Goal: Information Seeking & Learning: Learn about a topic

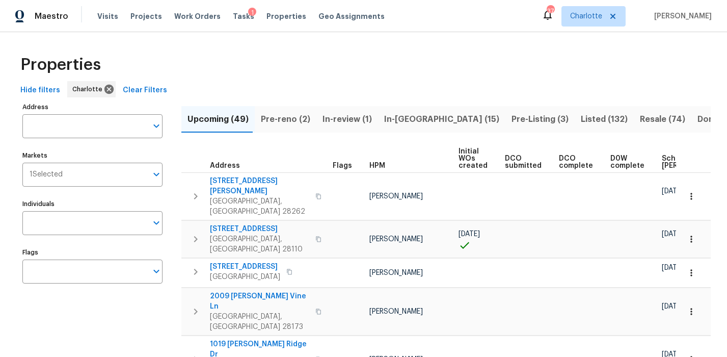
click at [685, 22] on div "37 [PERSON_NAME] [PERSON_NAME]" at bounding box center [626, 16] width 170 height 20
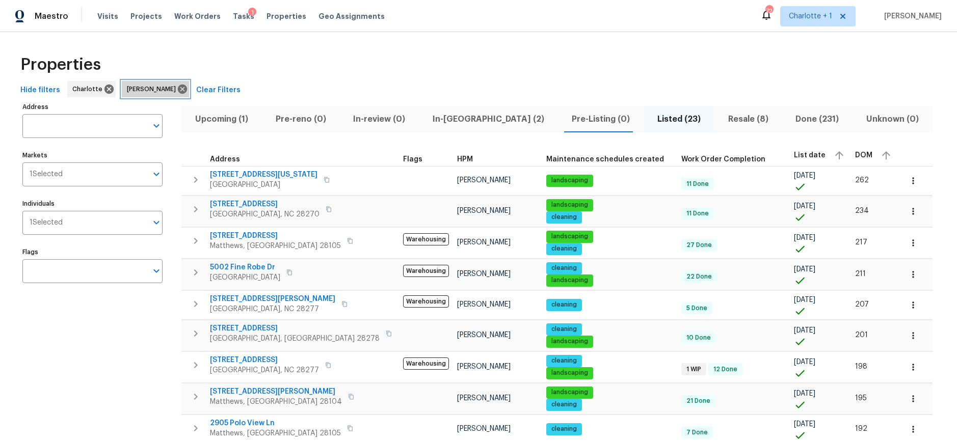
click at [166, 95] on div "Ryan Craven" at bounding box center [155, 89] width 67 height 16
click at [178, 91] on icon at bounding box center [182, 89] width 9 height 9
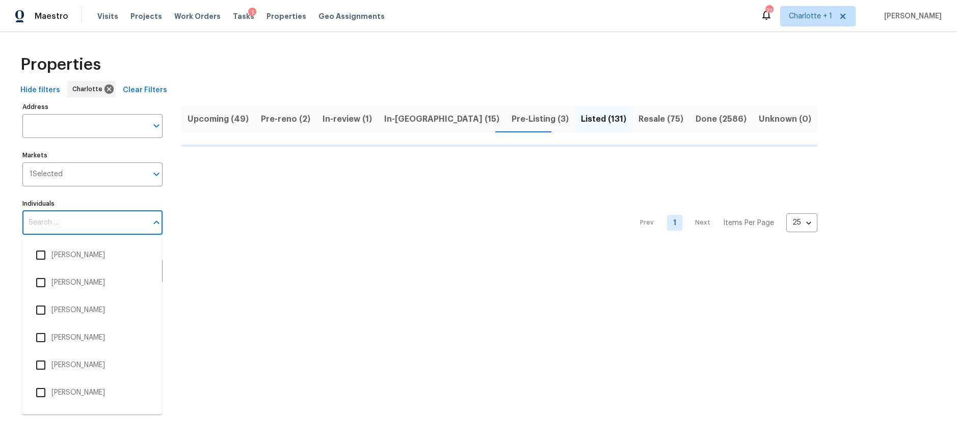
click at [70, 216] on input "Individuals" at bounding box center [84, 223] width 125 height 24
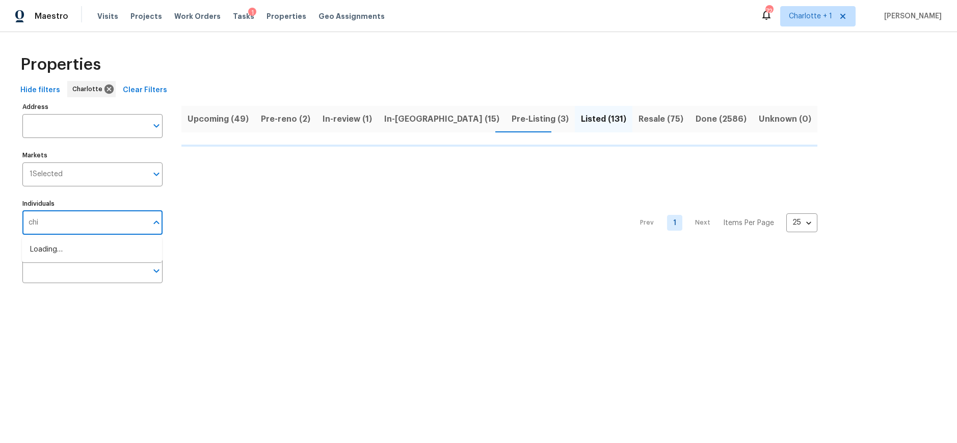
type input "chip"
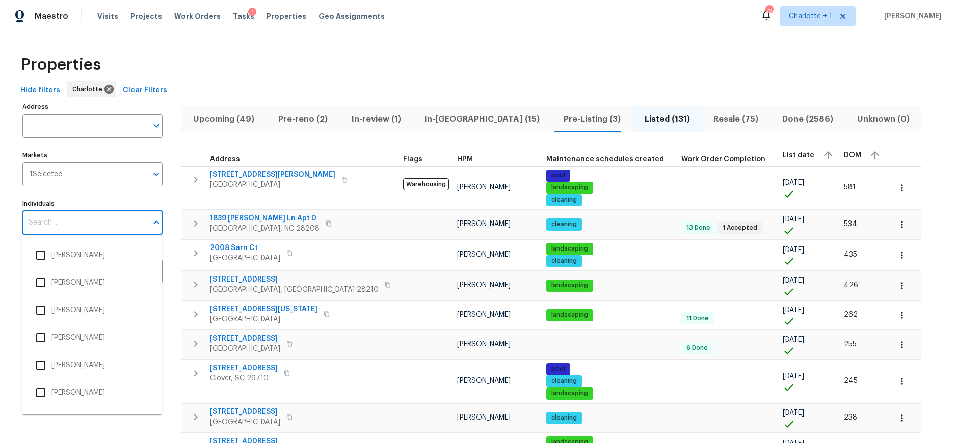
click at [63, 219] on input "Individuals" at bounding box center [84, 223] width 125 height 24
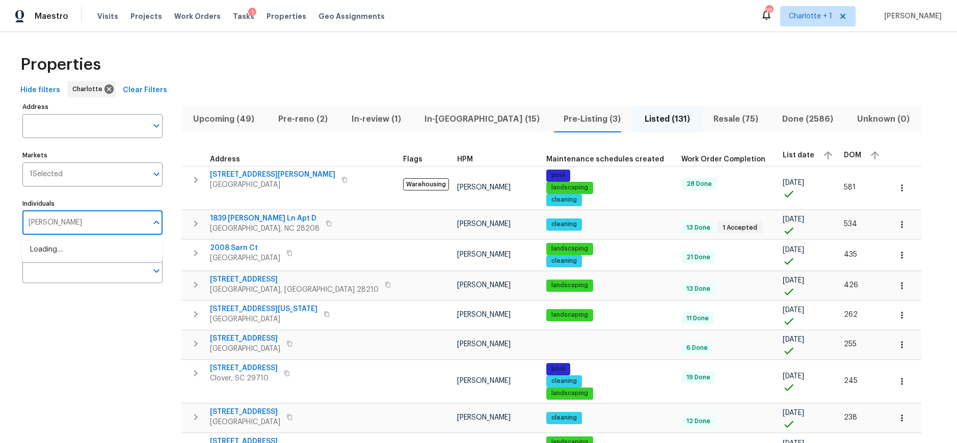
type input "chip hunter"
click at [60, 252] on li "Chip Hunter" at bounding box center [92, 254] width 124 height 21
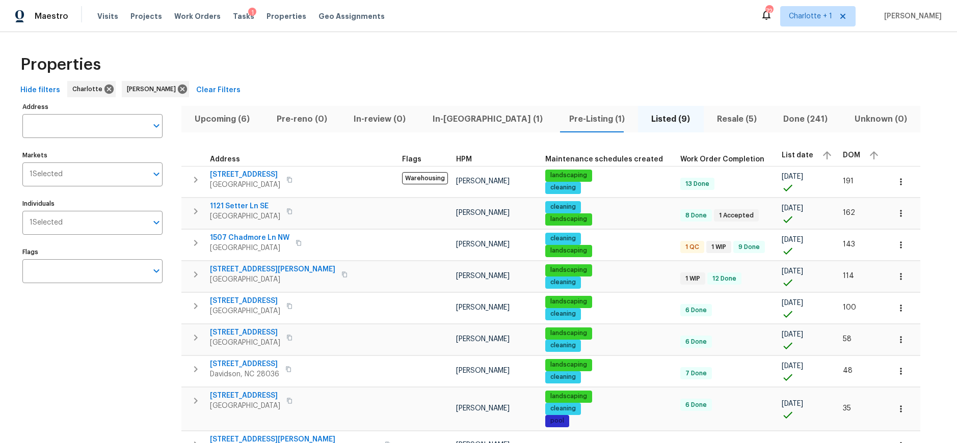
click at [449, 118] on span "In-reno (1)" at bounding box center [487, 119] width 124 height 14
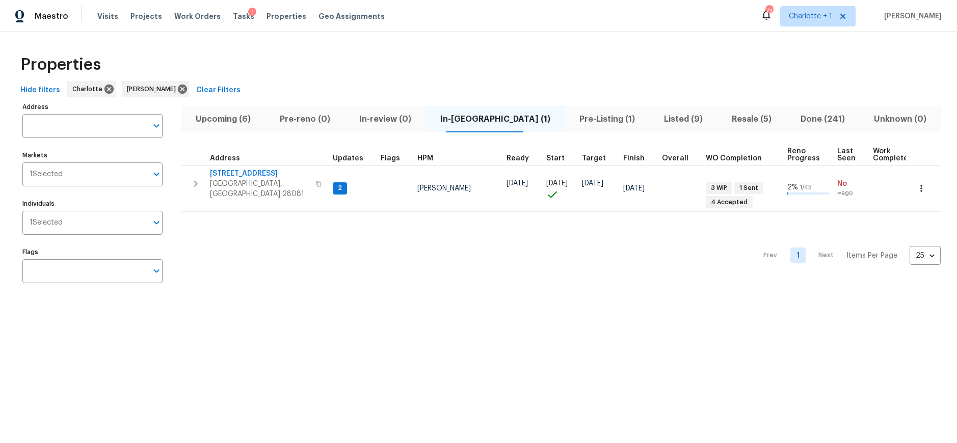
click at [237, 118] on span "Upcoming (6)" at bounding box center [223, 119] width 72 height 14
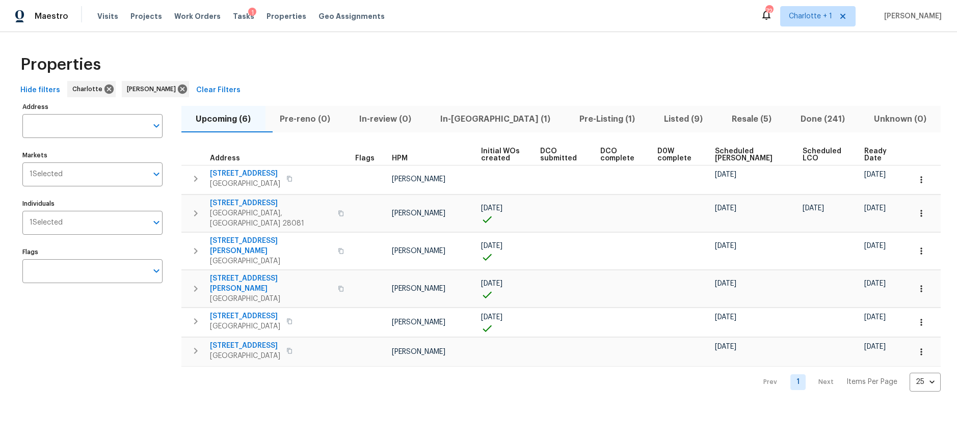
click at [864, 153] on span "Ready Date" at bounding box center [878, 155] width 29 height 14
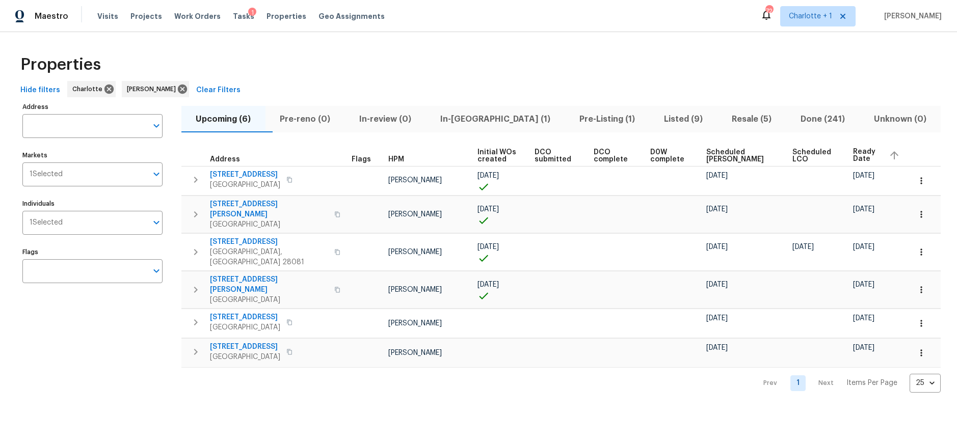
drag, startPoint x: 630, startPoint y: 71, endPoint x: 644, endPoint y: 60, distance: 18.2
click at [630, 70] on div "Properties" at bounding box center [478, 64] width 924 height 33
click at [178, 89] on icon at bounding box center [182, 89] width 9 height 9
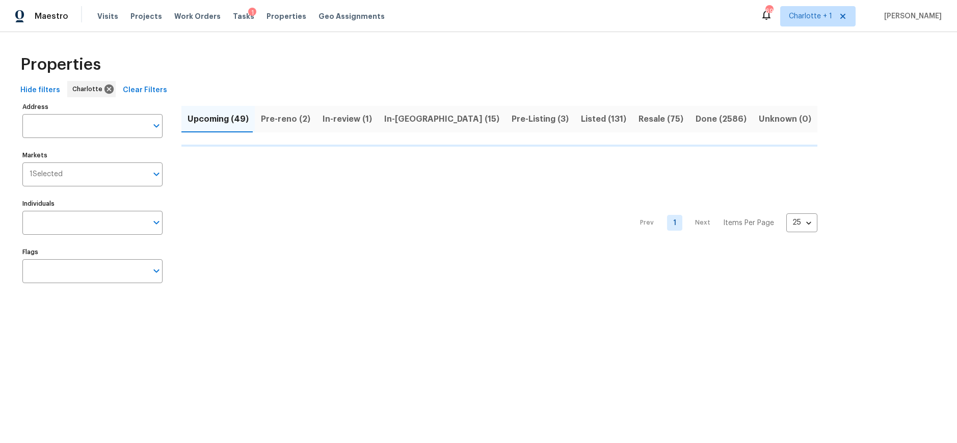
click at [89, 208] on div "Individuals Individuals" at bounding box center [92, 216] width 140 height 38
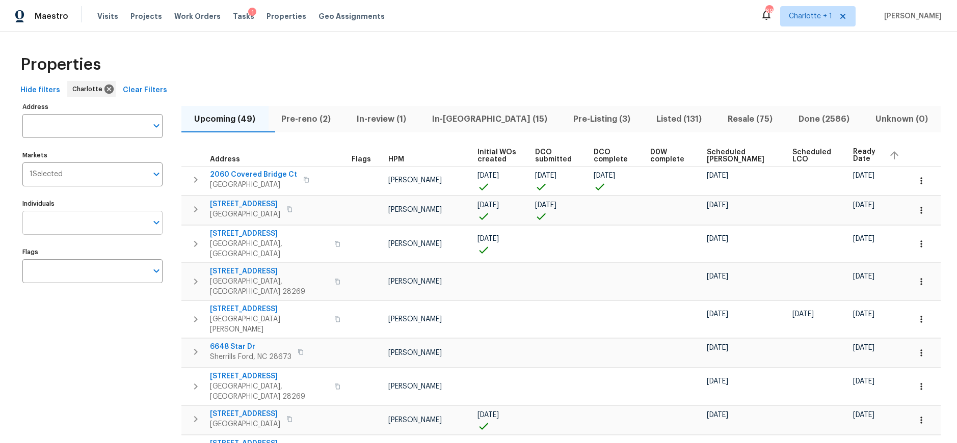
click at [81, 225] on input "Individuals" at bounding box center [84, 223] width 125 height 24
type input "ryan carder"
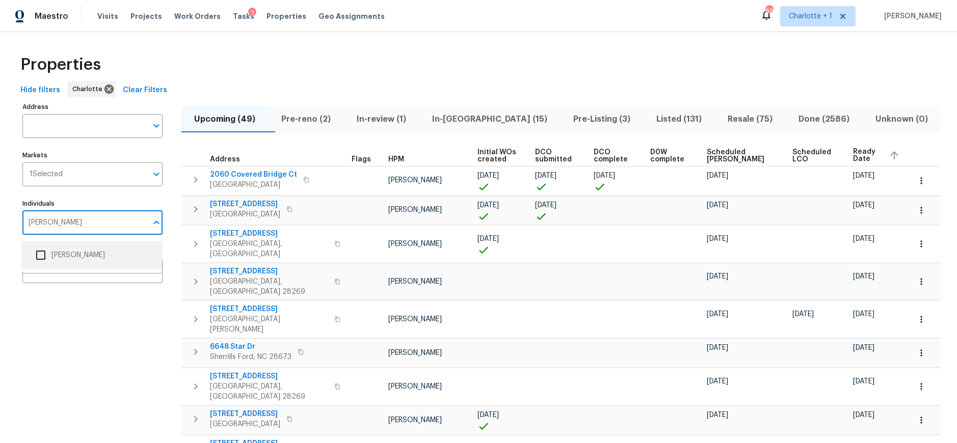
click at [77, 256] on li "[PERSON_NAME]" at bounding box center [92, 254] width 124 height 21
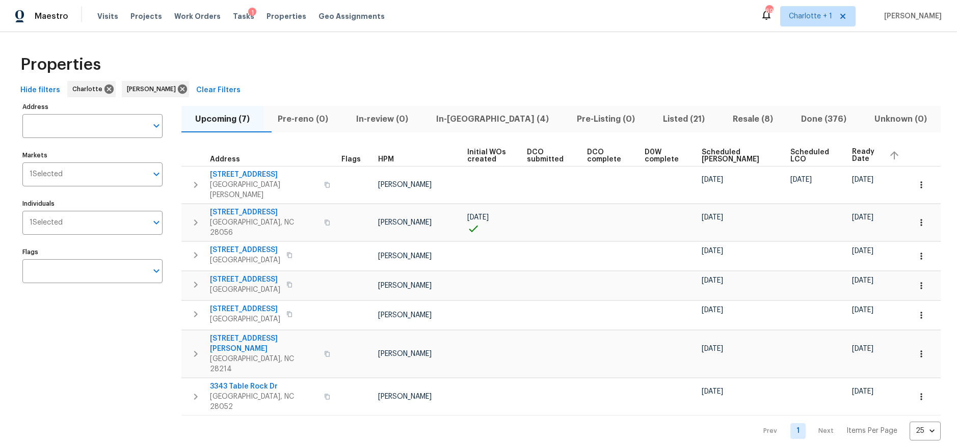
click at [349, 42] on div "Properties Hide filters Charlotte Ryan Carder Clear Filters Address Address Mar…" at bounding box center [478, 244] width 957 height 425
click at [479, 127] on button "In-reno (4)" at bounding box center [492, 119] width 141 height 26
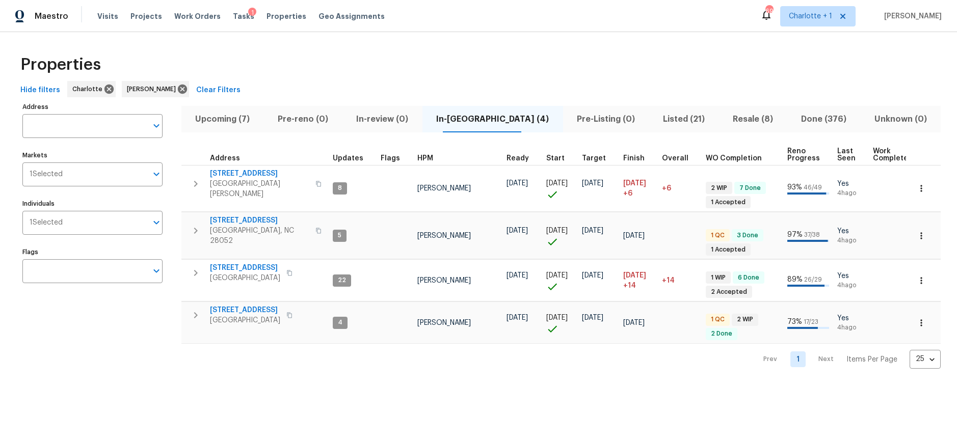
click at [412, 60] on div "Properties" at bounding box center [478, 64] width 924 height 33
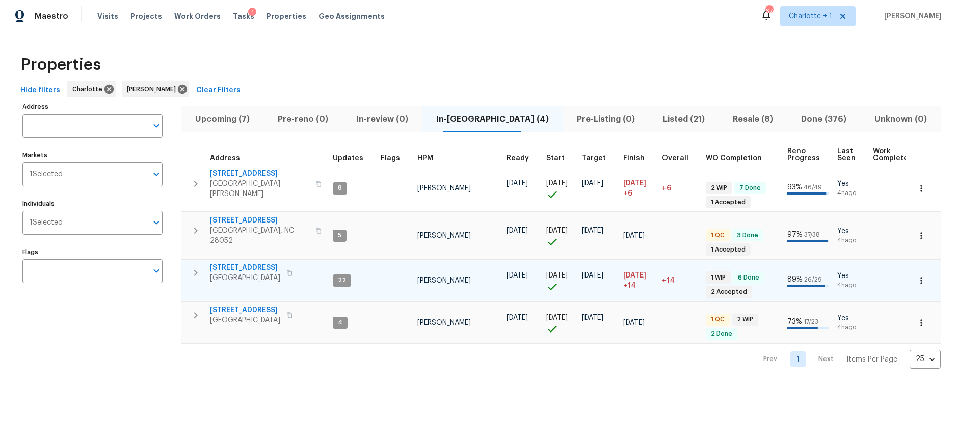
click at [237, 263] on span "107 Alberta Ave" at bounding box center [245, 268] width 70 height 10
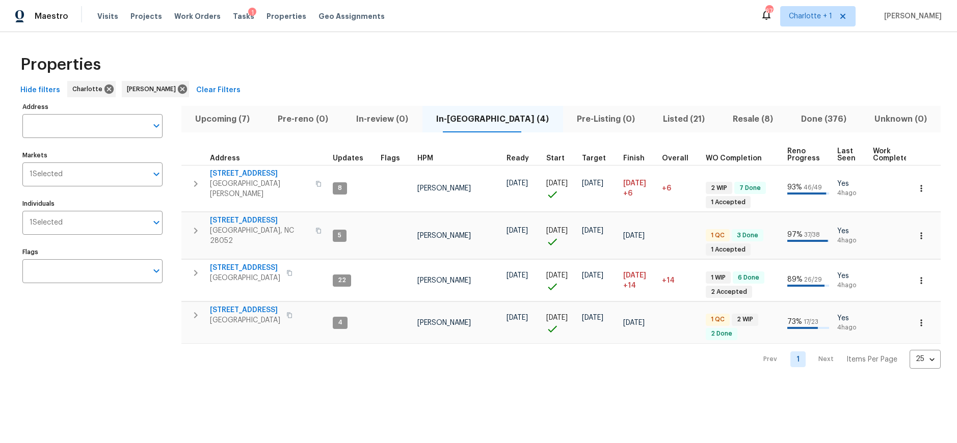
drag, startPoint x: 708, startPoint y: 85, endPoint x: 656, endPoint y: 103, distance: 55.6
click at [708, 85] on div "Hide filters Charlotte Ryan Carder Clear Filters" at bounding box center [478, 90] width 924 height 19
click at [645, 64] on div "Properties" at bounding box center [478, 64] width 924 height 33
click at [467, 43] on div "Properties Hide filters Charlotte Ryan Carder Clear Filters Address Address Mar…" at bounding box center [478, 208] width 957 height 353
click at [241, 216] on span "2635 Providence Dr" at bounding box center [259, 220] width 99 height 10
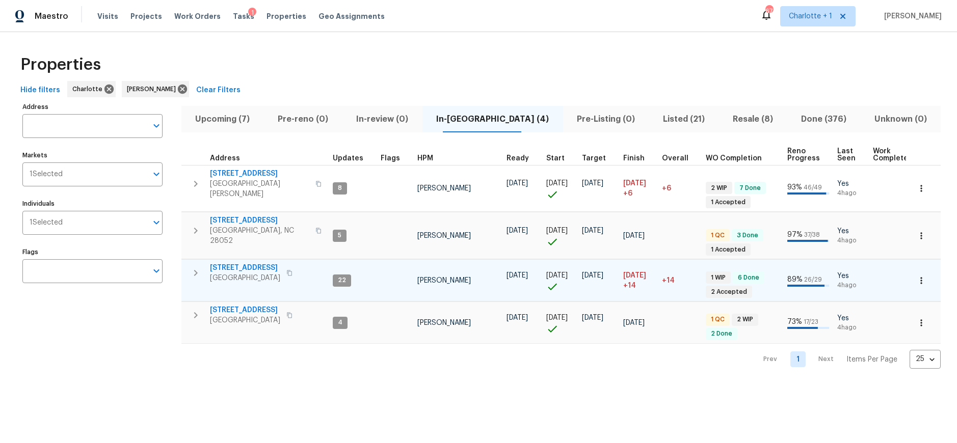
click at [240, 263] on span "107 Alberta Ave" at bounding box center [245, 268] width 70 height 10
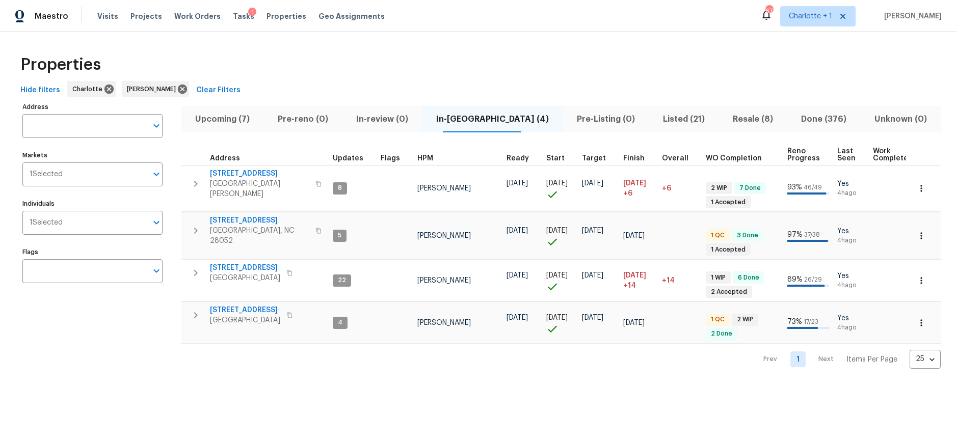
click at [101, 302] on div "Address Address Markets 1 Selected Markets Individuals 1 Selected Individuals F…" at bounding box center [98, 234] width 153 height 269
click at [252, 215] on span "2635 Providence Dr" at bounding box center [259, 220] width 99 height 10
drag, startPoint x: 338, startPoint y: 71, endPoint x: 334, endPoint y: 86, distance: 15.0
click at [338, 71] on div "Properties" at bounding box center [478, 64] width 924 height 33
click at [241, 305] on span "901 Waterspout Way" at bounding box center [245, 310] width 70 height 10
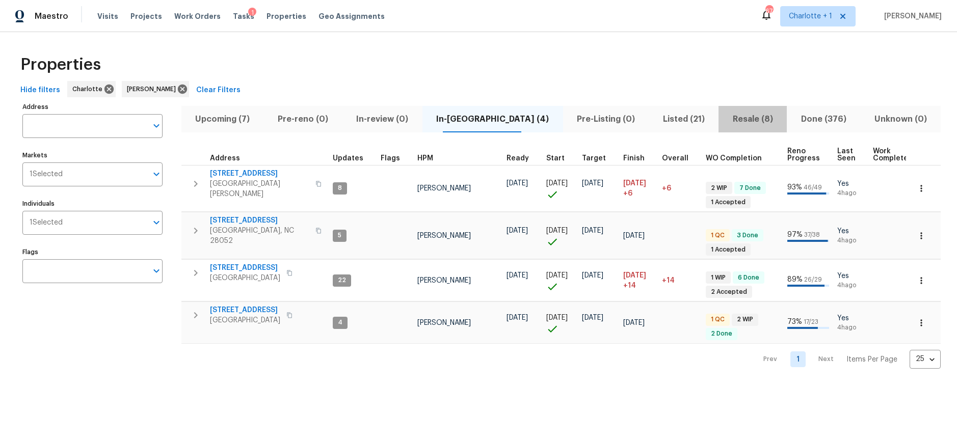
click at [726, 119] on span "Resale (8)" at bounding box center [752, 119] width 56 height 14
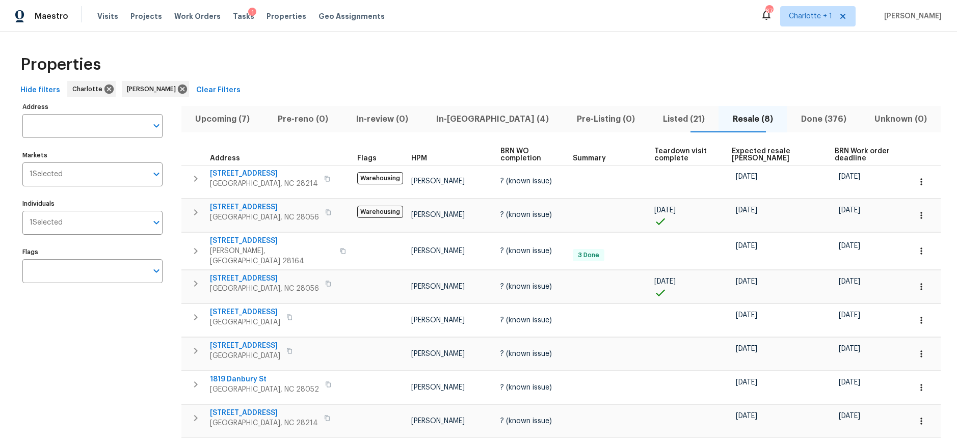
click at [759, 155] on span "Expected resale COE" at bounding box center [774, 155] width 86 height 14
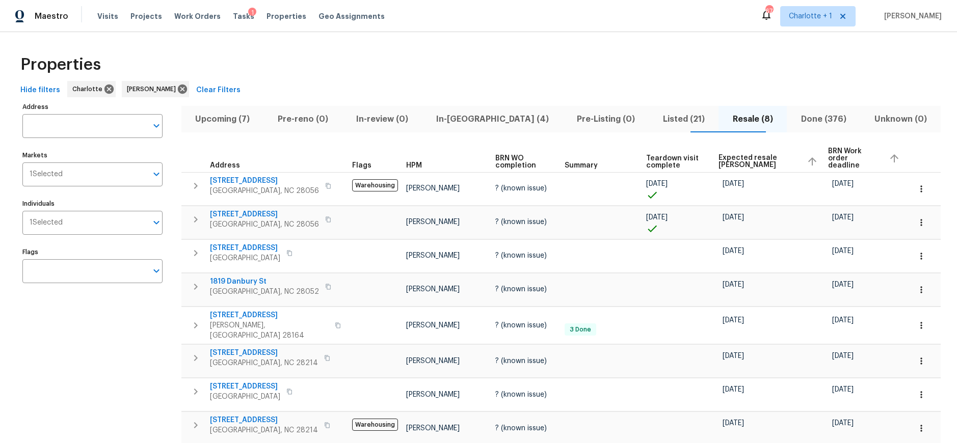
click at [750, 155] on span "Expected resale COE" at bounding box center [758, 161] width 80 height 14
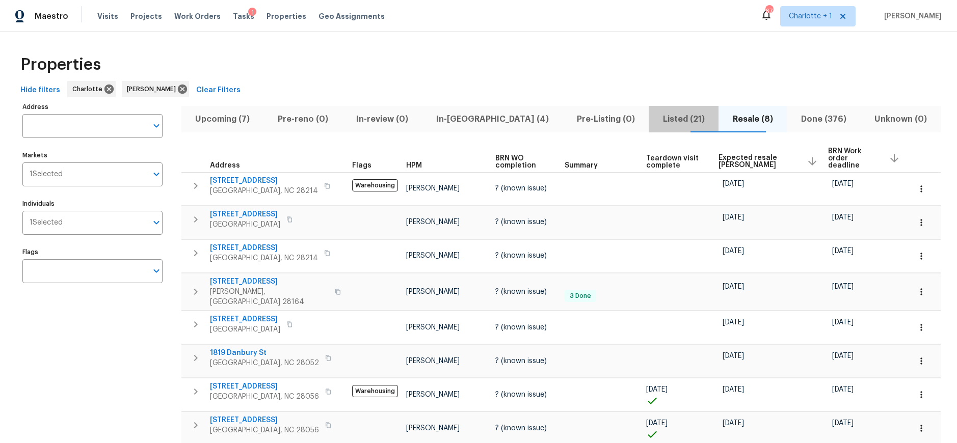
click at [663, 112] on span "Listed (21)" at bounding box center [684, 119] width 58 height 14
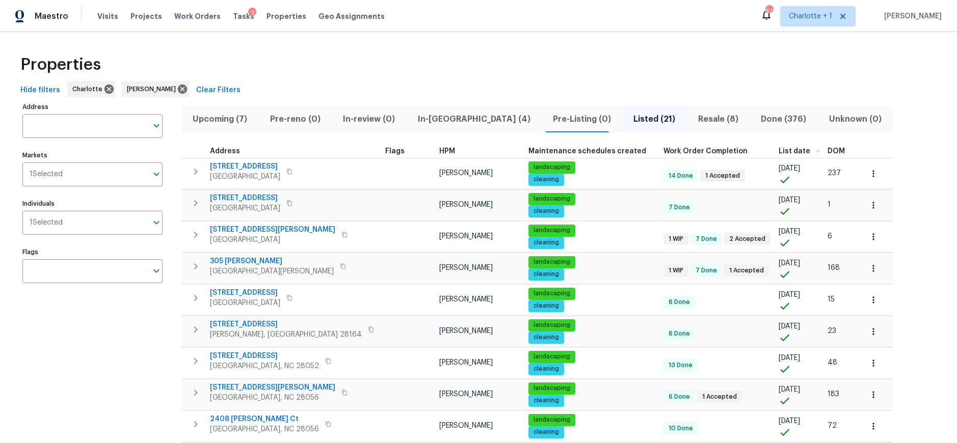
click at [816, 150] on button "button" at bounding box center [817, 151] width 3 height 3
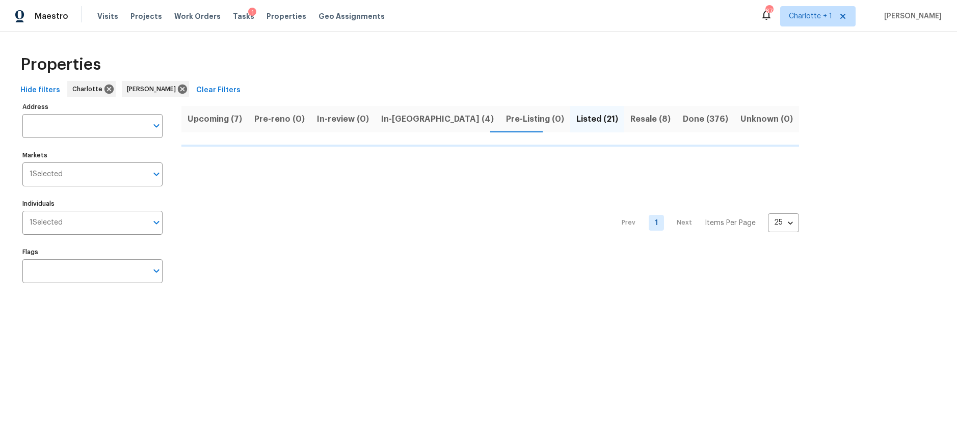
click at [756, 146] on div "Address Address Markets 1 Selected Markets Individuals 1 Selected Individuals F…" at bounding box center [478, 197] width 924 height 194
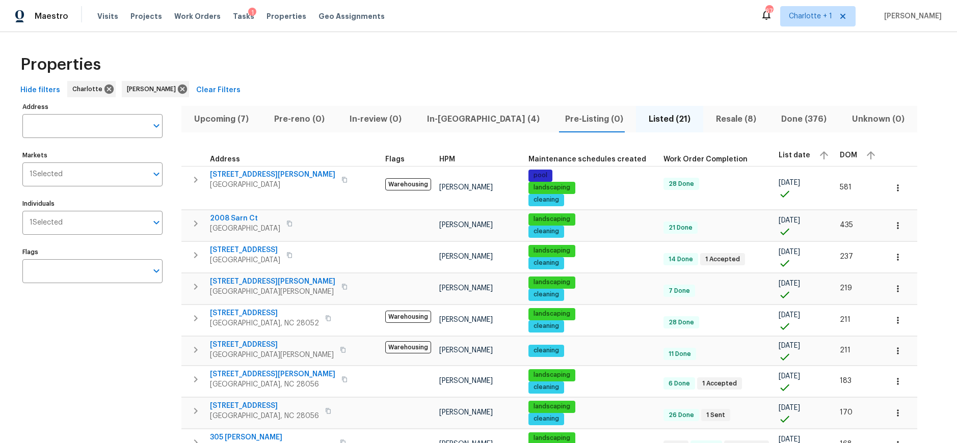
click at [835, 152] on th "DOM" at bounding box center [858, 156] width 47 height 22
click at [835, 150] on th "DOM" at bounding box center [858, 156] width 47 height 22
click at [839, 153] on span "DOM" at bounding box center [847, 155] width 17 height 7
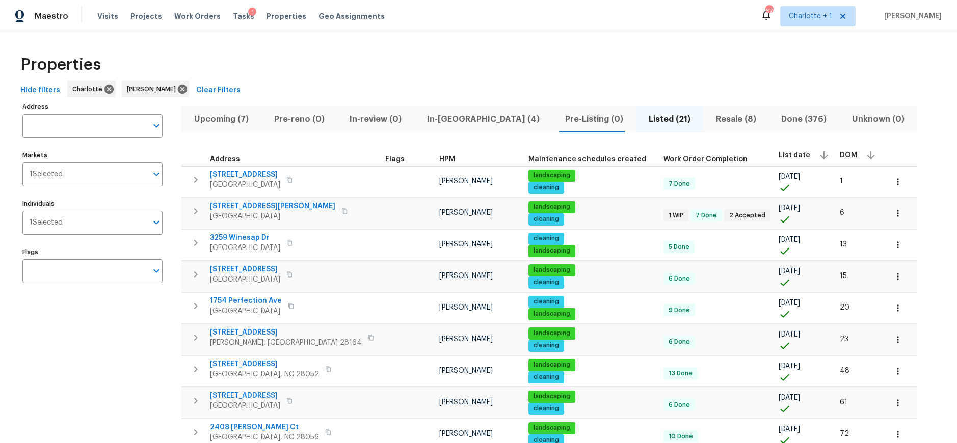
click at [554, 76] on div "Properties" at bounding box center [478, 64] width 924 height 33
click at [327, 89] on div "Hide filters Charlotte Ryan Carder Clear Filters" at bounding box center [478, 90] width 924 height 19
click at [839, 153] on span "DOM" at bounding box center [847, 155] width 17 height 7
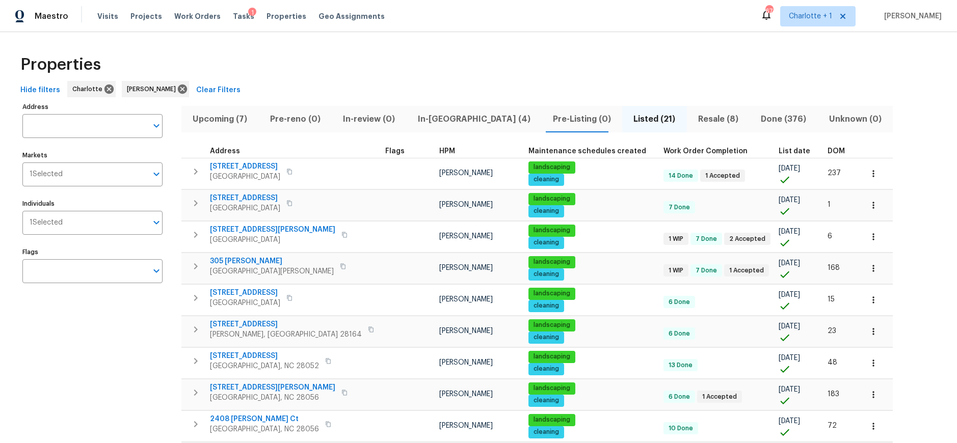
click at [827, 148] on div "DOM" at bounding box center [840, 151] width 26 height 7
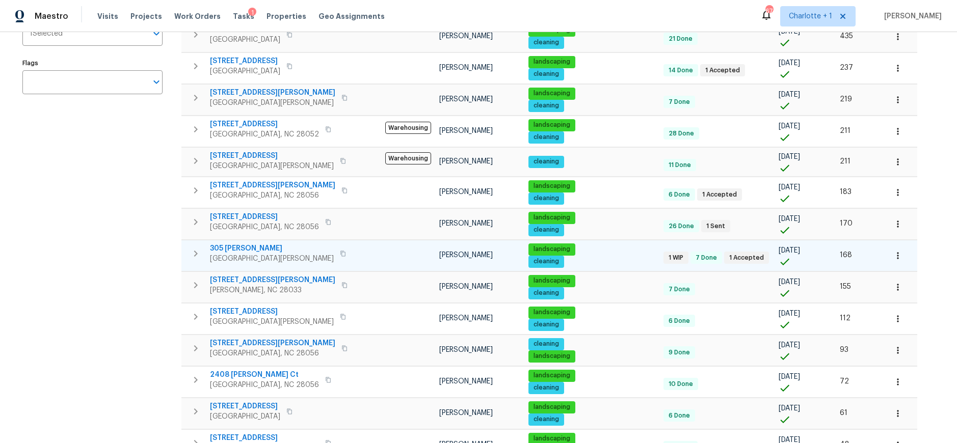
scroll to position [189, 0]
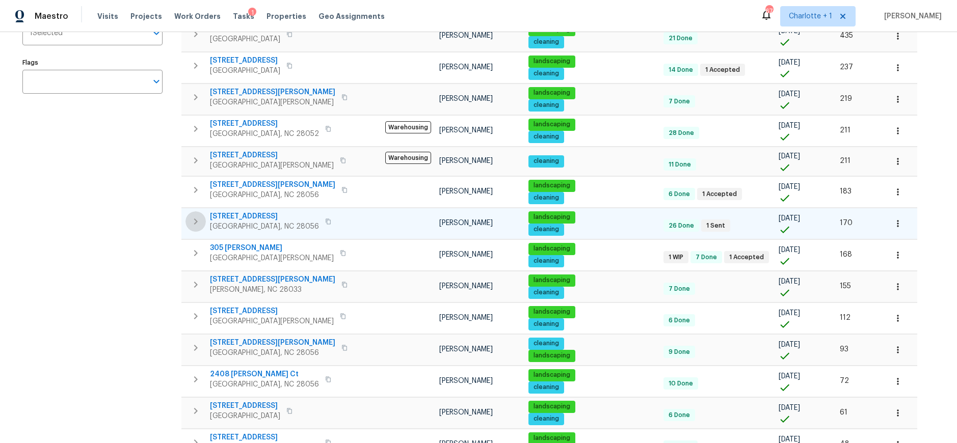
click at [196, 223] on icon "button" at bounding box center [195, 221] width 12 height 12
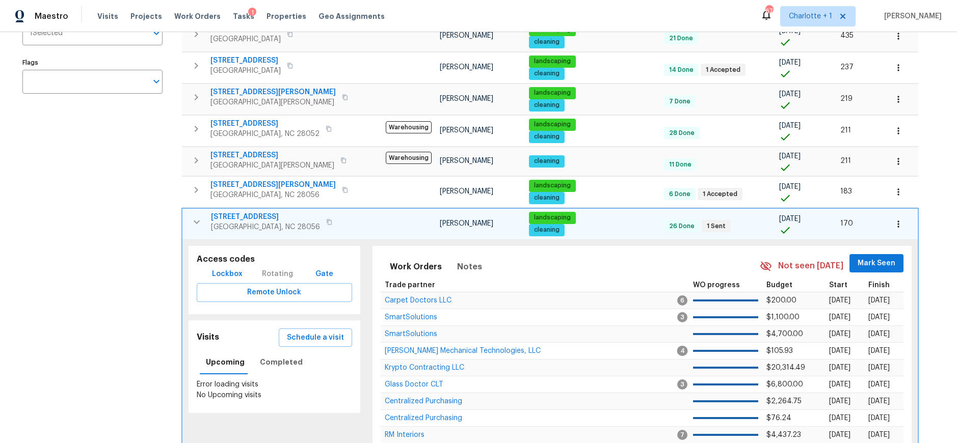
click at [197, 213] on button "button" at bounding box center [196, 222] width 20 height 20
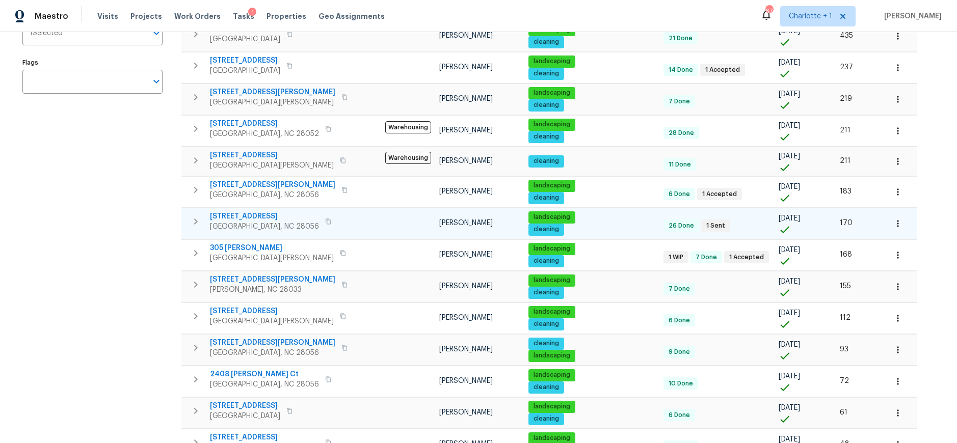
click at [233, 215] on span "6204 River Birch Dr" at bounding box center [264, 216] width 109 height 10
drag, startPoint x: 95, startPoint y: 241, endPoint x: 88, endPoint y: 233, distance: 11.2
click at [95, 242] on div "Address Address Markets 1 Selected Markets Individuals 1 Selected Individuals F…" at bounding box center [98, 292] width 153 height 765
click at [71, 226] on div "Address Address Markets 1 Selected Markets Individuals 1 Selected Individuals F…" at bounding box center [98, 292] width 153 height 765
click at [115, 254] on div "Address Address Markets 1 Selected Markets Individuals 1 Selected Individuals F…" at bounding box center [98, 292] width 153 height 765
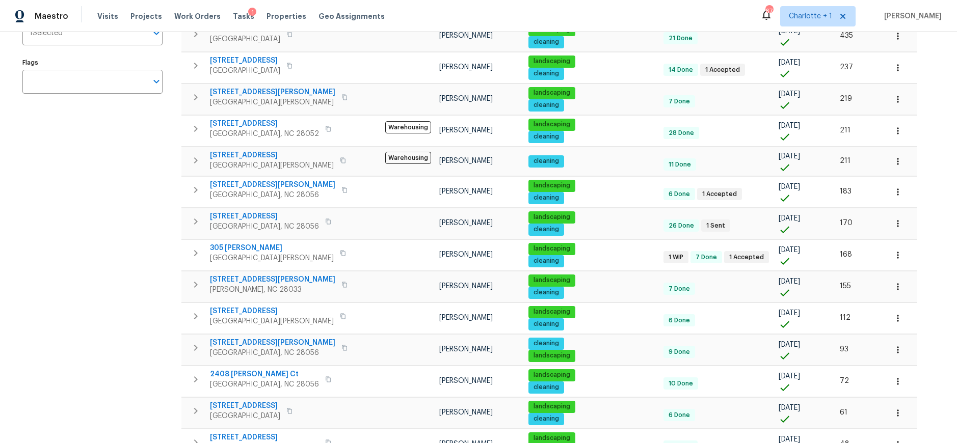
click at [136, 201] on div "Address Address Markets 1 Selected Markets Individuals 1 Selected Individuals F…" at bounding box center [98, 292] width 153 height 765
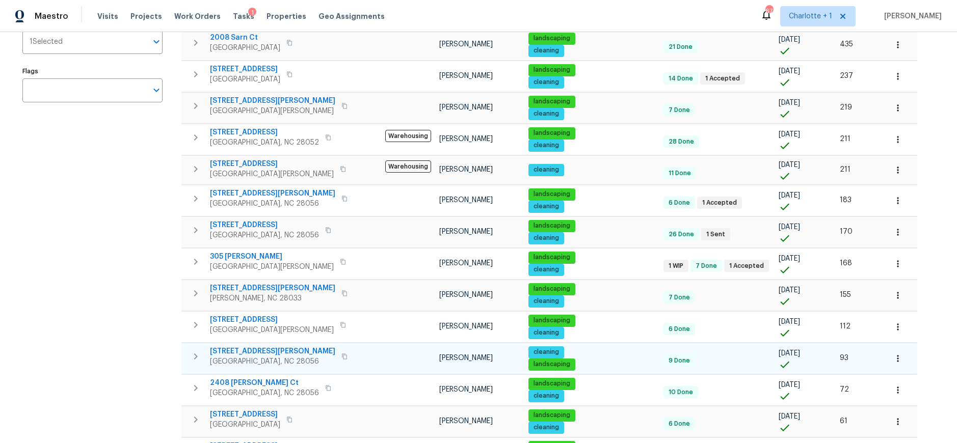
scroll to position [179, 0]
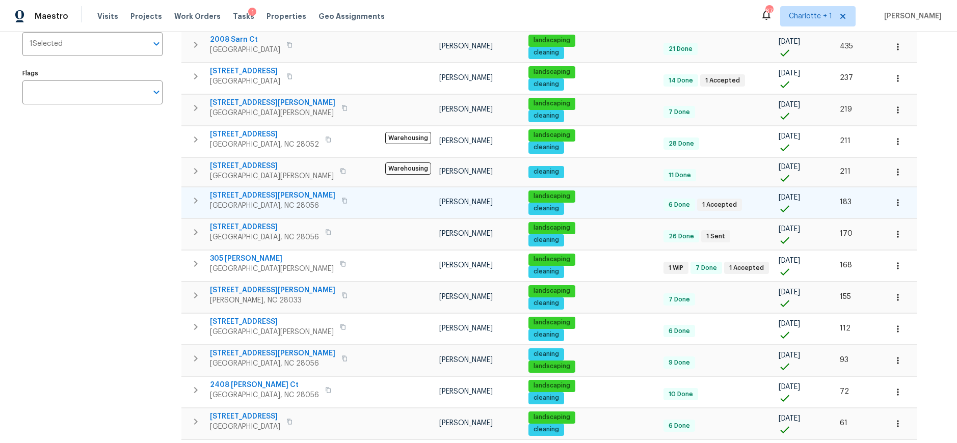
click at [200, 200] on icon "button" at bounding box center [195, 201] width 12 height 12
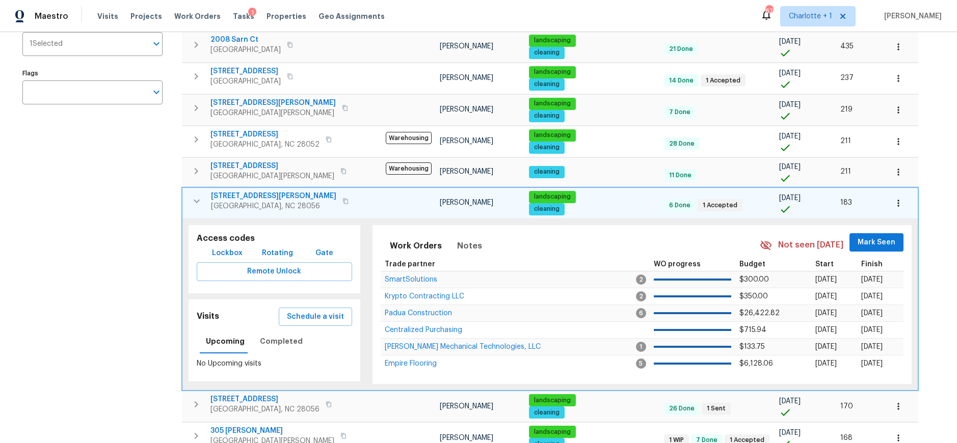
click at [248, 195] on span "4700 Misty Hill Ln" at bounding box center [273, 196] width 125 height 10
click at [198, 202] on icon "button" at bounding box center [196, 201] width 12 height 12
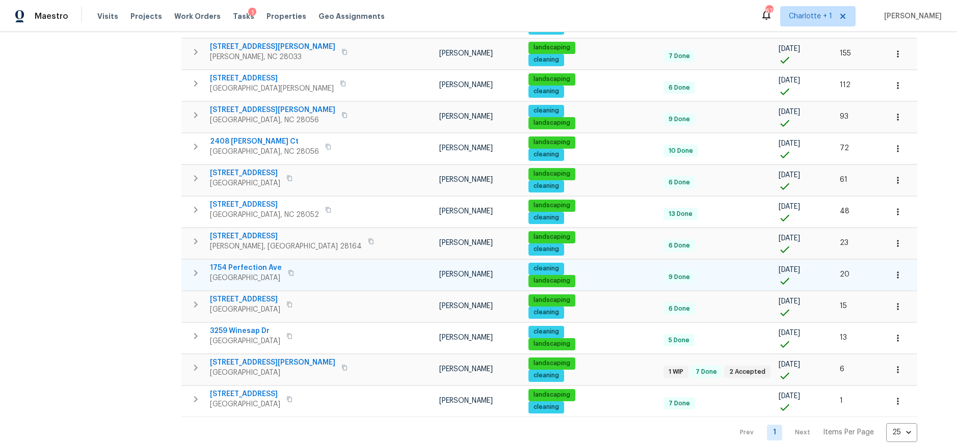
scroll to position [445, 0]
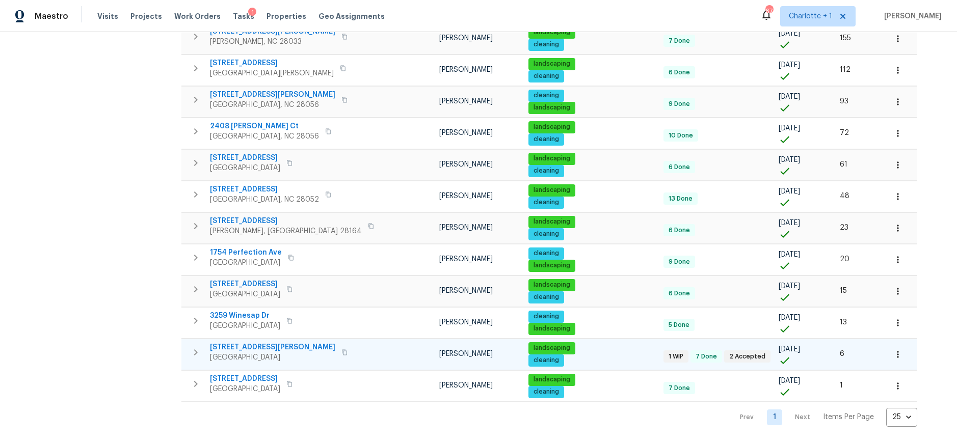
click at [381, 346] on td at bounding box center [408, 354] width 54 height 31
click at [256, 342] on span "215 J Robinson Pkwy" at bounding box center [272, 347] width 125 height 10
click at [135, 236] on div "Address Address Markets 1 Selected Markets Individuals 1 Selected Individuals F…" at bounding box center [98, 44] width 153 height 765
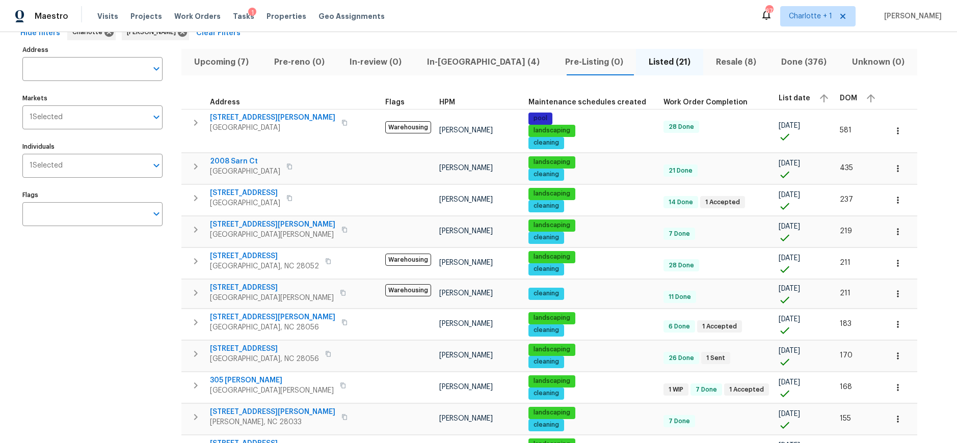
scroll to position [51, 0]
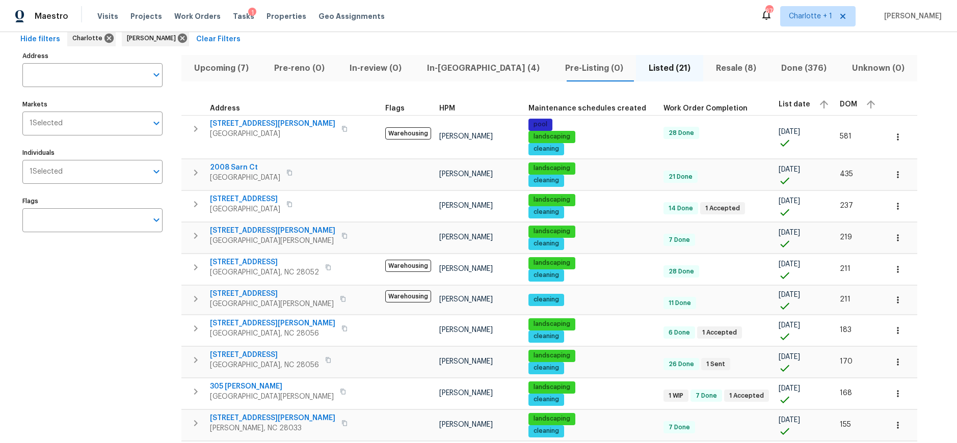
click at [558, 67] on span "Pre-Listing (0)" at bounding box center [593, 68] width 71 height 14
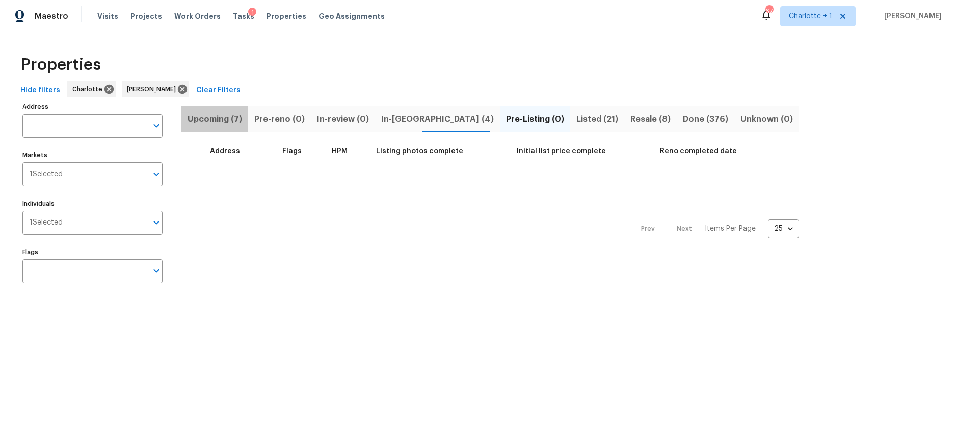
click at [230, 116] on span "Upcoming (7)" at bounding box center [214, 119] width 55 height 14
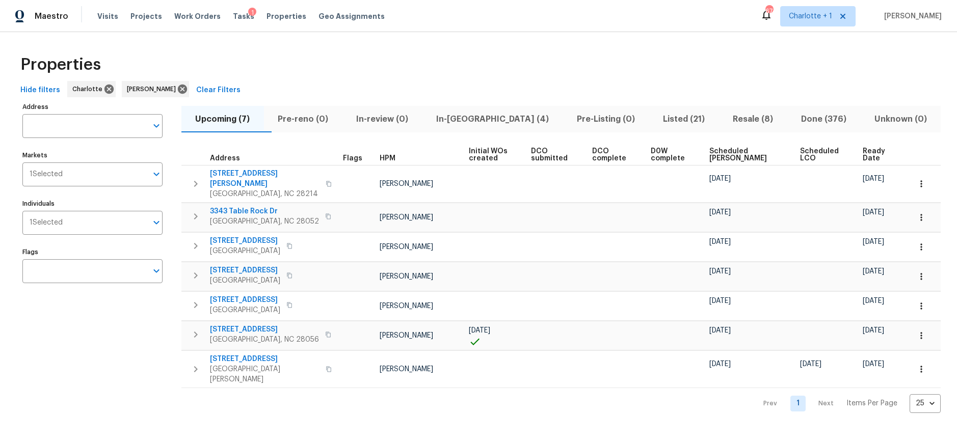
click at [722, 158] on span "Scheduled COE" at bounding box center [745, 155] width 73 height 14
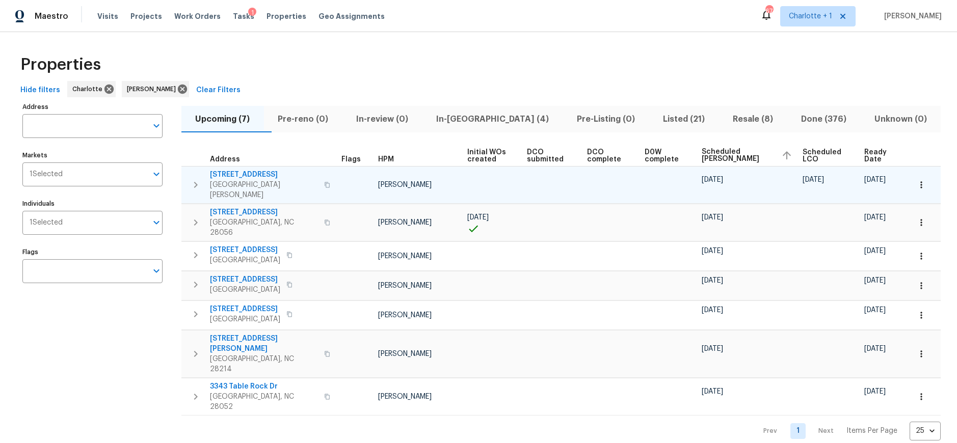
click at [867, 168] on td "09/29/25" at bounding box center [883, 184] width 46 height 37
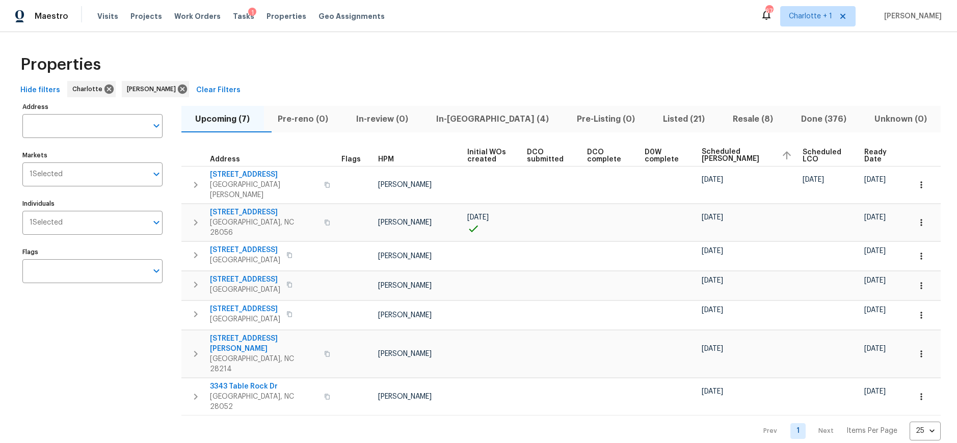
click at [867, 156] on span "Ready Date" at bounding box center [878, 156] width 29 height 14
click at [865, 157] on span "Ready Date" at bounding box center [866, 155] width 29 height 14
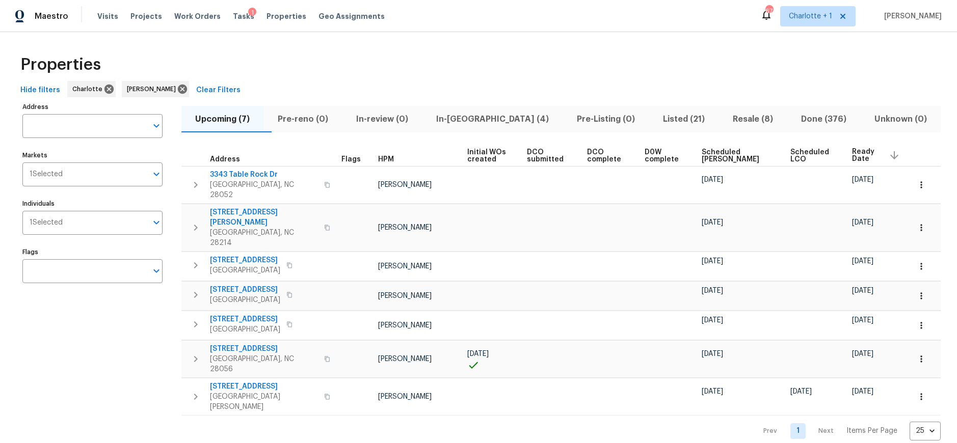
click at [865, 157] on span "Ready Date" at bounding box center [866, 155] width 29 height 14
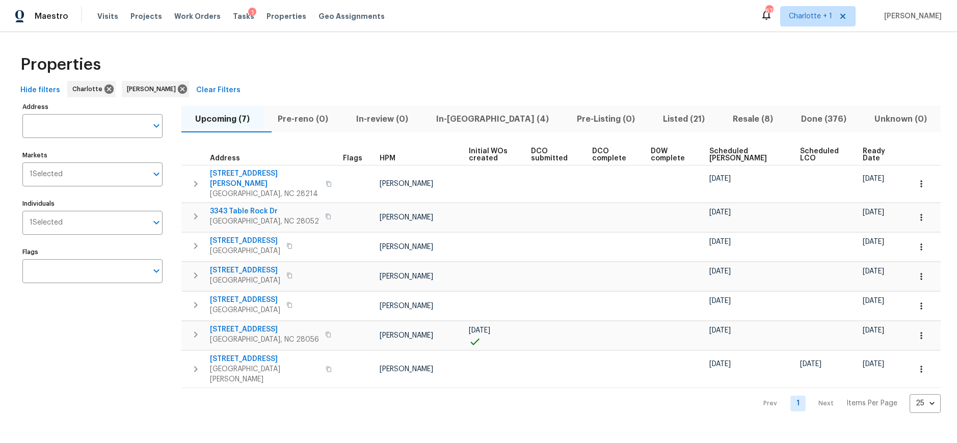
click at [865, 152] on span "Ready Date" at bounding box center [877, 155] width 30 height 14
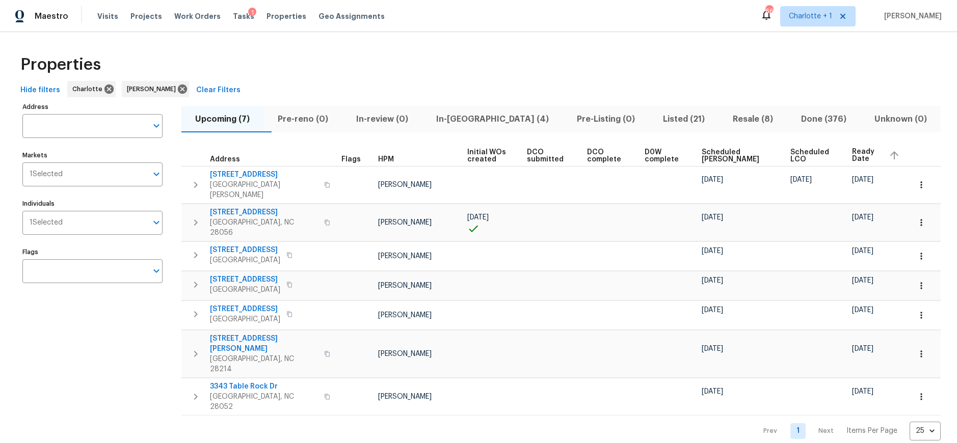
click at [479, 72] on div "Properties" at bounding box center [478, 64] width 924 height 33
click at [509, 75] on div "Properties" at bounding box center [478, 64] width 924 height 33
click at [687, 74] on div "Properties" at bounding box center [478, 64] width 924 height 33
click at [97, 321] on div "Address Address Markets 1 Selected Markets Individuals 1 Selected Individuals F…" at bounding box center [98, 270] width 153 height 341
click at [323, 69] on div "Properties" at bounding box center [478, 64] width 924 height 33
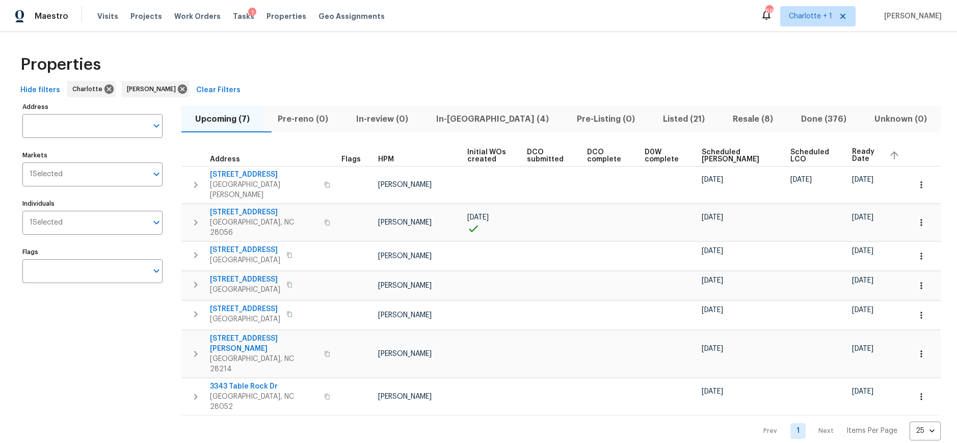
click at [596, 90] on div "Hide filters Charlotte Ryan Carder Clear Filters" at bounding box center [478, 90] width 924 height 19
click at [675, 56] on div "Properties" at bounding box center [478, 64] width 924 height 33
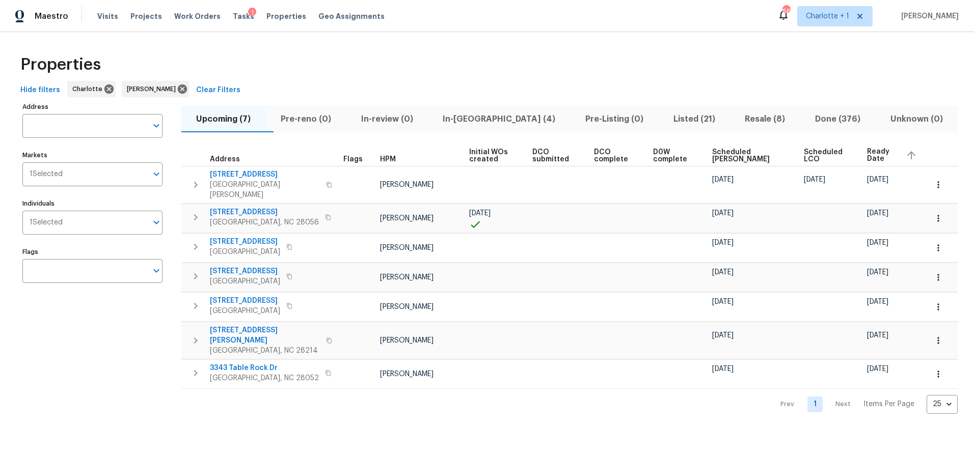
click at [504, 48] on div "Properties" at bounding box center [486, 64] width 941 height 33
click at [454, 64] on div "Properties" at bounding box center [486, 64] width 941 height 33
click at [132, 317] on div "Address Address Markets 1 Selected Markets Individuals 1 Selected Individuals F…" at bounding box center [98, 257] width 153 height 314
click at [579, 42] on div "Properties Hide filters Charlotte Ryan Carder Clear Filters Address Address Mar…" at bounding box center [487, 231] width 974 height 398
click at [622, 57] on div "Properties" at bounding box center [486, 64] width 941 height 33
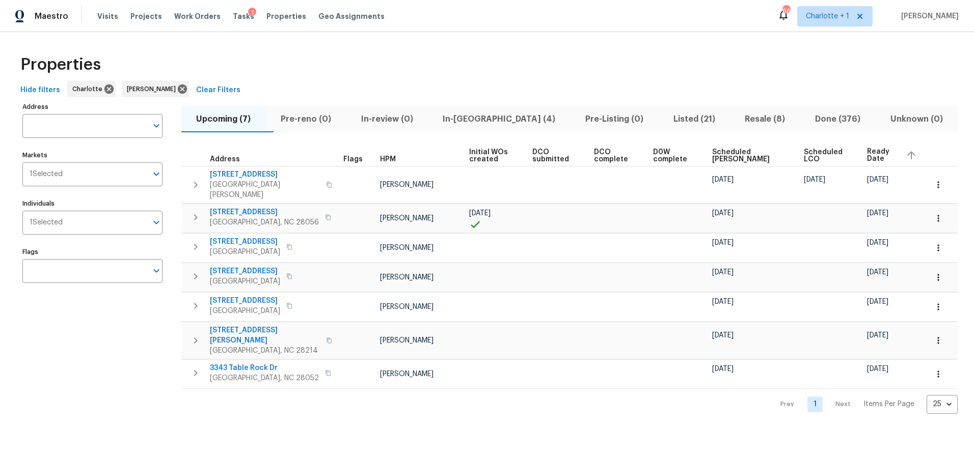
click at [495, 63] on div "Properties" at bounding box center [486, 64] width 941 height 33
click at [667, 62] on div "Properties" at bounding box center [486, 64] width 941 height 33
click at [398, 67] on div "Properties" at bounding box center [486, 64] width 941 height 33
click at [99, 332] on div "Address Address Markets 1 Selected Markets Individuals 1 Selected Individuals F…" at bounding box center [98, 257] width 153 height 314
click at [419, 80] on div "Properties" at bounding box center [486, 64] width 941 height 33
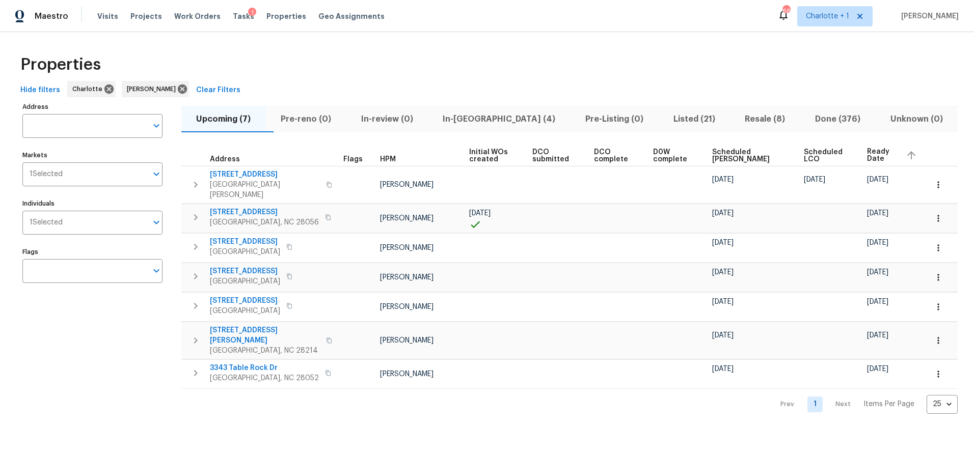
click at [446, 64] on div "Properties" at bounding box center [486, 64] width 941 height 33
click at [631, 61] on div "Properties" at bounding box center [486, 64] width 941 height 33
click at [484, 69] on div "Properties" at bounding box center [486, 64] width 941 height 33
click at [178, 87] on icon at bounding box center [182, 89] width 9 height 9
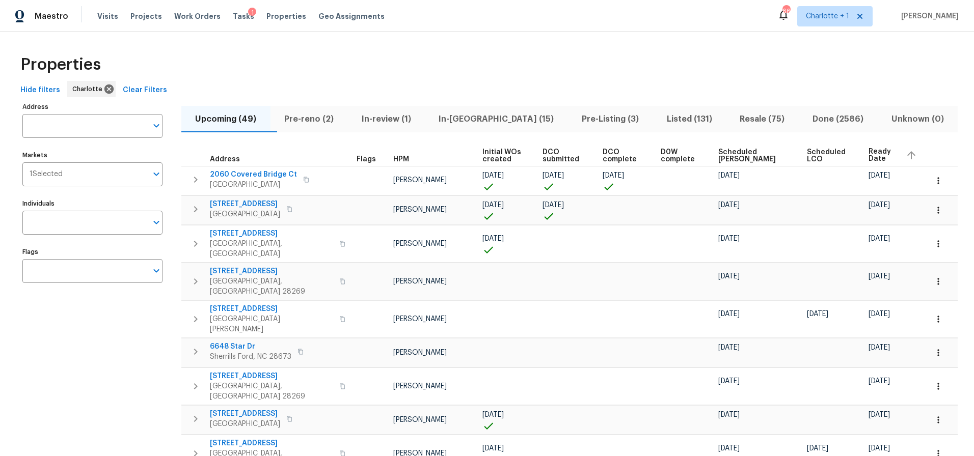
click at [374, 30] on div "Maestro Visits Projects Work Orders Tasks 1 Properties Geo Assignments 66 Charl…" at bounding box center [487, 16] width 974 height 32
click at [107, 225] on input "Individuals" at bounding box center [84, 223] width 125 height 24
type input "dan baquero"
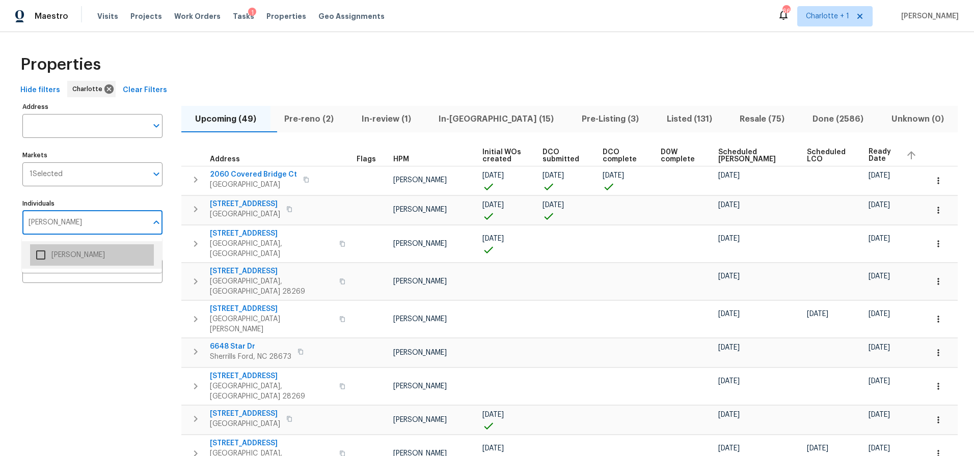
click at [93, 251] on li "[PERSON_NAME]" at bounding box center [92, 254] width 124 height 21
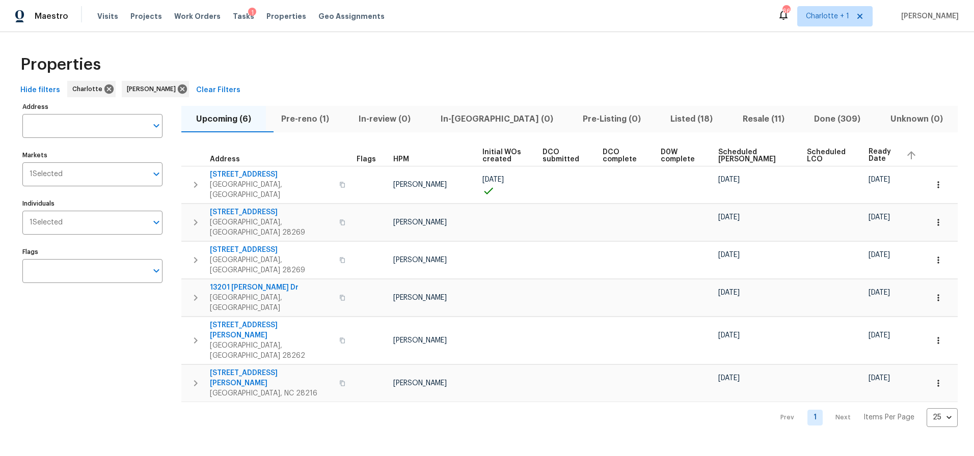
click at [339, 46] on div "Properties Hide filters Charlotte Dan Baquero Clear Filters Address Address Mar…" at bounding box center [487, 238] width 974 height 412
click at [309, 120] on span "Pre-reno (1)" at bounding box center [304, 119] width 65 height 14
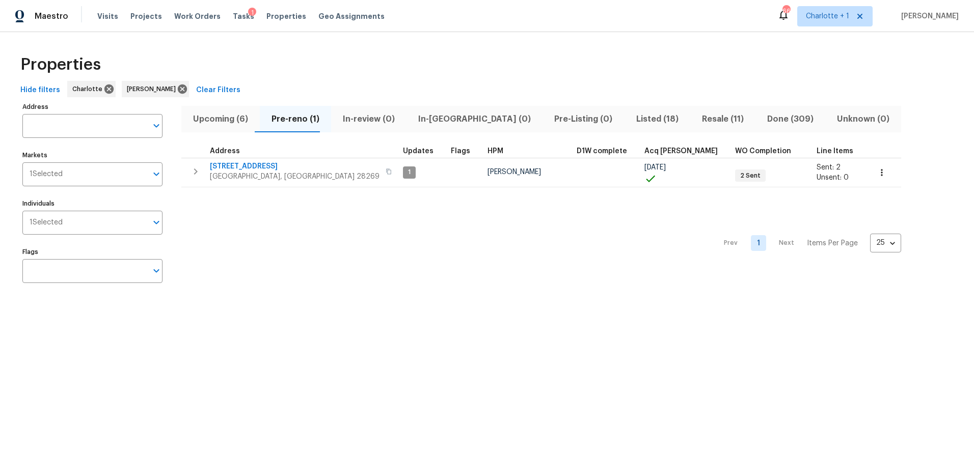
click at [310, 62] on div "Properties" at bounding box center [486, 64] width 941 height 33
click at [506, 63] on div "Properties" at bounding box center [486, 64] width 941 height 33
drag, startPoint x: 314, startPoint y: 216, endPoint x: 309, endPoint y: 195, distance: 22.0
click at [314, 216] on div "Prev 1 Next Items Per Page 25 25 ​" at bounding box center [541, 240] width 720 height 106
click at [667, 39] on div "Properties Hide filters Charlotte Dan Baquero Clear Filters Address Address Mar…" at bounding box center [487, 171] width 974 height 278
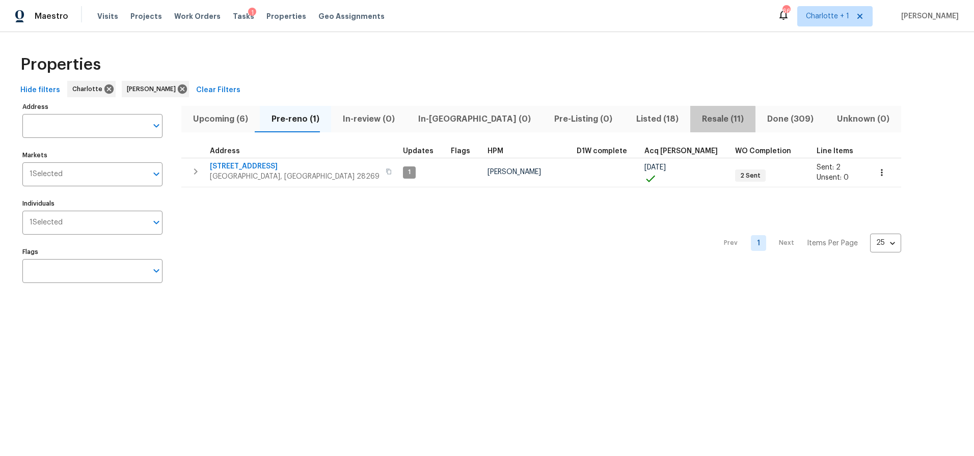
click at [690, 127] on button "Resale (11)" at bounding box center [722, 119] width 65 height 26
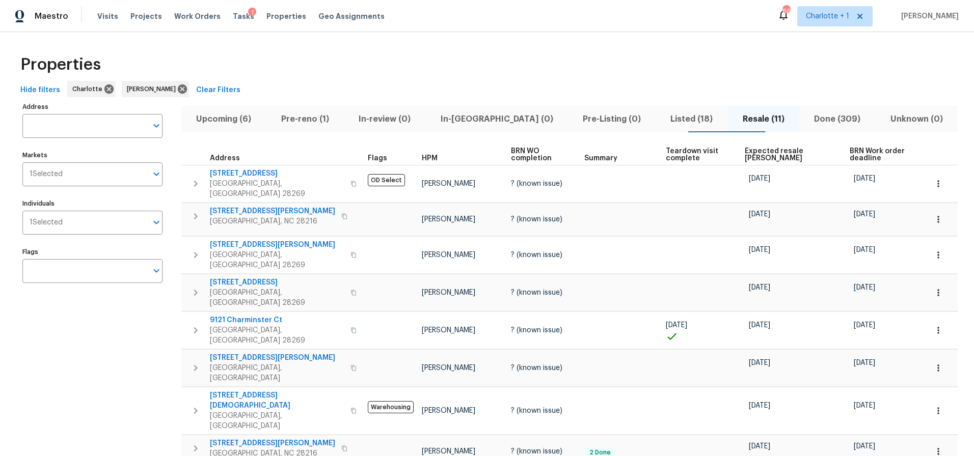
click at [745, 151] on span "Expected resale COE" at bounding box center [789, 155] width 88 height 14
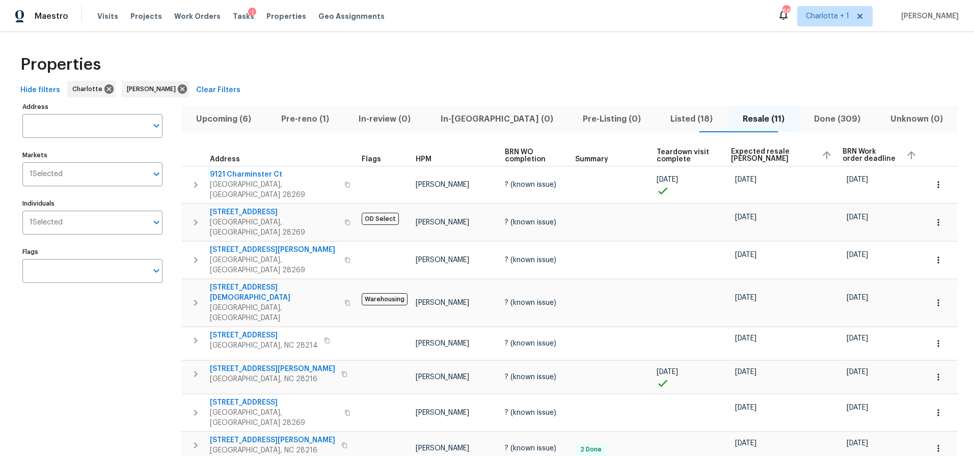
click at [738, 151] on span "Expected resale COE" at bounding box center [772, 155] width 82 height 14
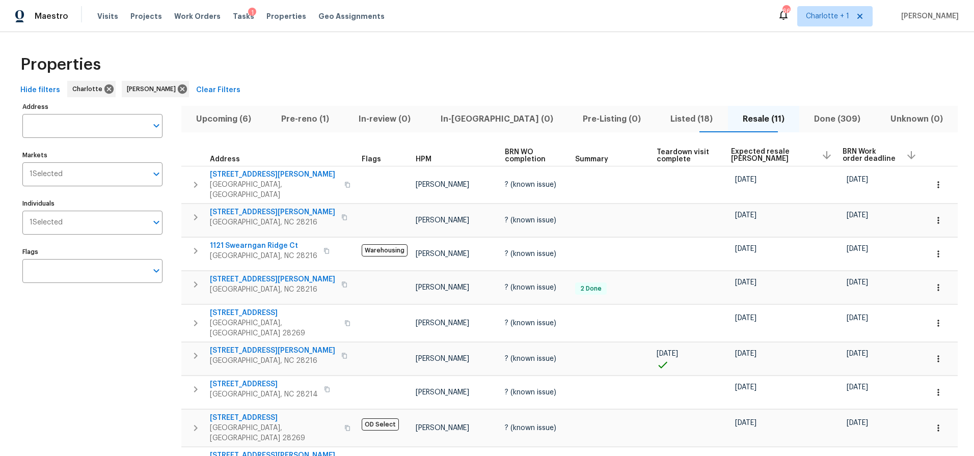
click at [335, 86] on div "Hide filters Charlotte Dan Baquero Clear Filters" at bounding box center [486, 90] width 941 height 19
click at [445, 88] on div "Hide filters Charlotte Dan Baquero Clear Filters" at bounding box center [486, 89] width 941 height 19
click at [317, 121] on span "Pre-reno (1)" at bounding box center [304, 119] width 65 height 14
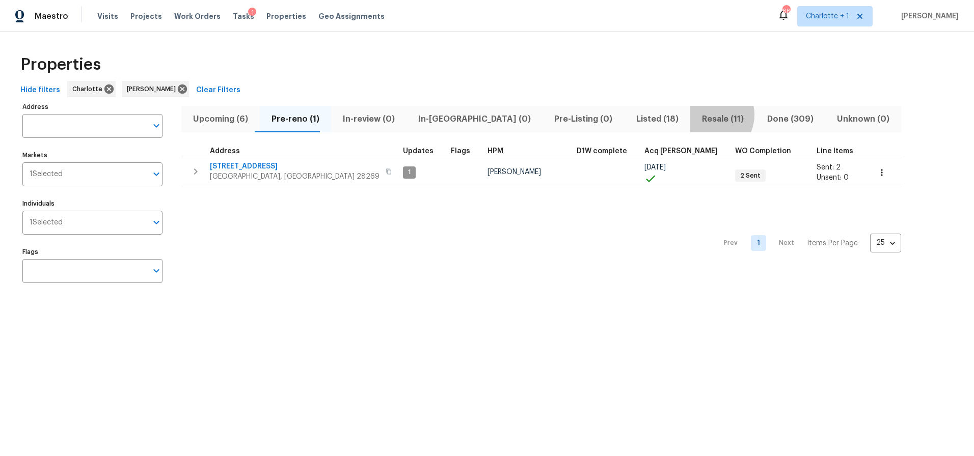
click at [696, 115] on span "Resale (11)" at bounding box center [722, 119] width 53 height 14
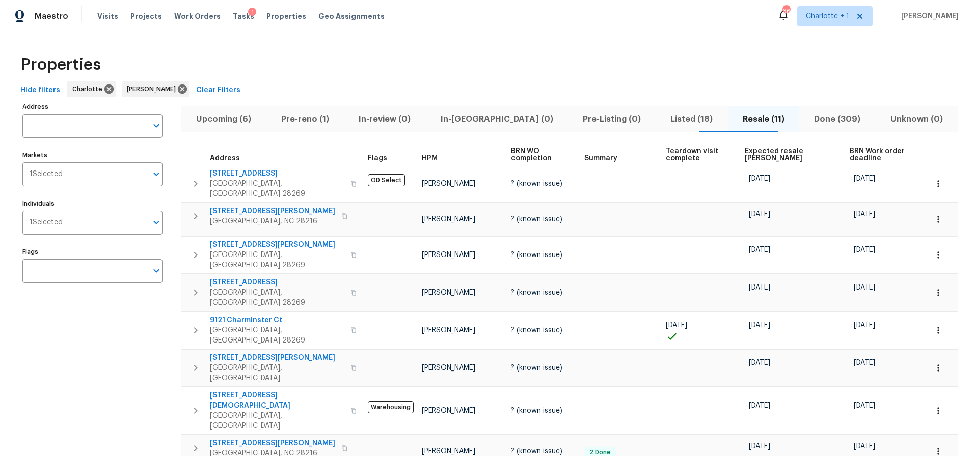
click at [759, 151] on span "Expected resale COE" at bounding box center [789, 155] width 88 height 14
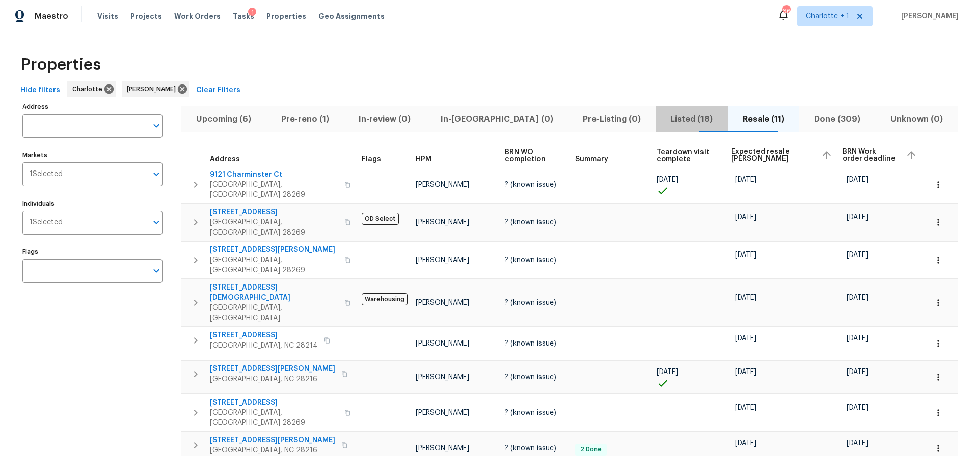
click at [656, 129] on button "Listed (18)" at bounding box center [692, 119] width 72 height 26
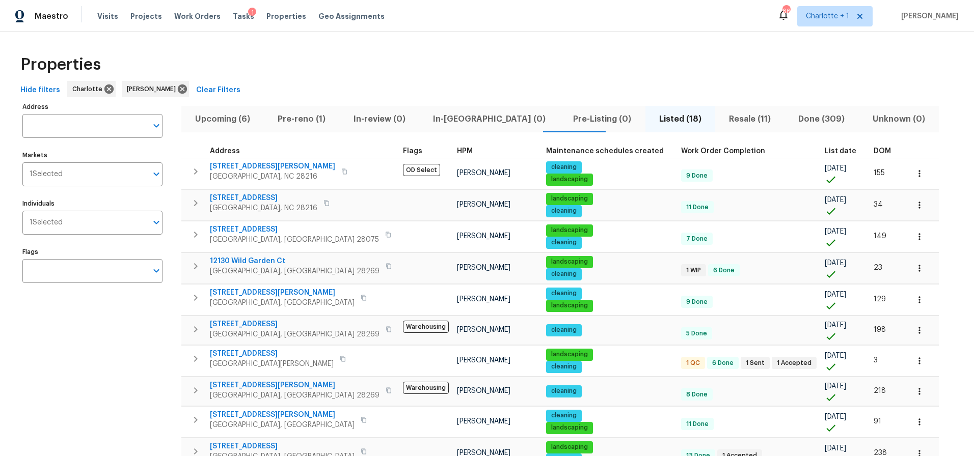
click at [795, 141] on div "Upcoming (6) Pre-reno (1) In-review (0) In-reno (0) Pre-Listing (0) Listed (18)…" at bounding box center [559, 420] width 757 height 641
click at [874, 151] on span "DOM" at bounding box center [882, 151] width 17 height 7
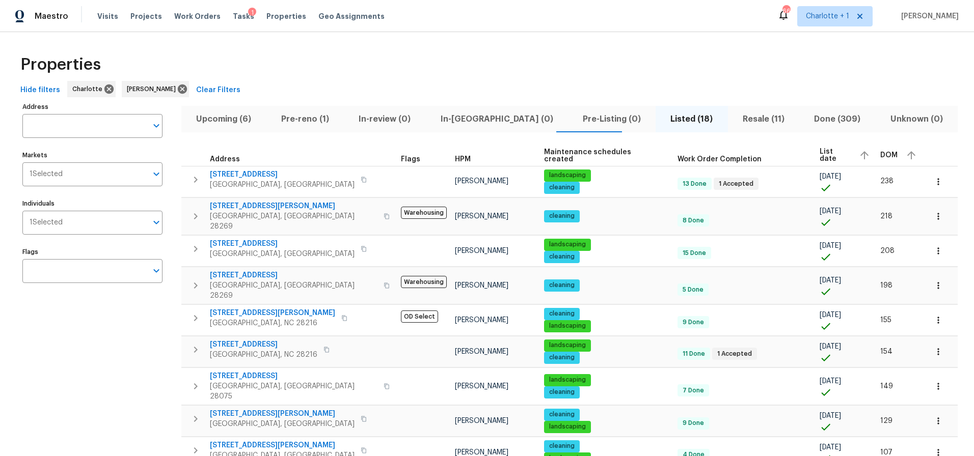
click at [815, 151] on th "List date" at bounding box center [845, 156] width 61 height 22
click at [880, 150] on div "DOM" at bounding box center [899, 155] width 39 height 15
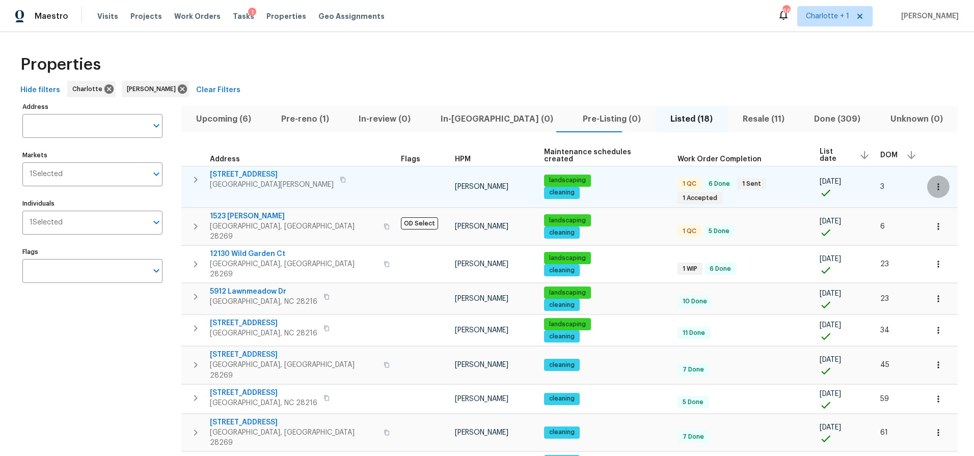
click at [933, 185] on icon "button" at bounding box center [938, 187] width 10 height 10
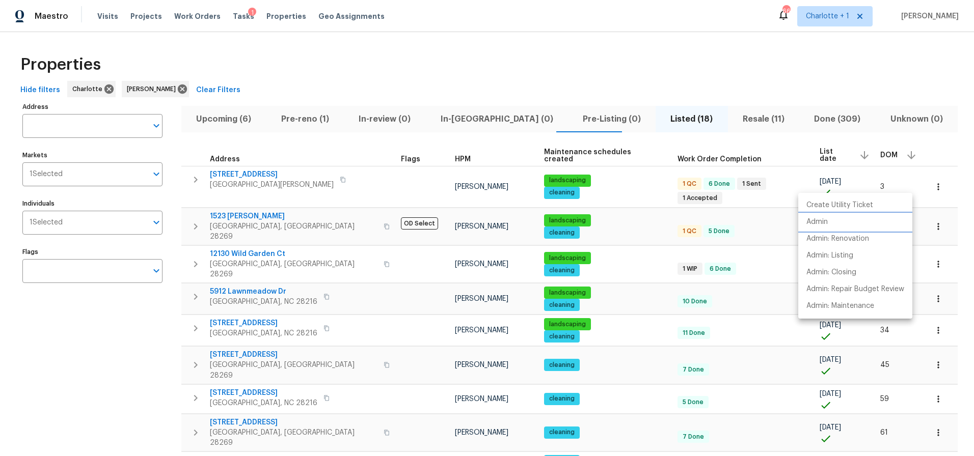
click at [818, 220] on p "Admin" at bounding box center [816, 222] width 21 height 11
click at [766, 64] on div at bounding box center [487, 228] width 974 height 456
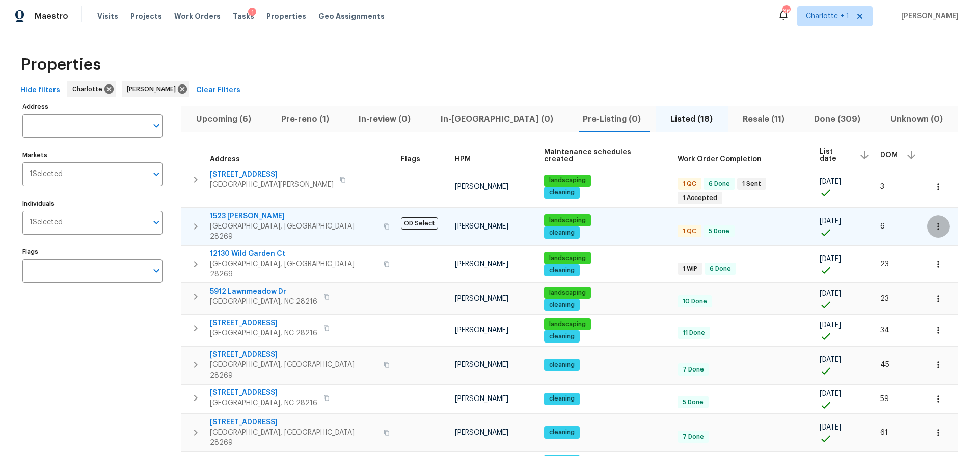
click at [933, 222] on icon "button" at bounding box center [938, 227] width 10 height 10
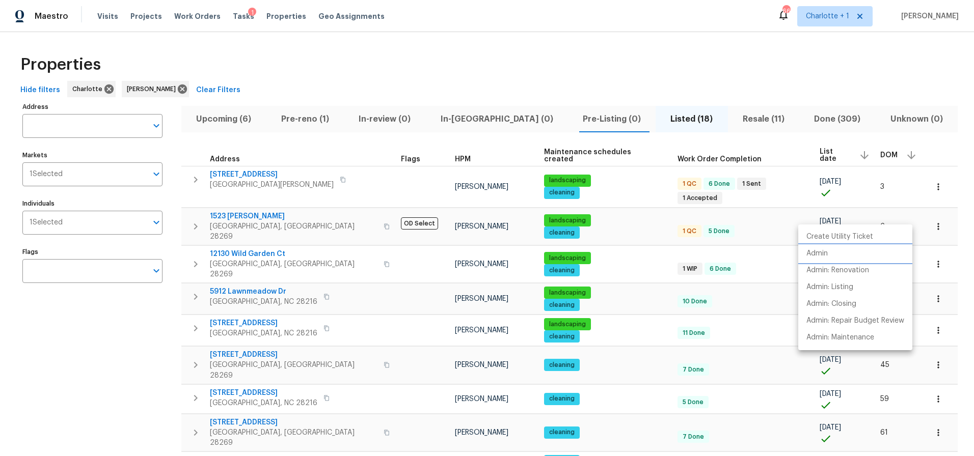
click at [825, 254] on p "Admin" at bounding box center [816, 254] width 21 height 11
click at [242, 237] on div at bounding box center [487, 228] width 974 height 456
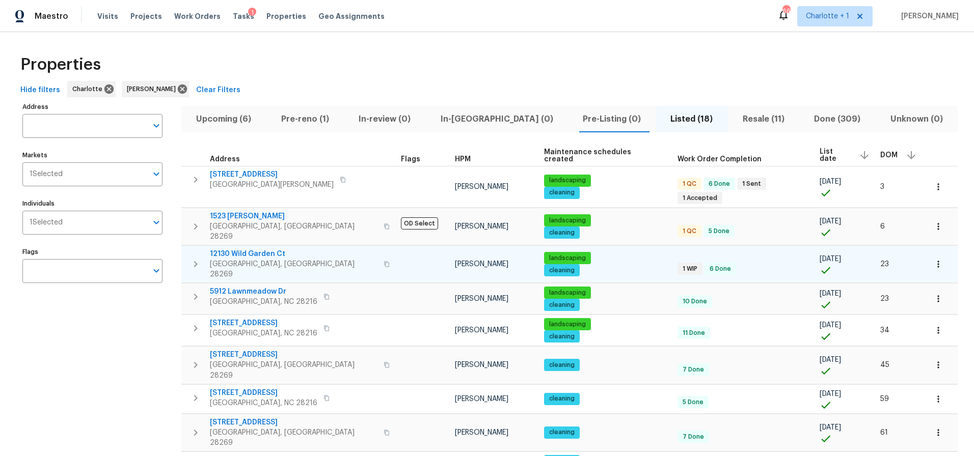
click at [243, 249] on span "12130 Wild Garden Ct" at bounding box center [294, 254] width 168 height 10
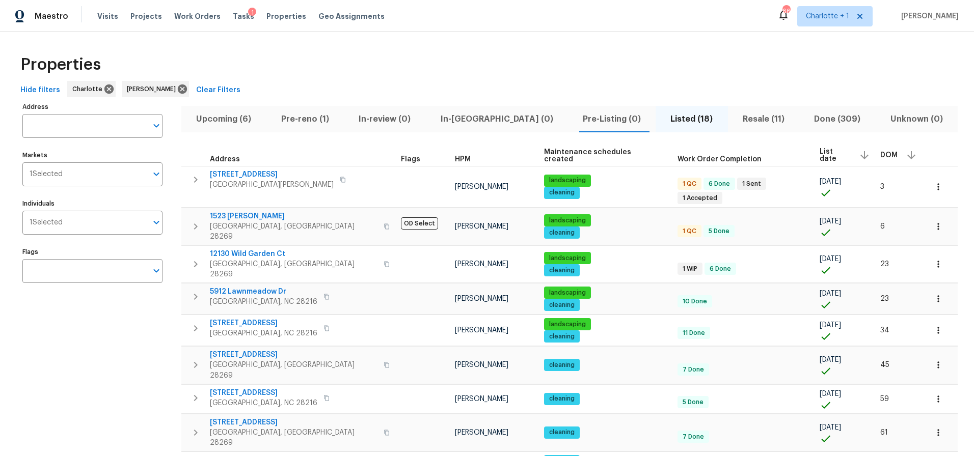
drag, startPoint x: 373, startPoint y: 56, endPoint x: 699, endPoint y: 114, distance: 330.5
click at [378, 56] on div "Properties" at bounding box center [486, 64] width 941 height 33
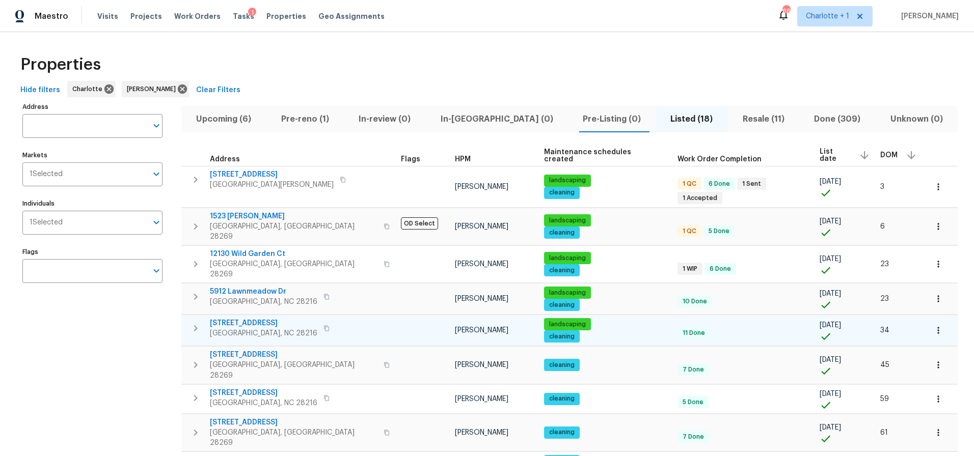
scroll to position [1, 0]
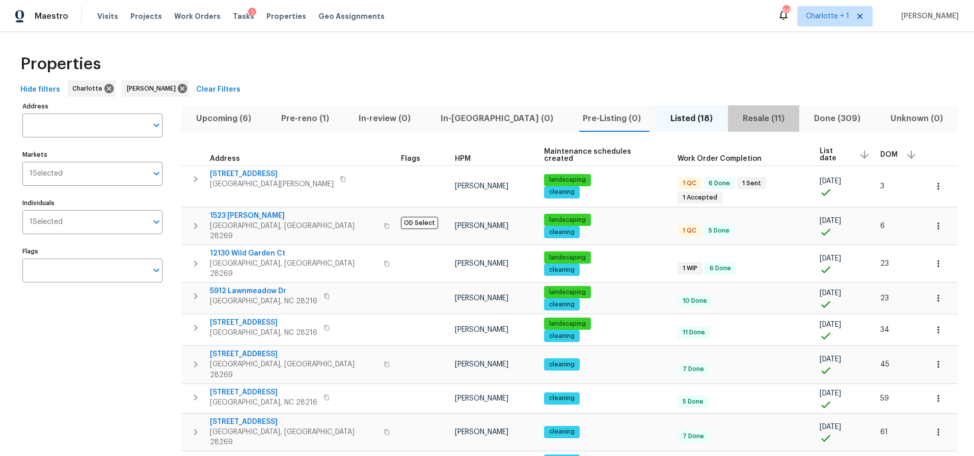
click at [734, 115] on span "Resale (11)" at bounding box center [763, 119] width 59 height 14
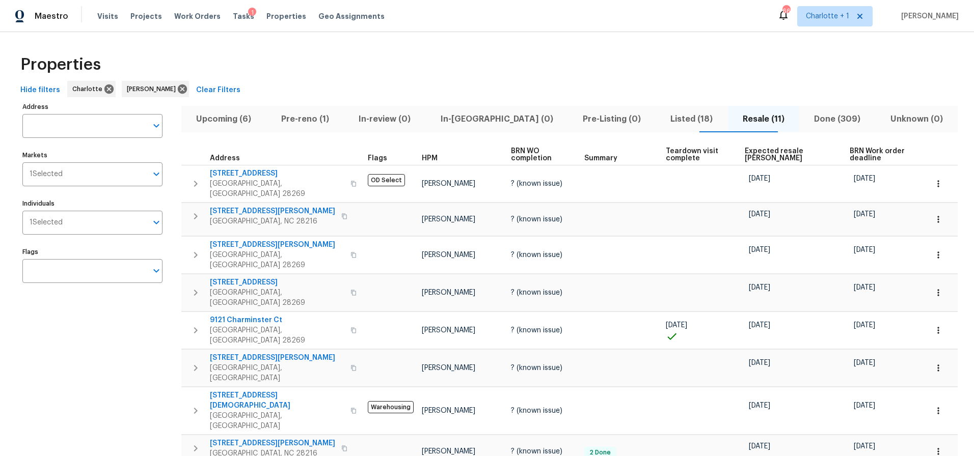
click at [758, 159] on span "Expected resale COE" at bounding box center [789, 155] width 88 height 14
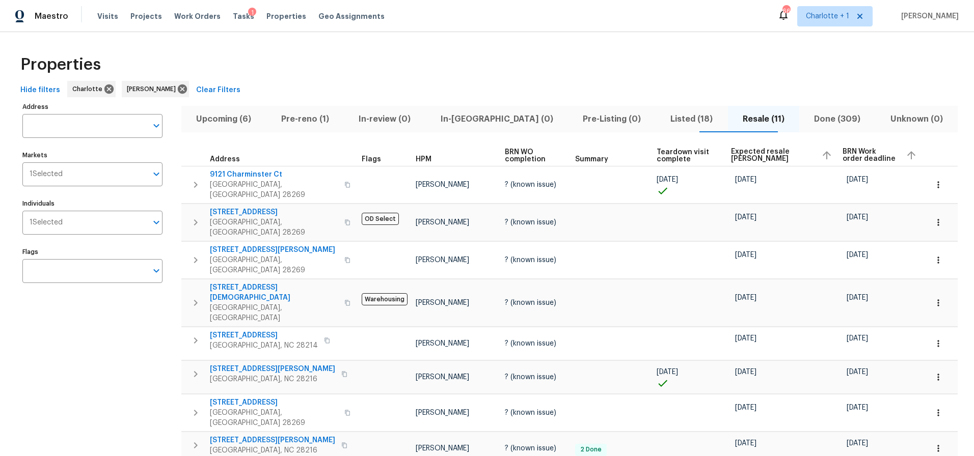
click at [758, 159] on span "Expected resale COE" at bounding box center [772, 155] width 82 height 14
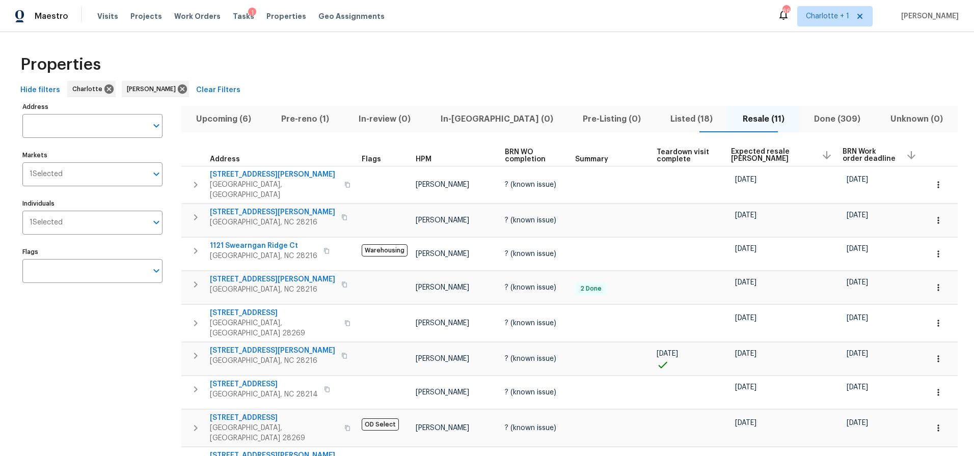
drag, startPoint x: 346, startPoint y: 49, endPoint x: 359, endPoint y: 72, distance: 26.0
click at [346, 49] on div "Properties" at bounding box center [486, 64] width 941 height 33
click at [662, 120] on span "Listed (18)" at bounding box center [692, 119] width 60 height 14
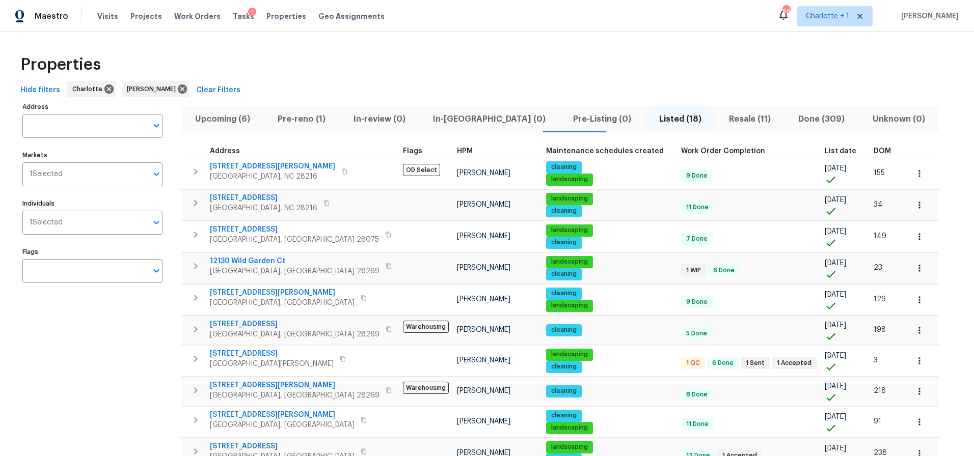
click at [874, 151] on span "DOM" at bounding box center [882, 151] width 17 height 7
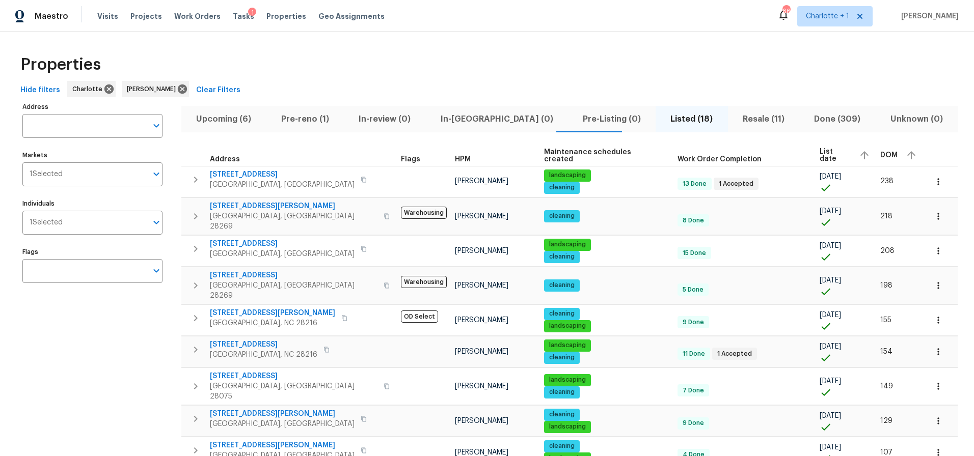
click at [493, 68] on div "Properties" at bounding box center [486, 64] width 941 height 33
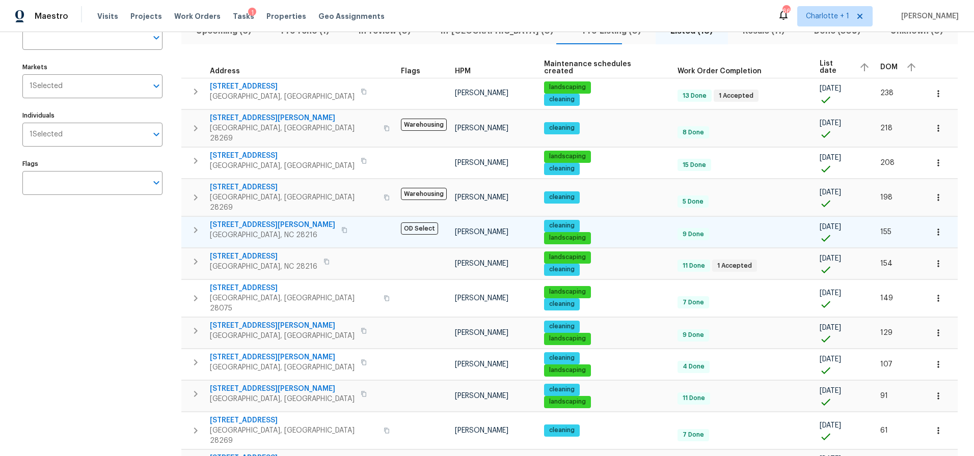
scroll to position [90, 0]
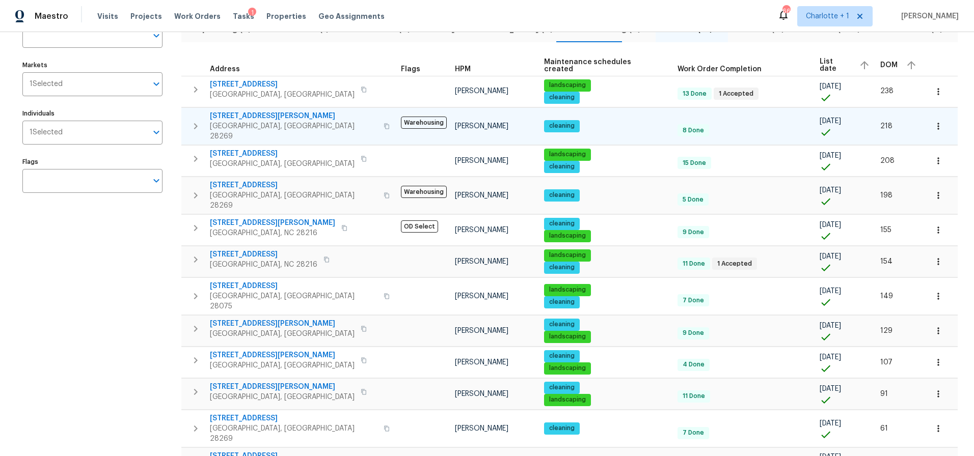
click at [199, 121] on icon "button" at bounding box center [195, 126] width 12 height 12
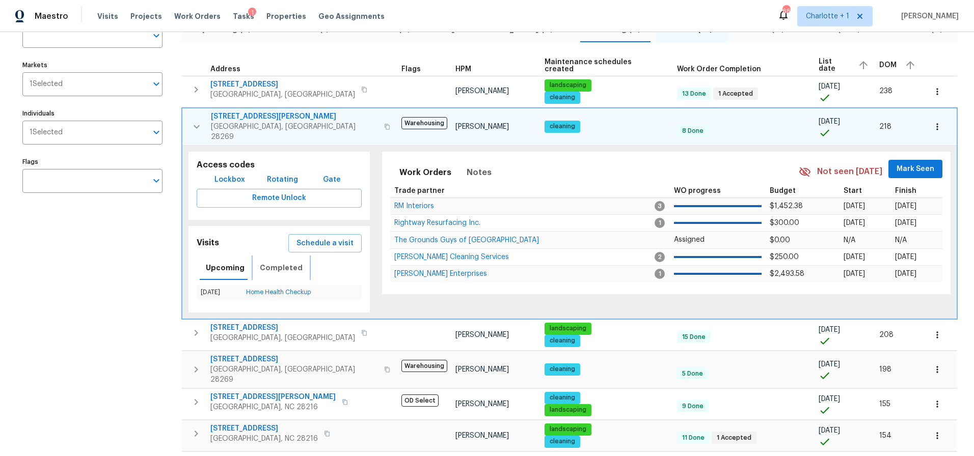
click at [277, 262] on span "Completed" at bounding box center [281, 268] width 43 height 13
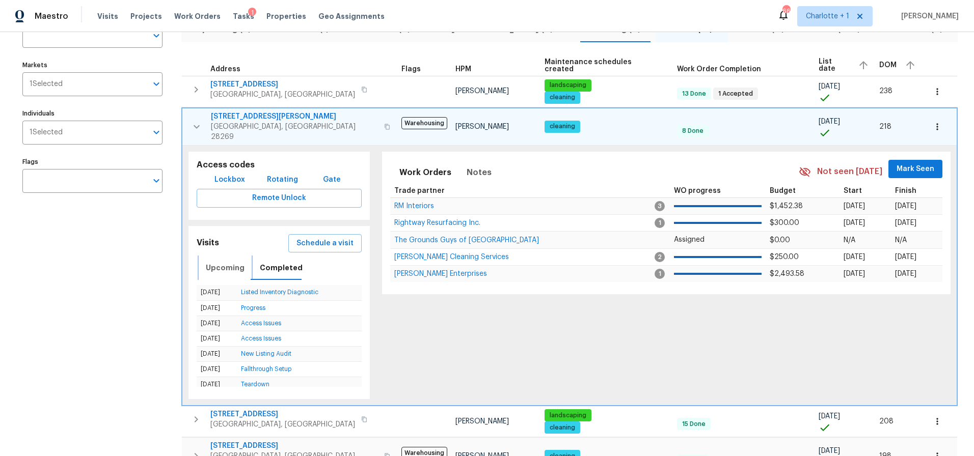
drag, startPoint x: 218, startPoint y: 254, endPoint x: 218, endPoint y: 248, distance: 6.1
click at [218, 262] on span "Upcoming" at bounding box center [225, 268] width 39 height 13
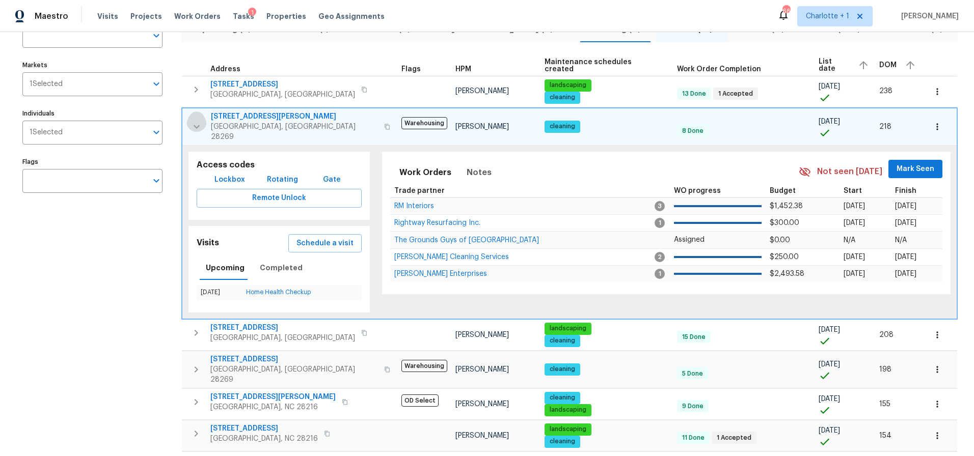
click at [198, 128] on button "button" at bounding box center [196, 127] width 20 height 31
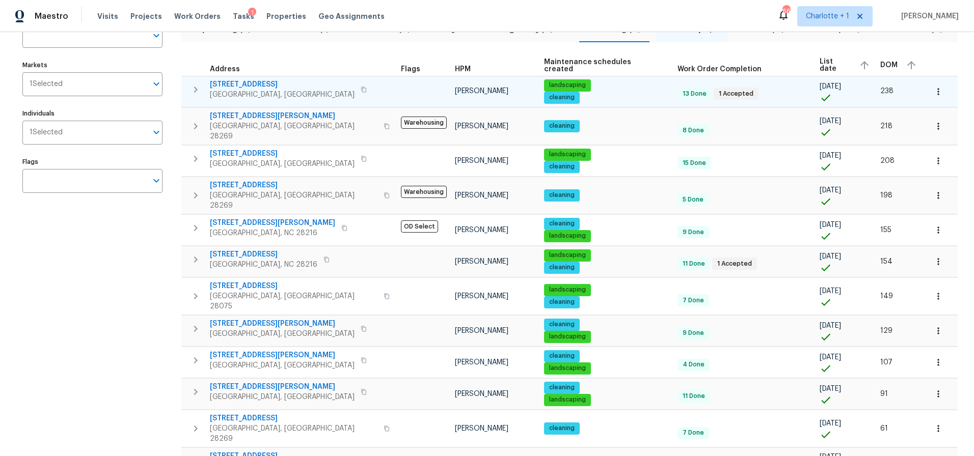
click at [192, 85] on icon "button" at bounding box center [195, 90] width 12 height 12
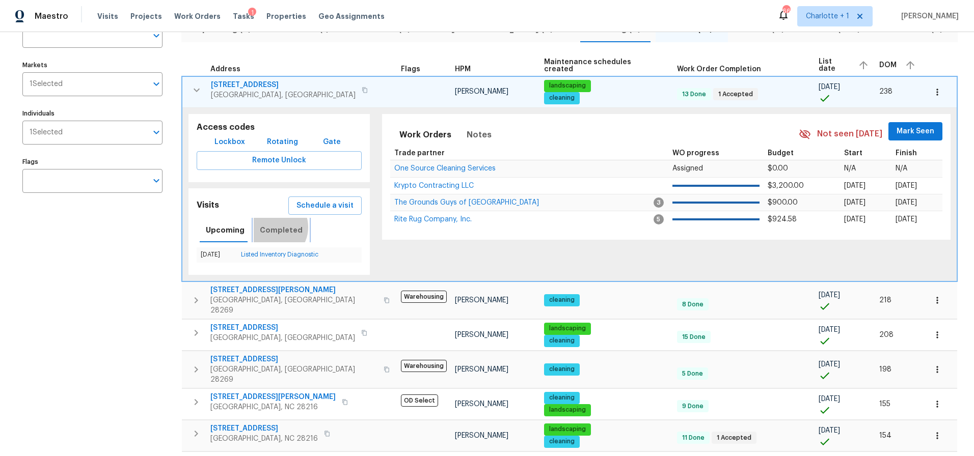
click at [269, 227] on span "Completed" at bounding box center [281, 230] width 43 height 13
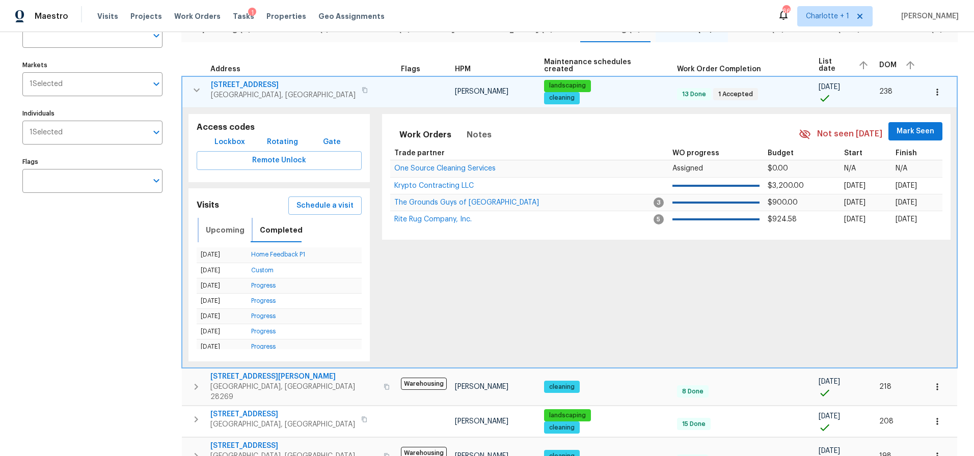
click at [217, 237] on button "Upcoming" at bounding box center [225, 230] width 51 height 24
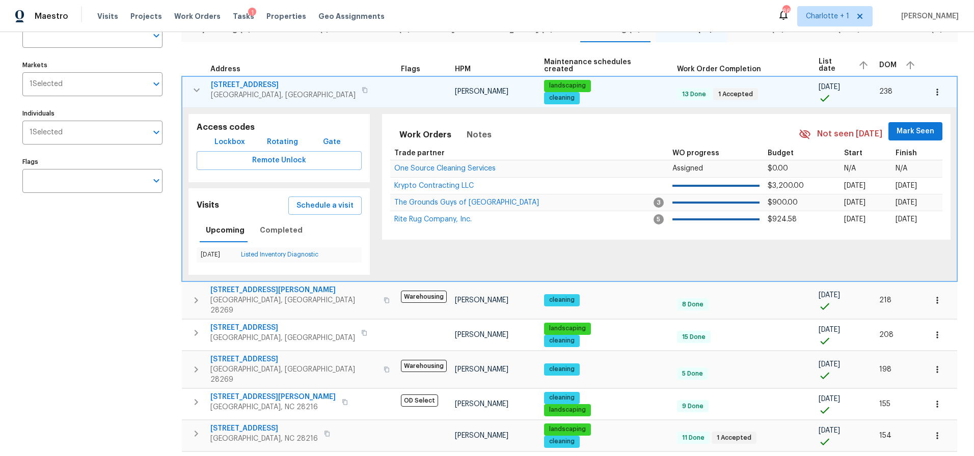
click at [197, 86] on icon "button" at bounding box center [196, 90] width 12 height 12
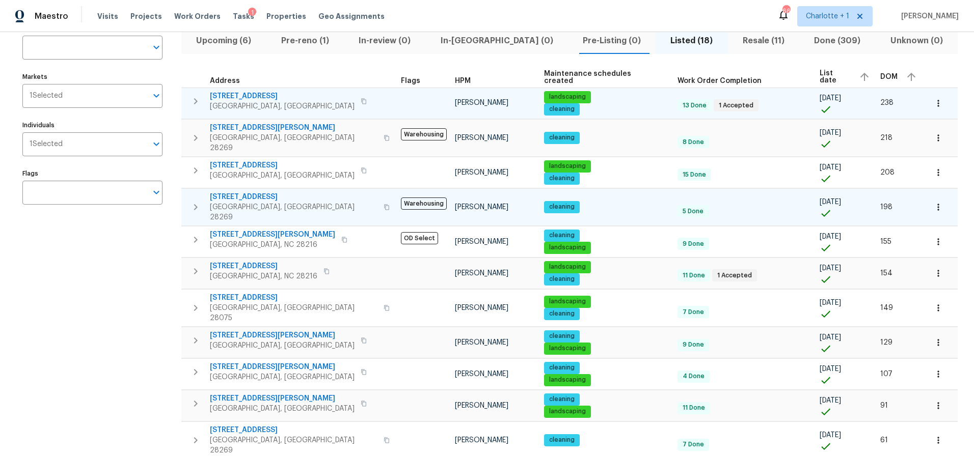
scroll to position [81, 0]
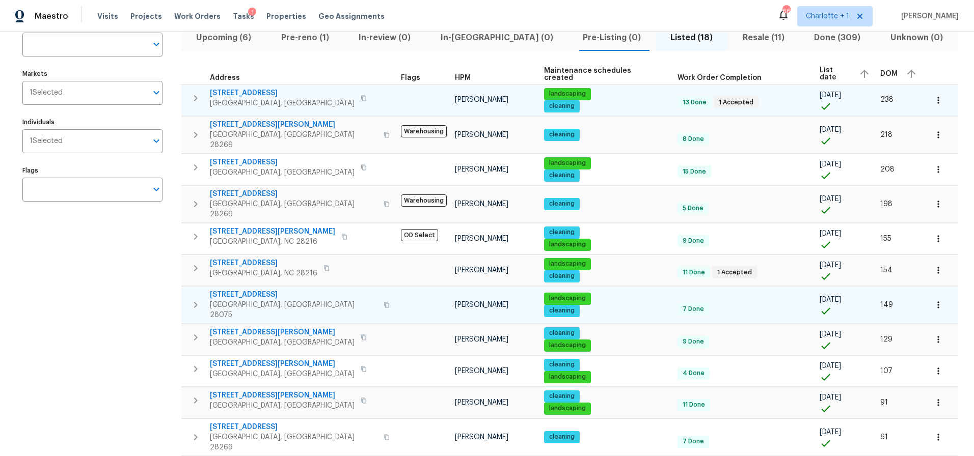
click at [206, 287] on td "3904 Hounslow Ln Harrisburg, NC 28075" at bounding box center [288, 305] width 215 height 37
click at [199, 299] on icon "button" at bounding box center [195, 305] width 12 height 12
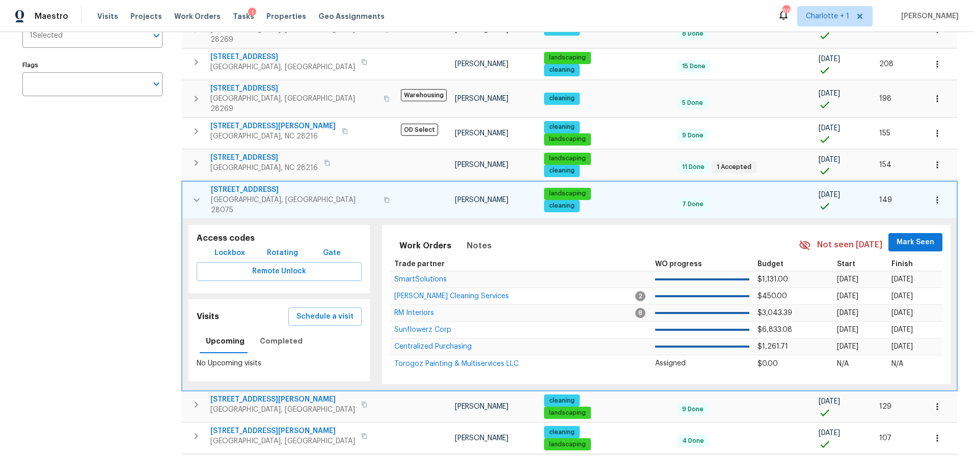
scroll to position [191, 0]
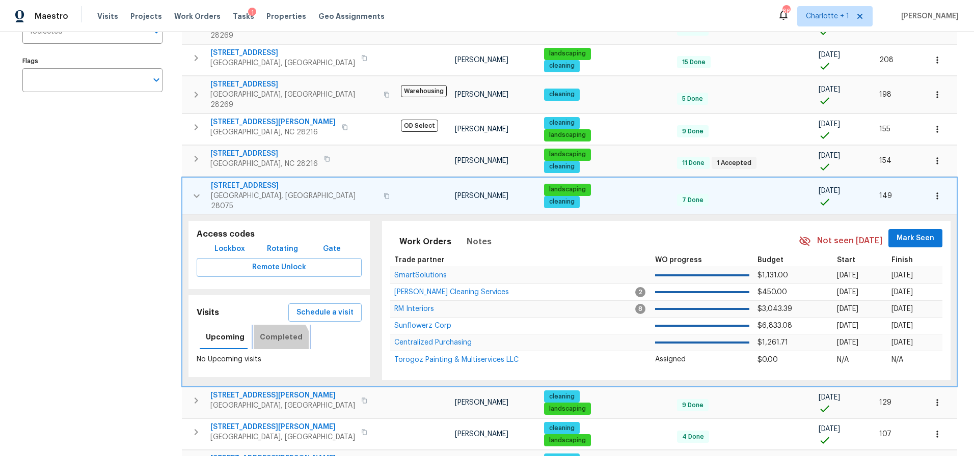
click at [276, 331] on span "Completed" at bounding box center [281, 337] width 43 height 13
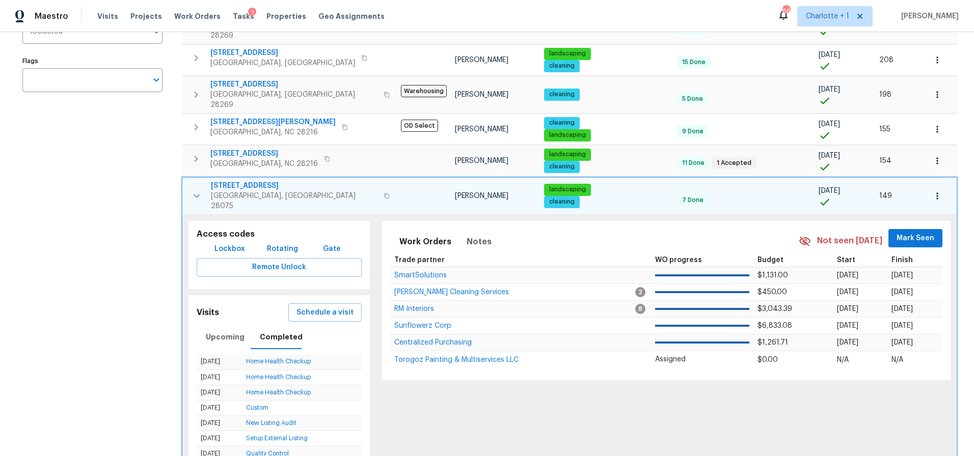
click at [199, 190] on icon "button" at bounding box center [196, 196] width 12 height 12
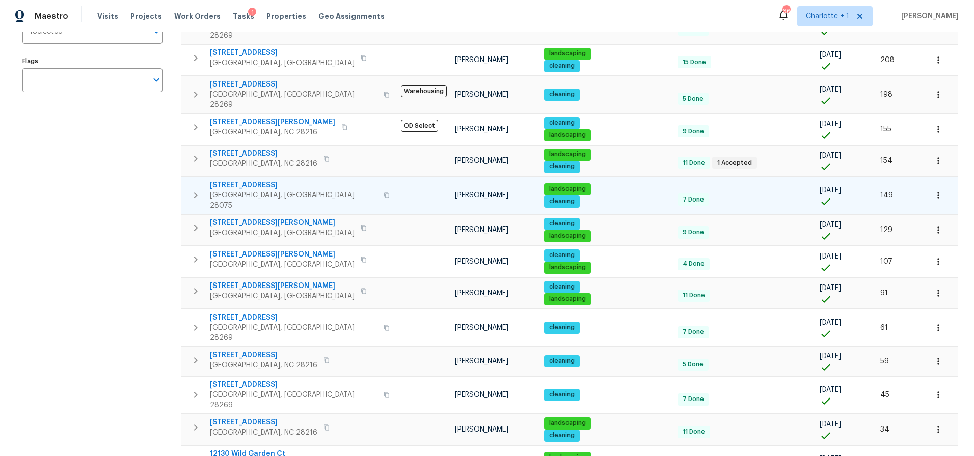
scroll to position [0, 0]
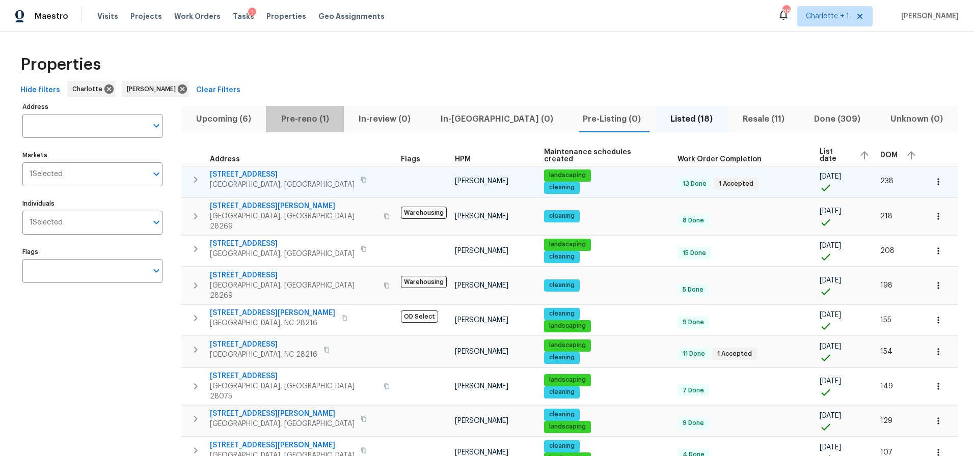
click at [333, 122] on span "Pre-reno (1)" at bounding box center [304, 119] width 65 height 14
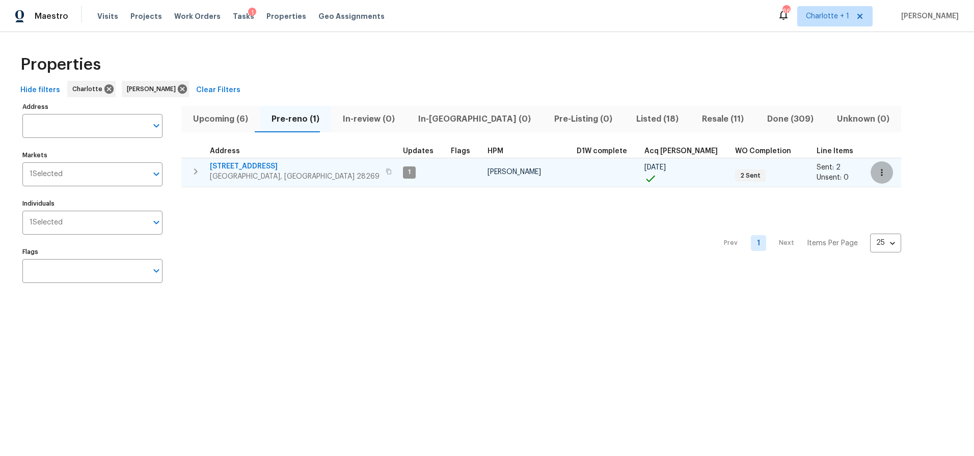
click at [870, 178] on button "button" at bounding box center [881, 172] width 22 height 22
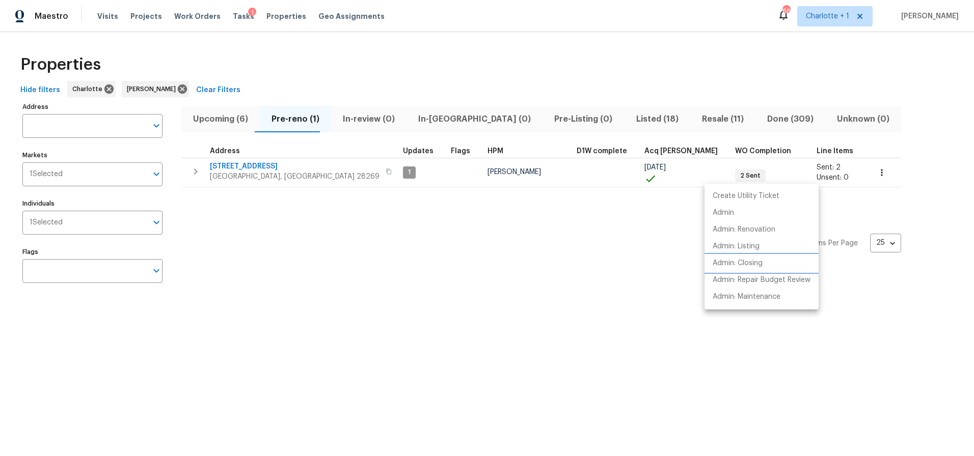
click at [732, 263] on p "Admin: Closing" at bounding box center [738, 263] width 50 height 11
click at [212, 122] on div at bounding box center [487, 228] width 974 height 456
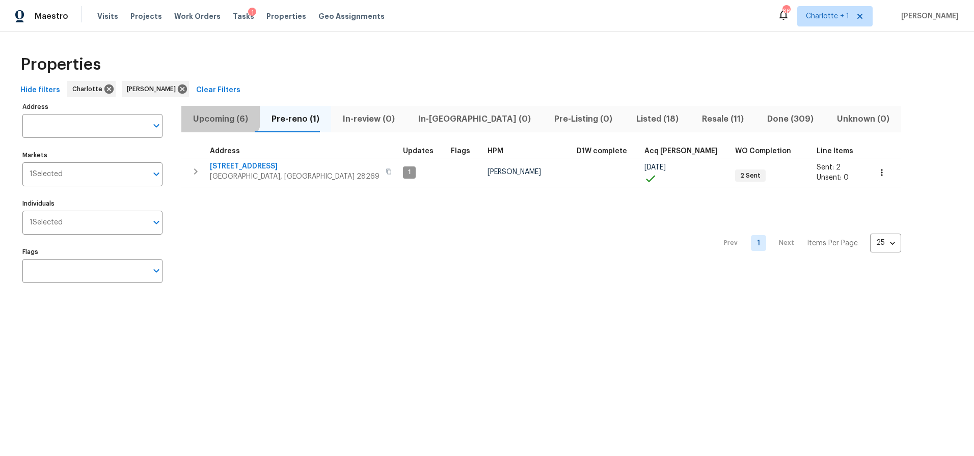
click at [219, 111] on button "Upcoming (6)" at bounding box center [220, 119] width 78 height 26
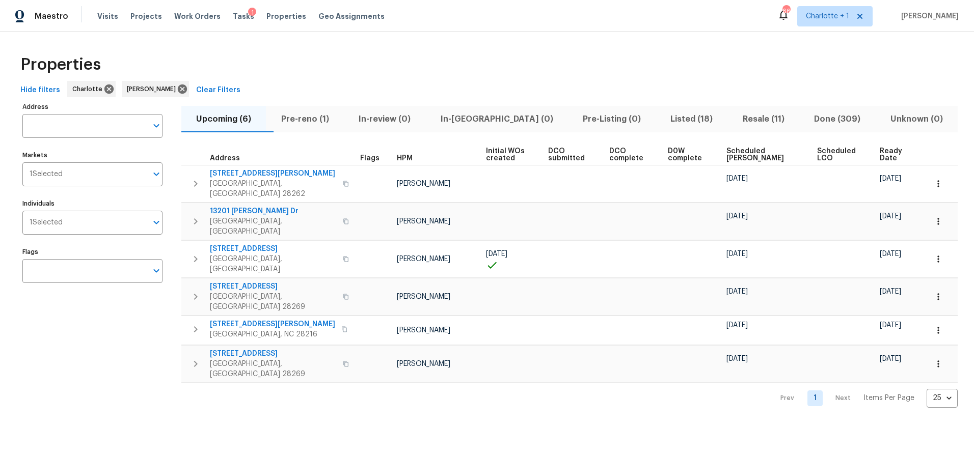
click at [739, 153] on span "Scheduled COE" at bounding box center [762, 155] width 73 height 14
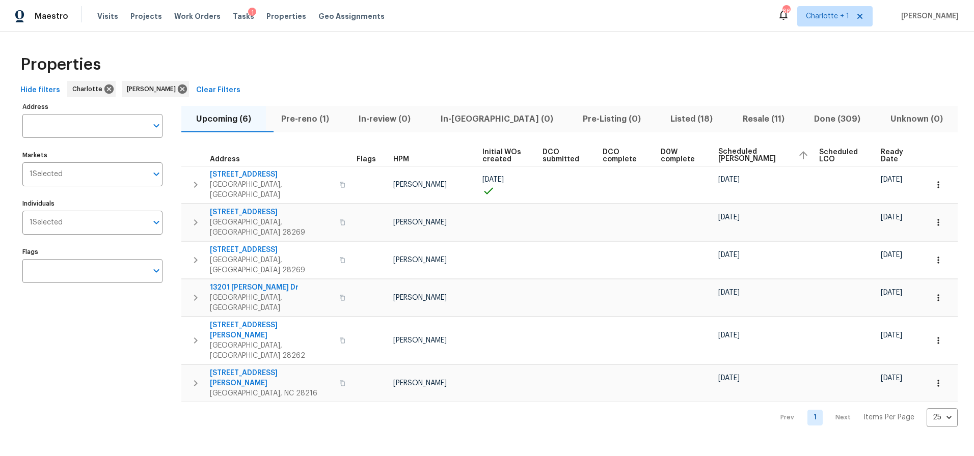
click at [638, 65] on div "Properties" at bounding box center [486, 64] width 941 height 33
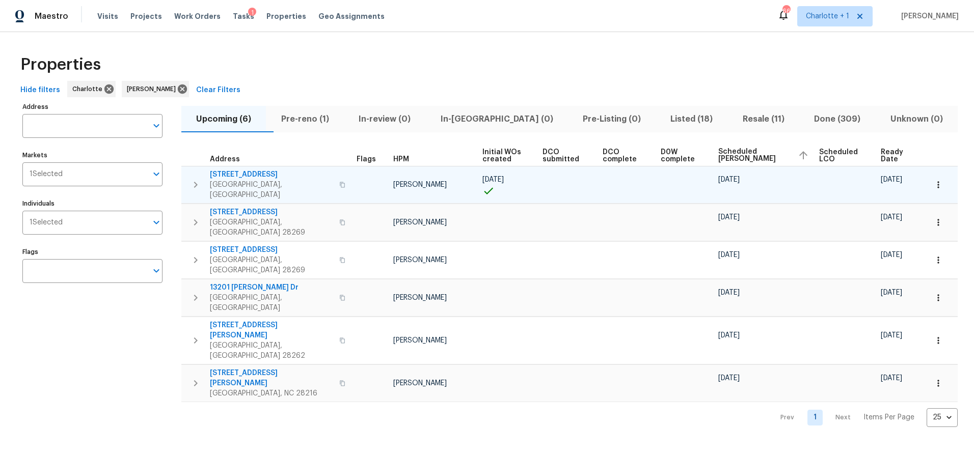
click at [942, 177] on td at bounding box center [940, 184] width 35 height 37
click at [937, 179] on button "button" at bounding box center [938, 185] width 22 height 22
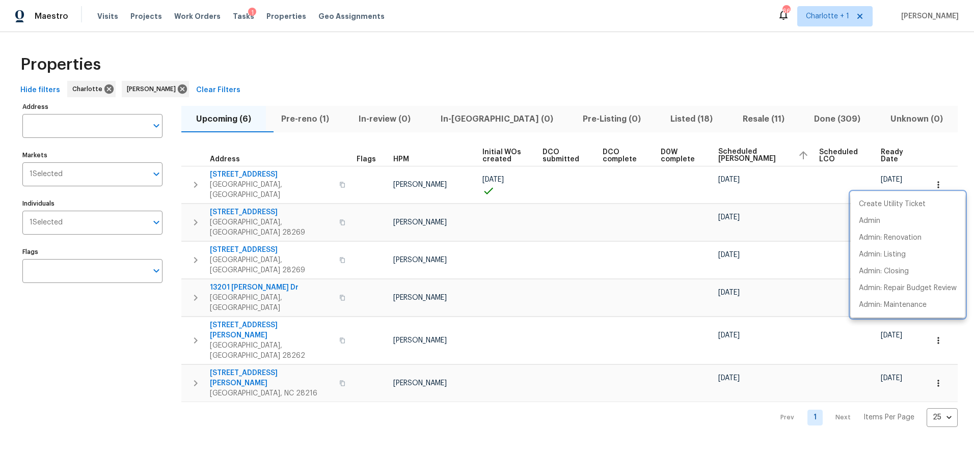
click at [733, 65] on div at bounding box center [487, 228] width 974 height 456
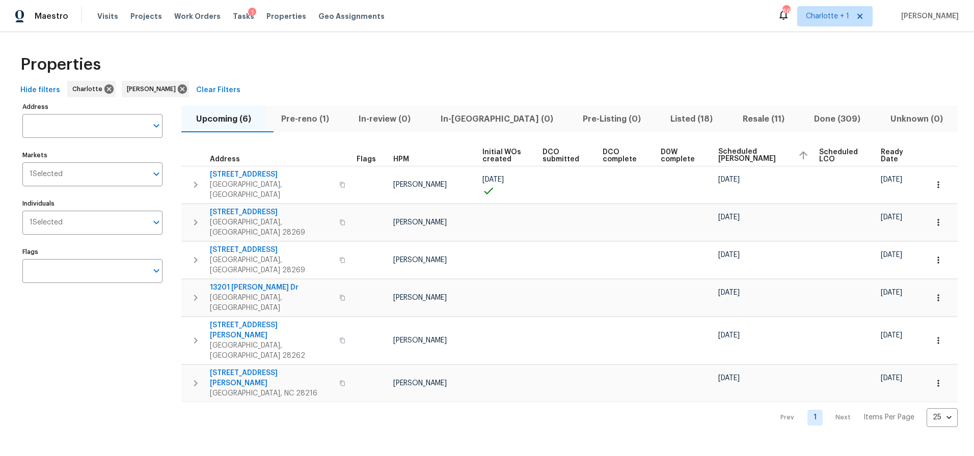
click at [605, 81] on div "Hide filters Charlotte Dan Baquero Clear Filters" at bounding box center [486, 90] width 941 height 19
click at [302, 130] on button "Pre-reno (1)" at bounding box center [304, 119] width 77 height 26
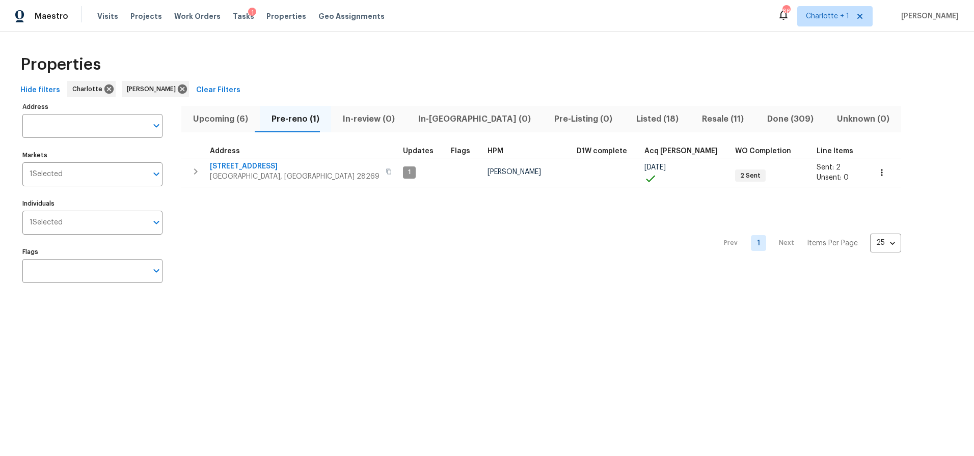
click at [435, 72] on div "Properties" at bounding box center [486, 64] width 941 height 33
click at [719, 58] on div "Properties" at bounding box center [486, 64] width 941 height 33
click at [866, 85] on div "Hide filters Charlotte Dan Baquero Clear Filters" at bounding box center [486, 90] width 941 height 19
click at [409, 73] on div "Properties" at bounding box center [486, 64] width 941 height 33
click at [230, 81] on div "Hide filters Charlotte Dan Baquero Clear Filters" at bounding box center [486, 90] width 941 height 19
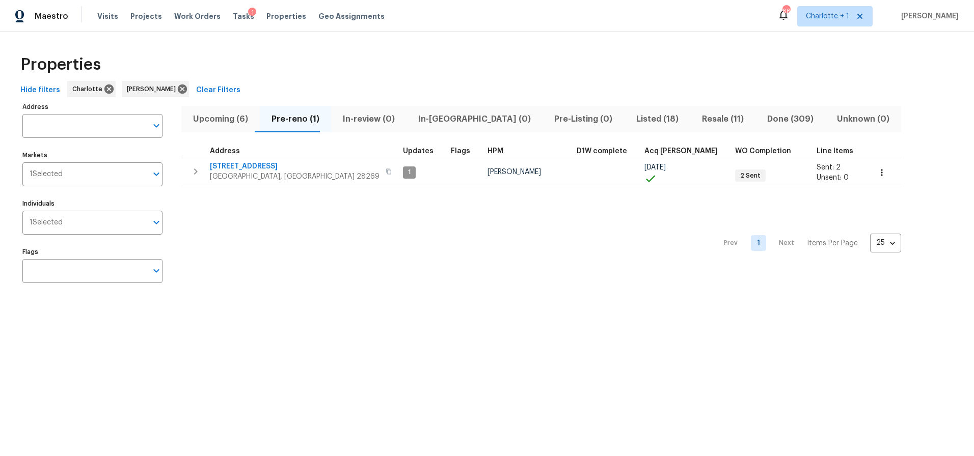
click at [613, 75] on div "Properties" at bounding box center [486, 64] width 941 height 33
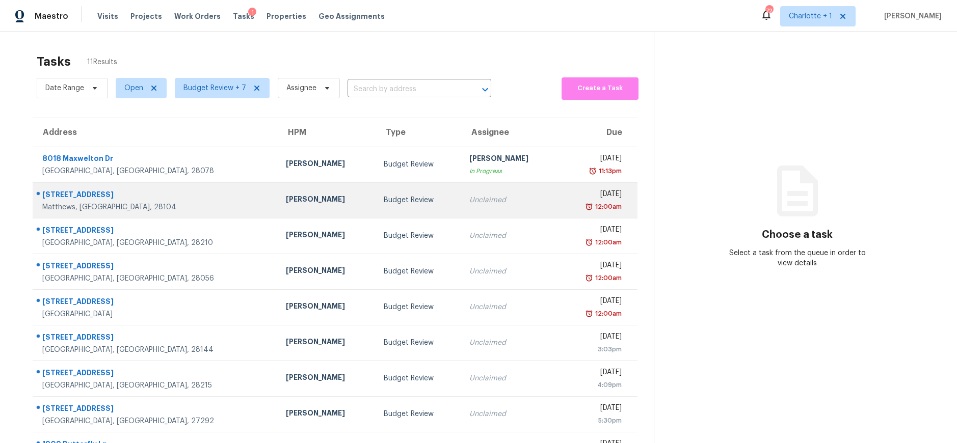
scroll to position [95, 0]
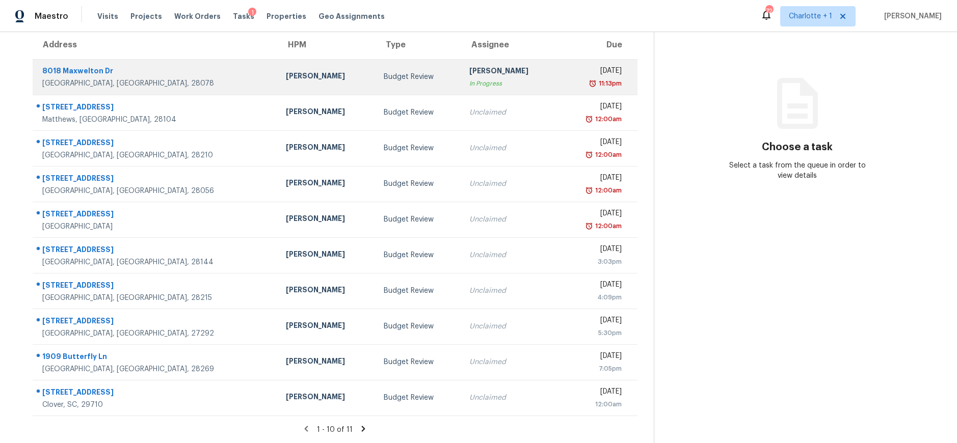
click at [375, 63] on td "Budget Review" at bounding box center [418, 77] width 86 height 36
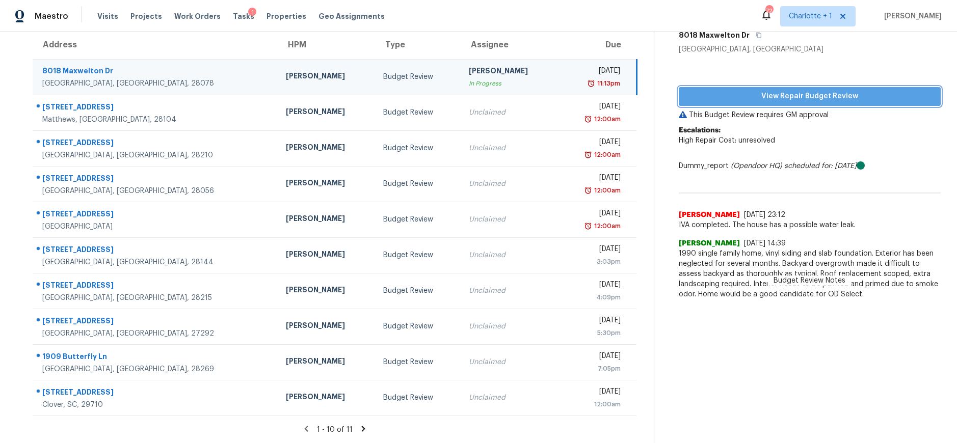
click at [800, 90] on span "View Repair Budget Review" at bounding box center [810, 96] width 246 height 13
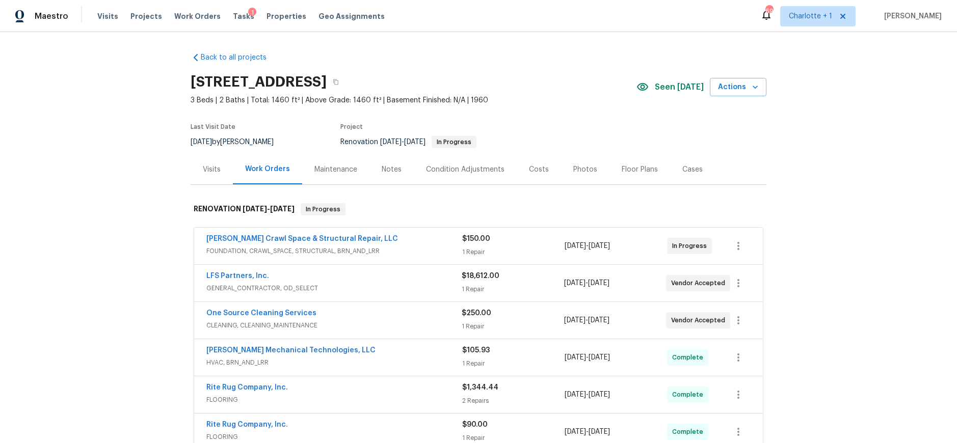
click at [531, 168] on div "Costs" at bounding box center [539, 170] width 20 height 10
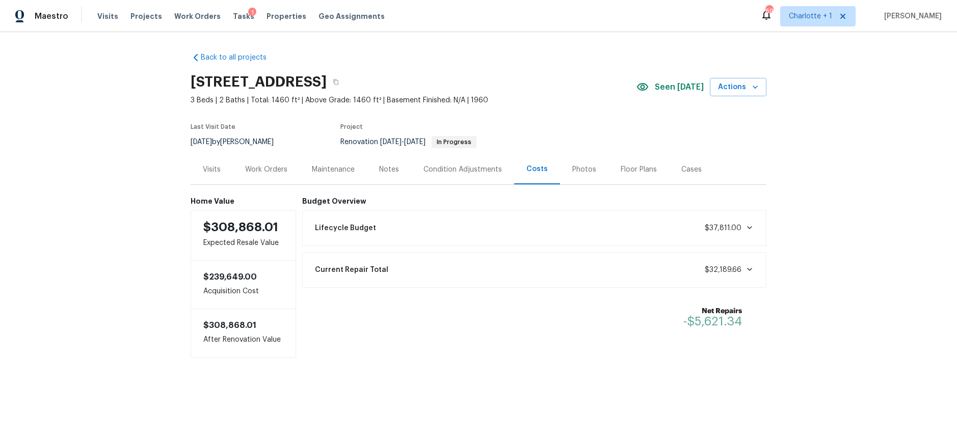
click at [265, 171] on div "Work Orders" at bounding box center [266, 170] width 42 height 10
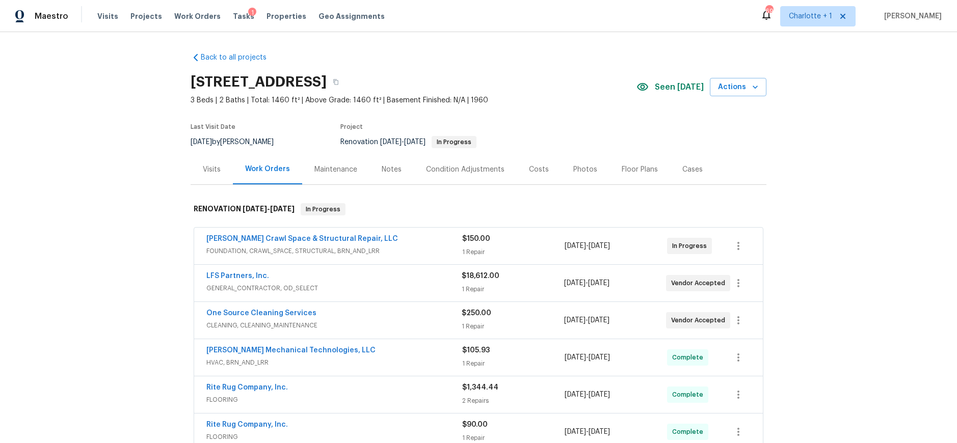
scroll to position [48, 0]
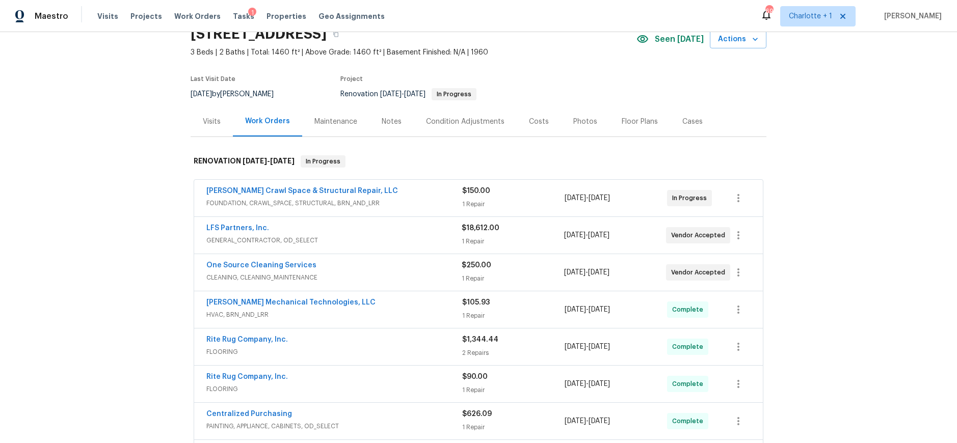
click at [410, 232] on div "LFS Partners, Inc." at bounding box center [333, 229] width 255 height 12
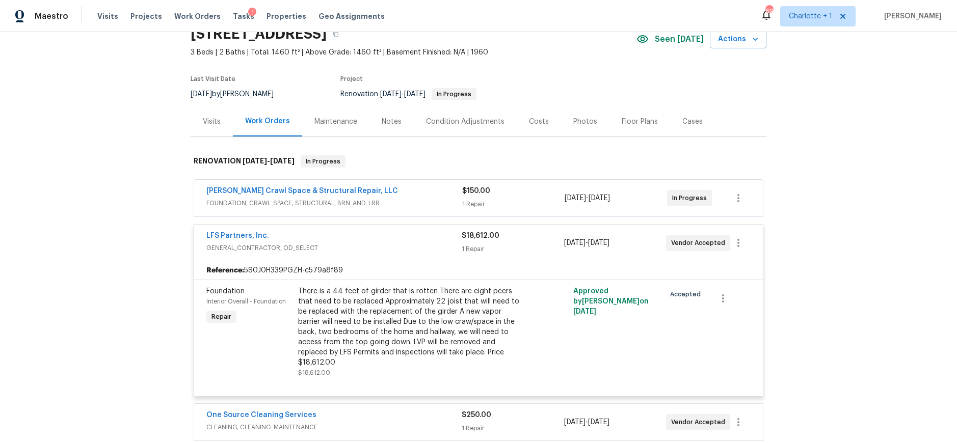
click at [412, 243] on span "GENERAL_CONTRACTOR, OD_SELECT" at bounding box center [333, 248] width 255 height 10
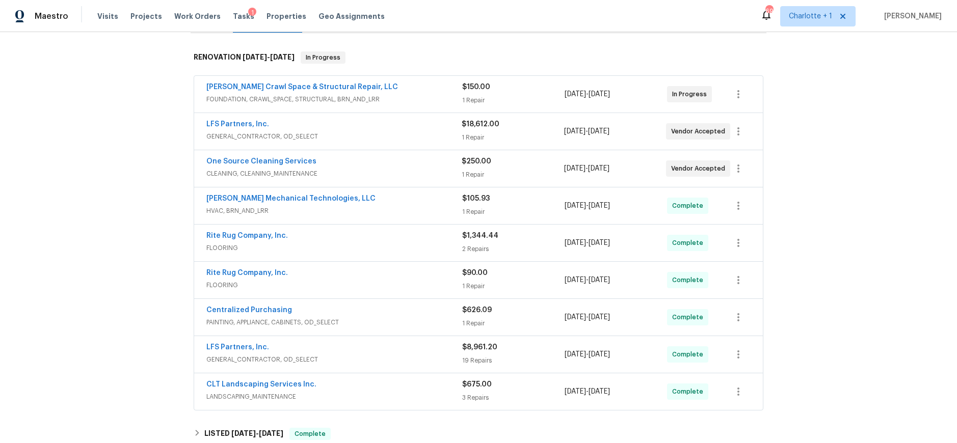
click at [406, 210] on span "HVAC, BRN_AND_LRR" at bounding box center [334, 211] width 256 height 10
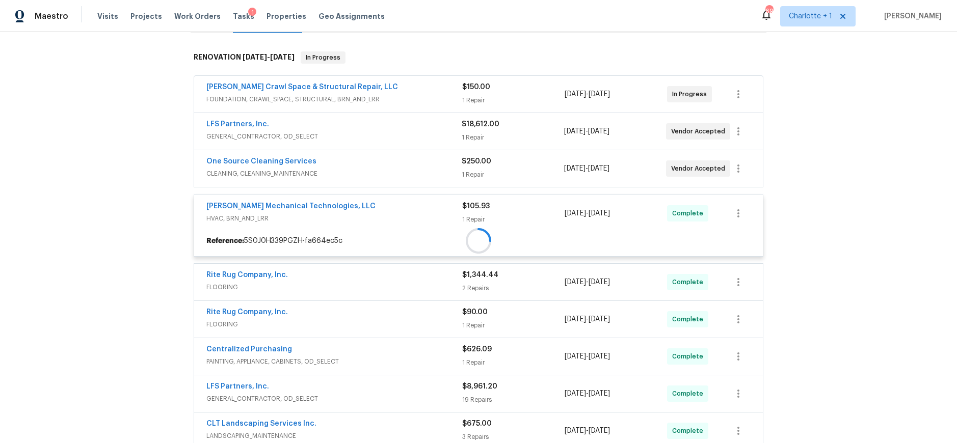
scroll to position [154, 0]
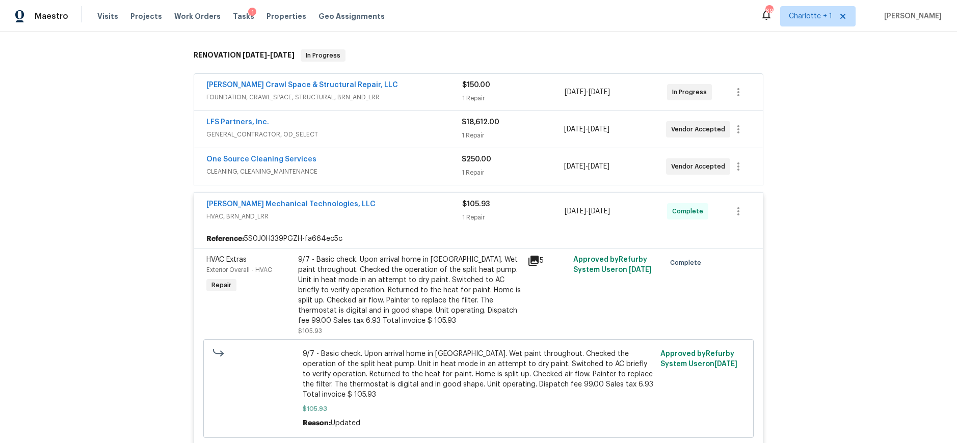
click at [396, 274] on div "9/7 - Basic check. Upon arrival home in Reno. Wet paint throughout. Checked the…" at bounding box center [409, 290] width 223 height 71
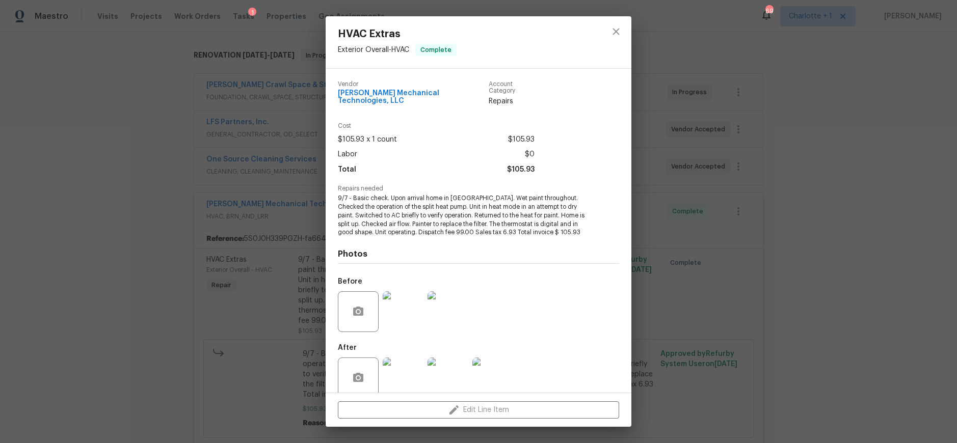
click at [408, 372] on img at bounding box center [403, 378] width 41 height 41
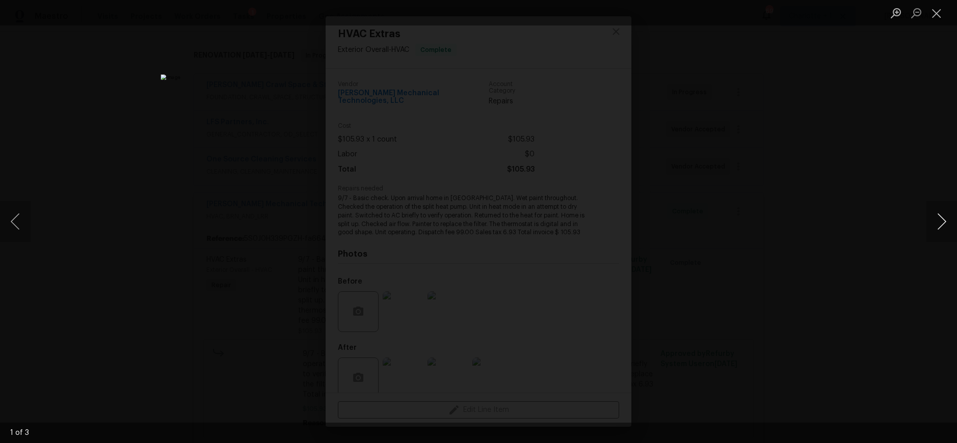
click at [933, 223] on button "Next image" at bounding box center [941, 221] width 31 height 41
click at [934, 15] on button "Close lightbox" at bounding box center [936, 13] width 20 height 18
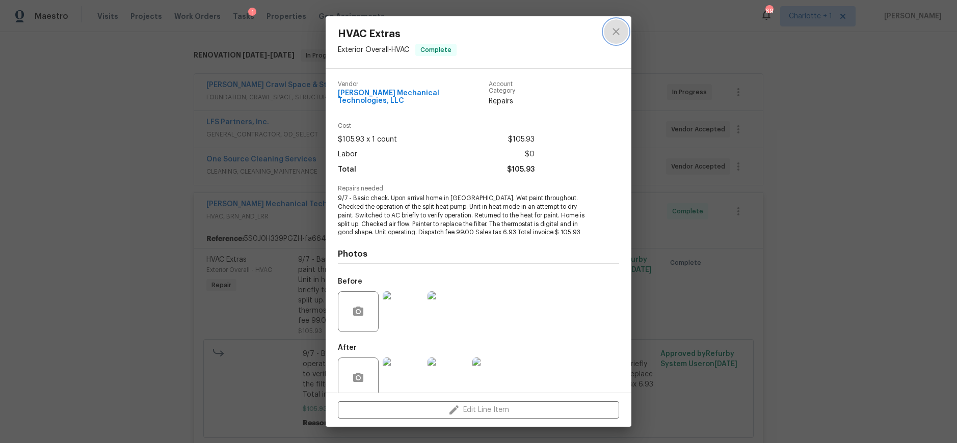
click at [613, 24] on button "close" at bounding box center [616, 31] width 24 height 24
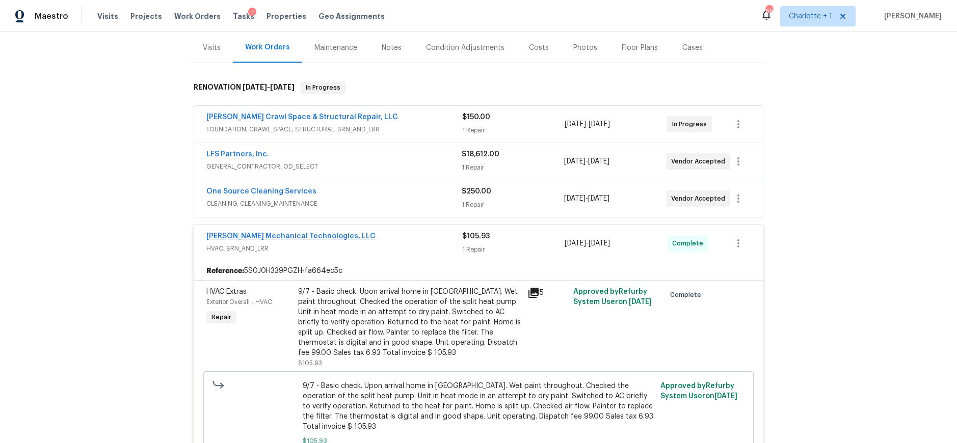
scroll to position [120, 0]
drag, startPoint x: 393, startPoint y: 250, endPoint x: 395, endPoint y: 240, distance: 9.4
click at [393, 250] on span "HVAC, BRN_AND_LRR" at bounding box center [334, 251] width 256 height 10
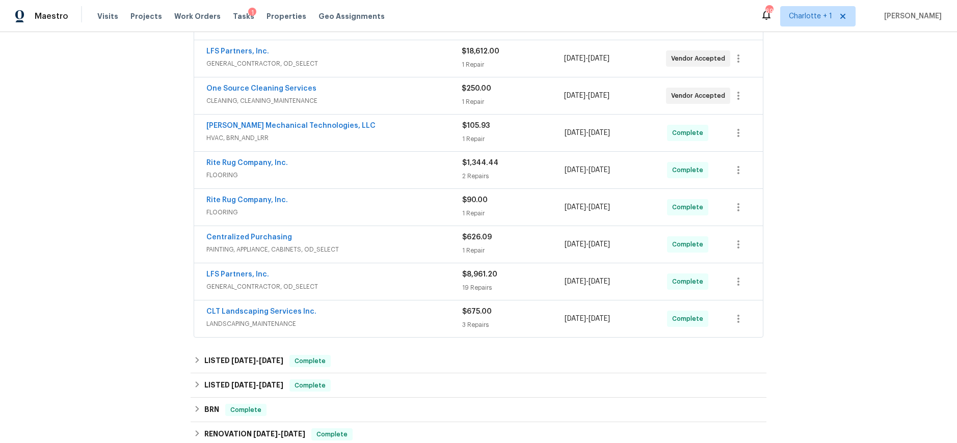
scroll to position [227, 0]
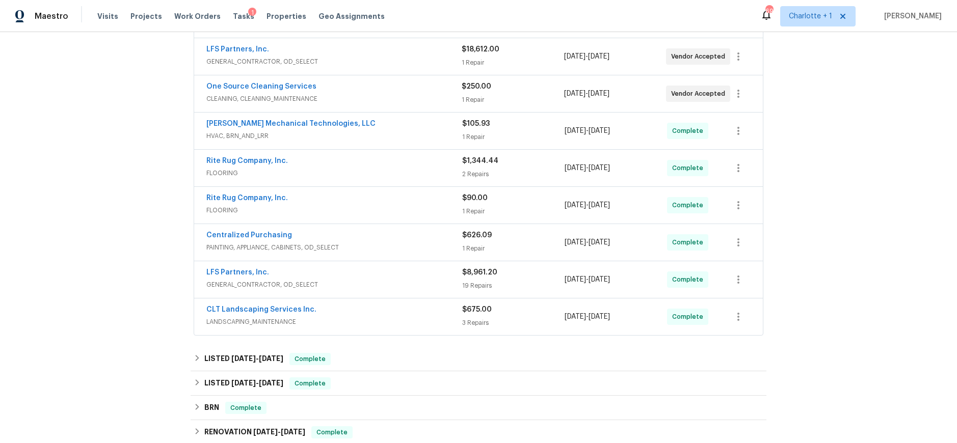
click at [378, 278] on div "LFS Partners, Inc." at bounding box center [334, 273] width 256 height 12
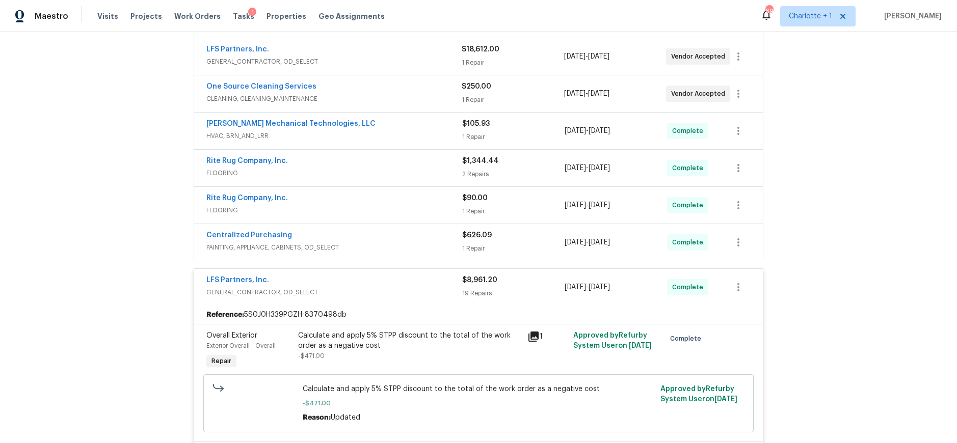
click at [378, 285] on div "LFS Partners, Inc." at bounding box center [334, 281] width 256 height 12
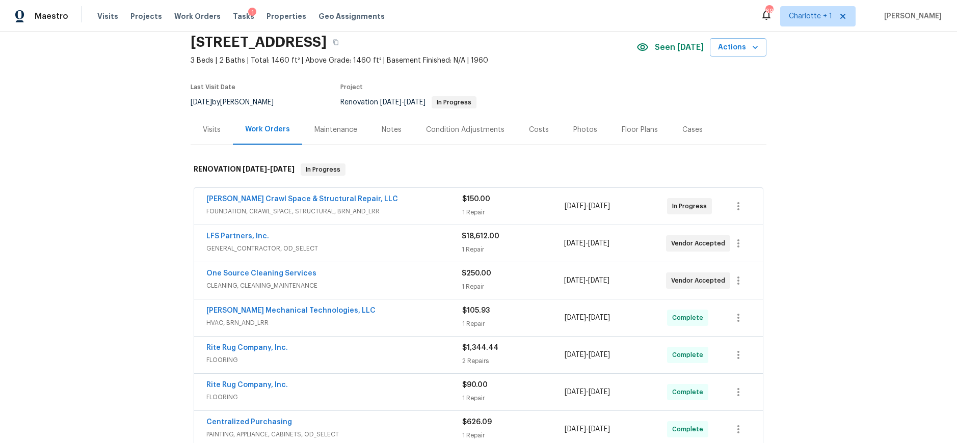
scroll to position [0, 0]
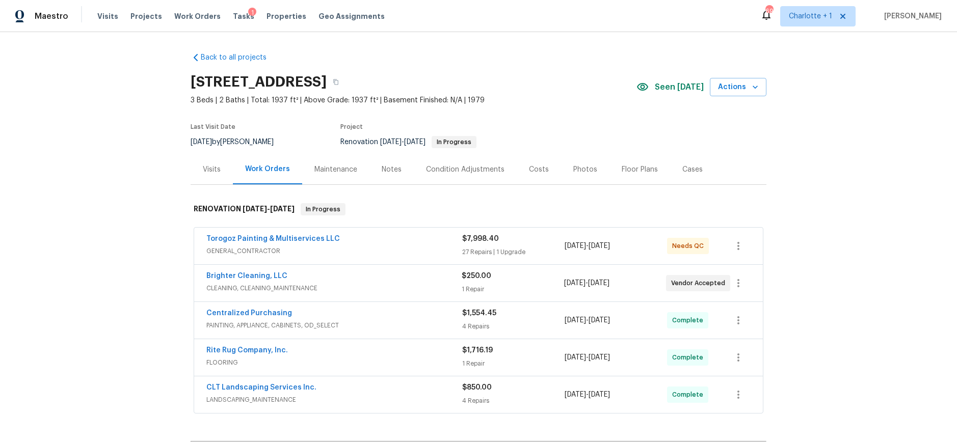
click at [534, 165] on div "Costs" at bounding box center [539, 170] width 20 height 10
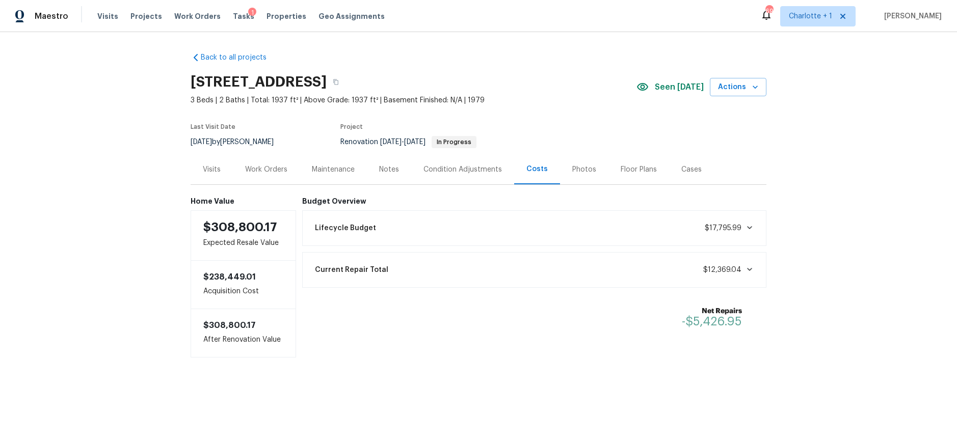
click at [454, 167] on div "Condition Adjustments" at bounding box center [462, 170] width 78 height 10
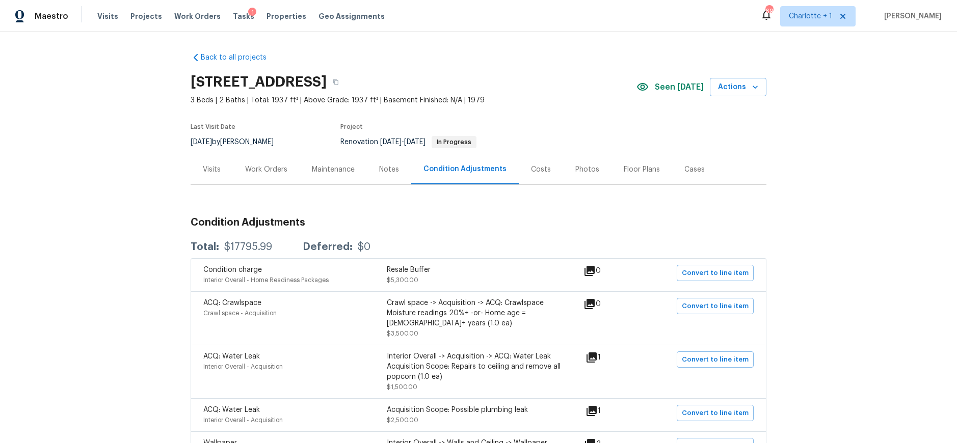
click at [536, 166] on div "Costs" at bounding box center [541, 170] width 20 height 10
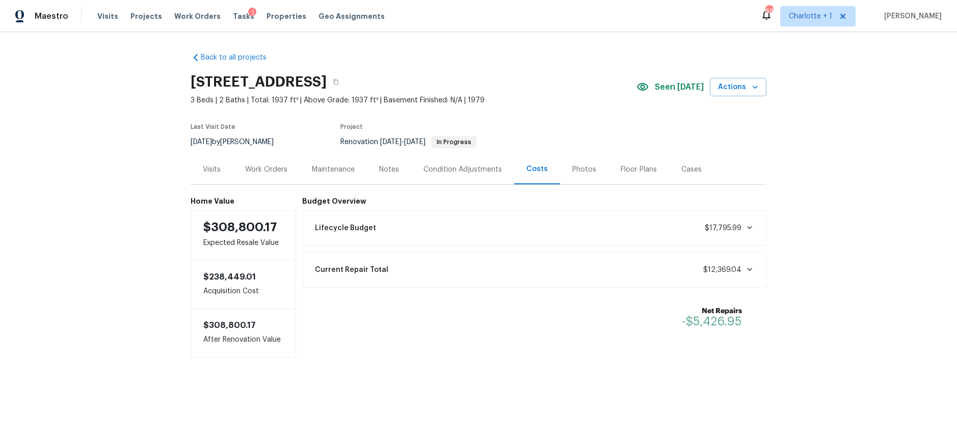
click at [811, 169] on div "Back to all projects [STREET_ADDRESS] 3 Beds | 2 Baths | Total: 1937 ft² | Abov…" at bounding box center [478, 225] width 957 height 387
click at [122, 190] on div "Back to all projects [STREET_ADDRESS] 3 Beds | 2 Baths | Total: 1937 ft² | Abov…" at bounding box center [478, 225] width 957 height 387
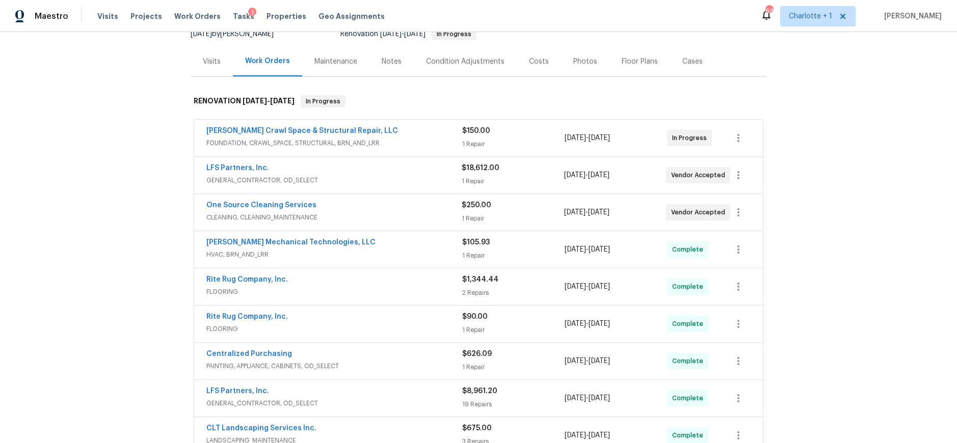
scroll to position [113, 0]
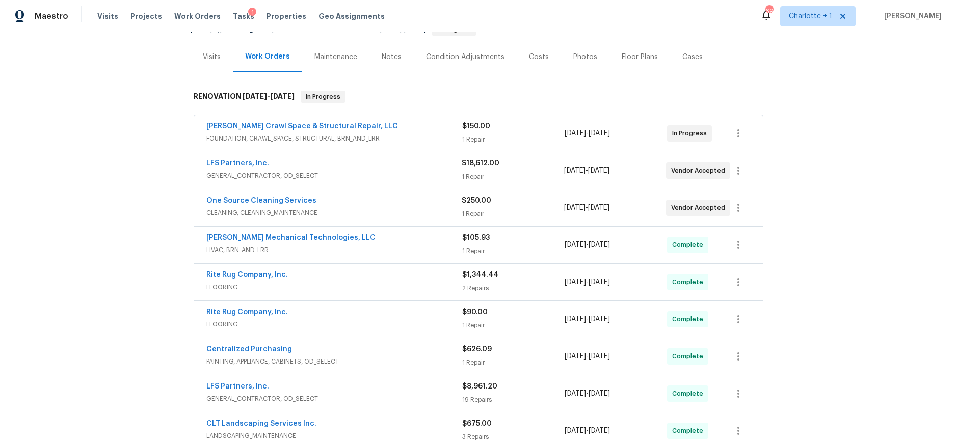
click at [344, 283] on span "FLOORING" at bounding box center [334, 287] width 256 height 10
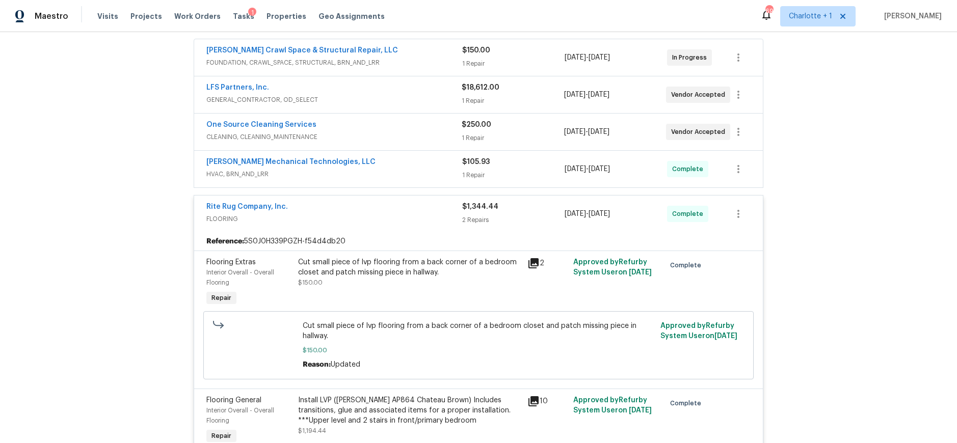
scroll to position [222, 0]
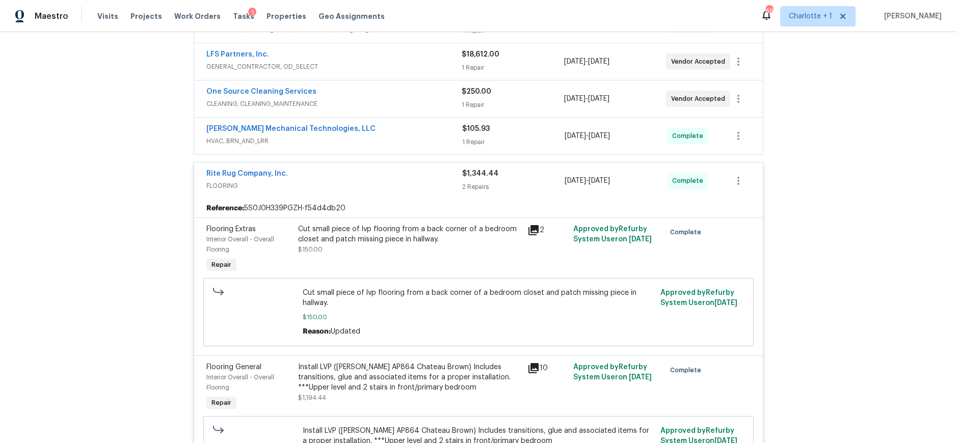
click at [322, 399] on div "Install LVP (Knighton AP864 Chateau Brown) Includes transitions, glue and assoc…" at bounding box center [409, 382] width 223 height 41
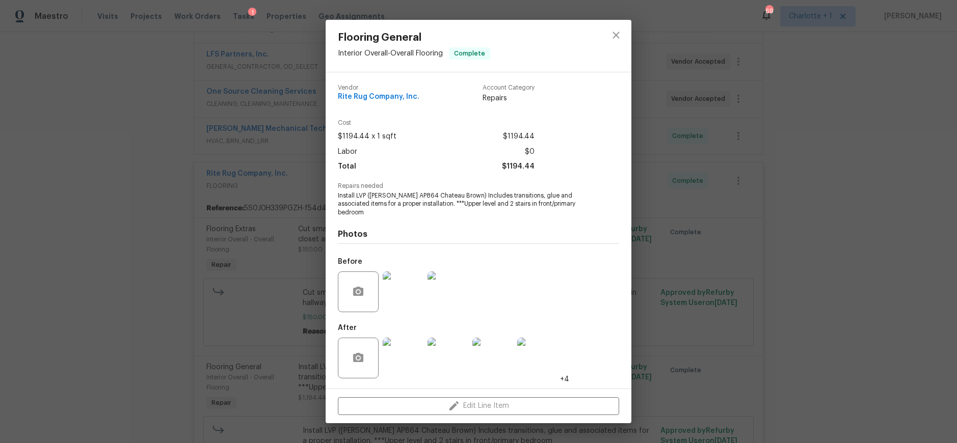
click at [406, 357] on img at bounding box center [403, 358] width 41 height 41
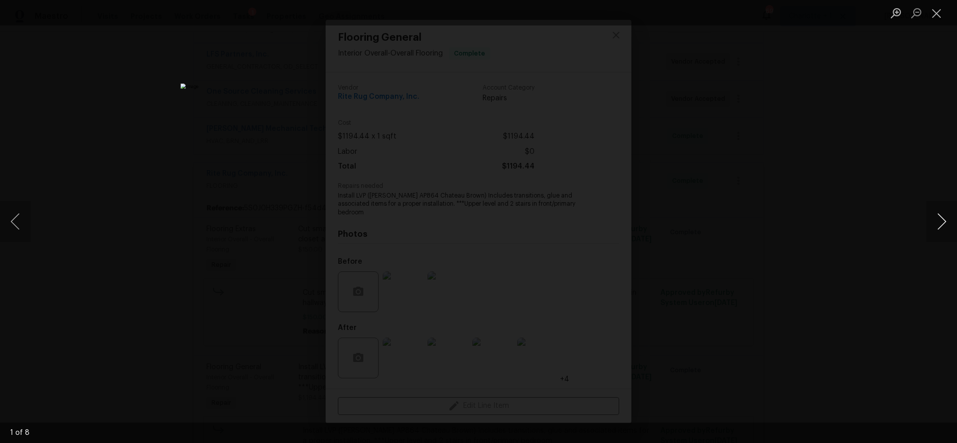
click at [939, 223] on button "Next image" at bounding box center [941, 221] width 31 height 41
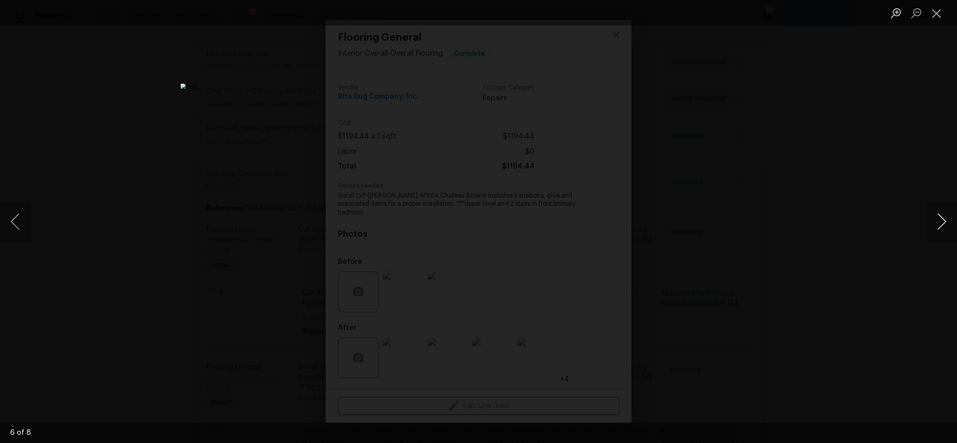
click at [939, 223] on button "Next image" at bounding box center [941, 221] width 31 height 41
click at [941, 222] on button "Next image" at bounding box center [941, 221] width 31 height 41
click at [907, 142] on div "Lightbox" at bounding box center [478, 221] width 957 height 443
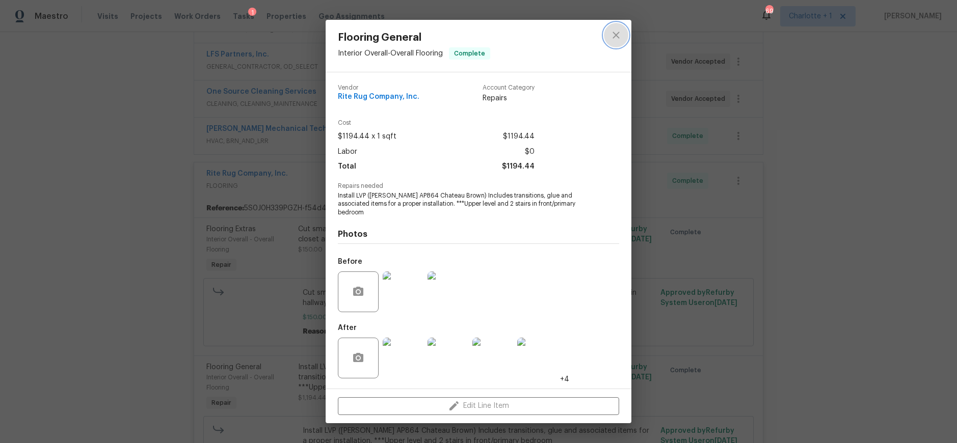
click at [612, 32] on button "close" at bounding box center [616, 35] width 24 height 24
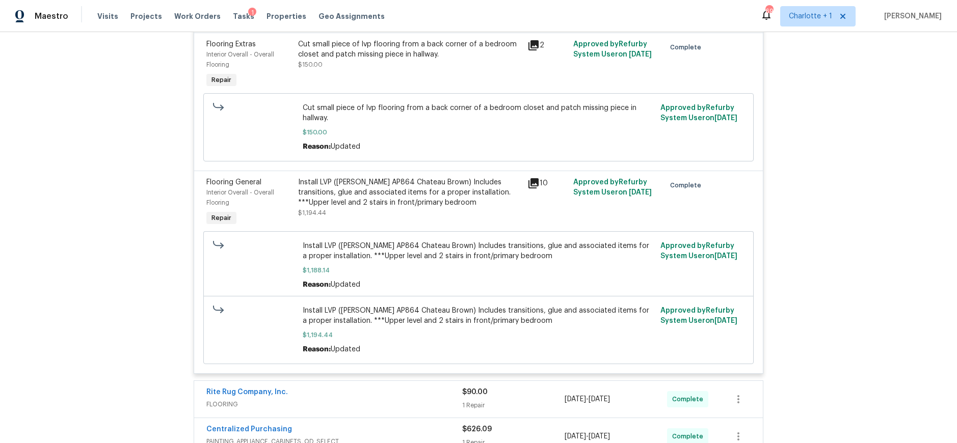
scroll to position [309, 0]
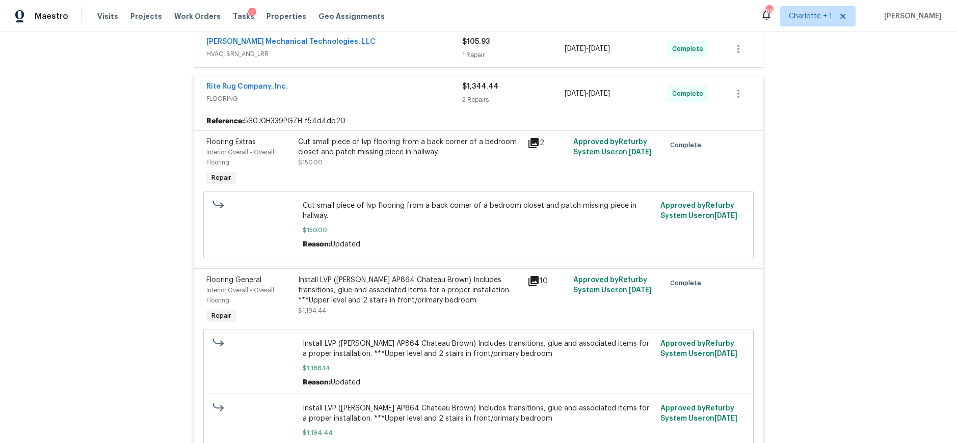
click at [414, 83] on div "Rite Rug Company, Inc." at bounding box center [334, 87] width 256 height 12
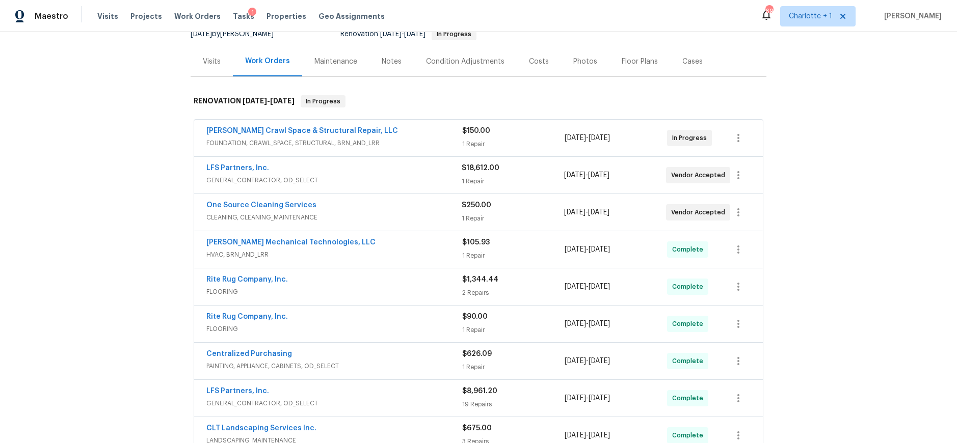
scroll to position [0, 0]
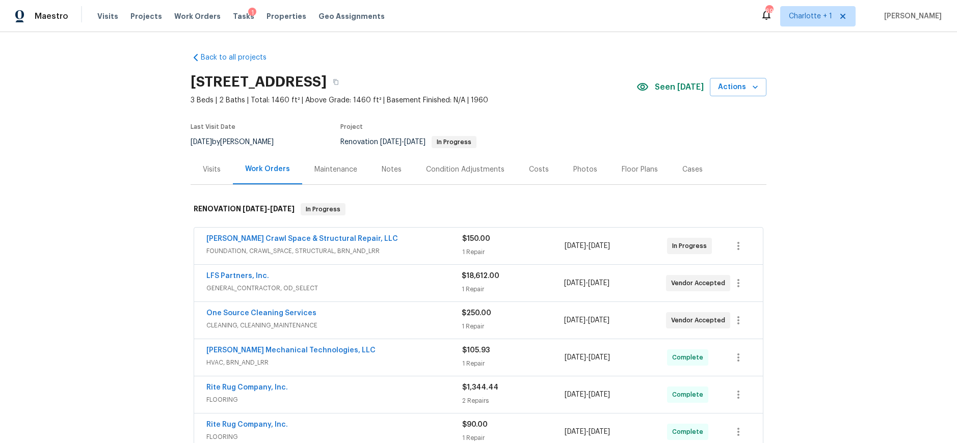
click at [534, 177] on div "Costs" at bounding box center [538, 169] width 44 height 30
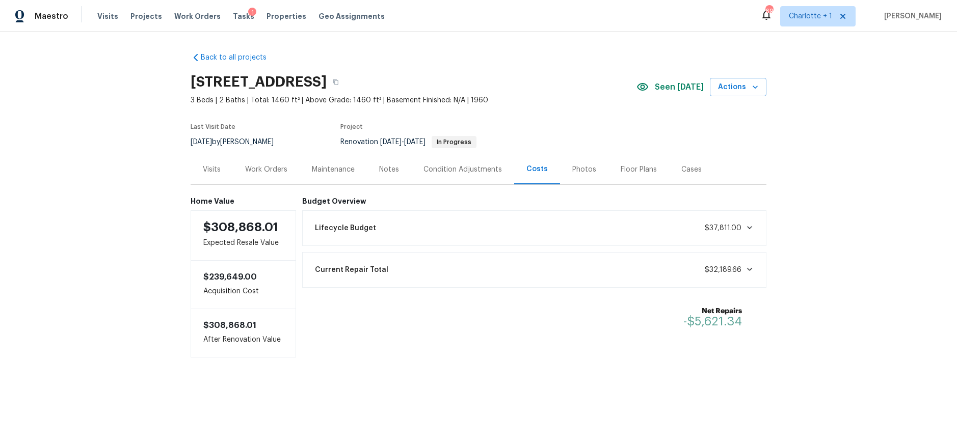
drag, startPoint x: 715, startPoint y: 139, endPoint x: 664, endPoint y: 34, distance: 116.6
click at [710, 132] on section "107 Alberta Ave, Belmont, NC 28012 3 Beds | 2 Baths | Total: 1460 ft² | Above G…" at bounding box center [478, 112] width 576 height 86
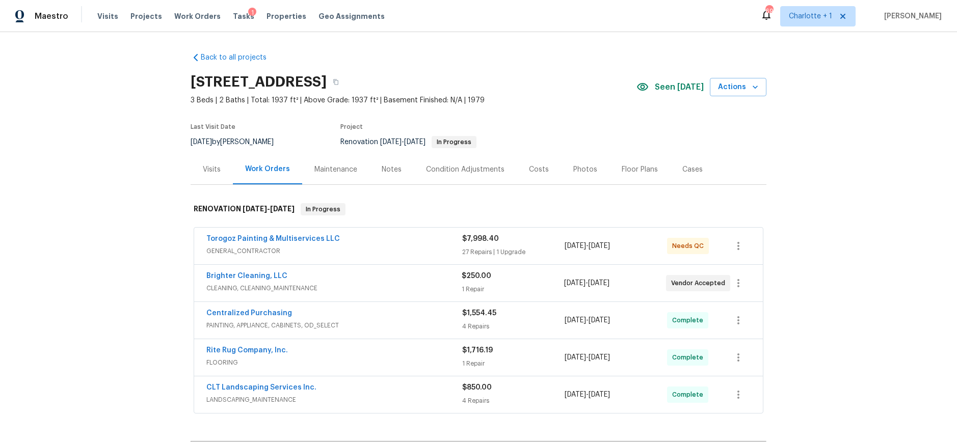
click at [380, 360] on span "FLOORING" at bounding box center [334, 363] width 256 height 10
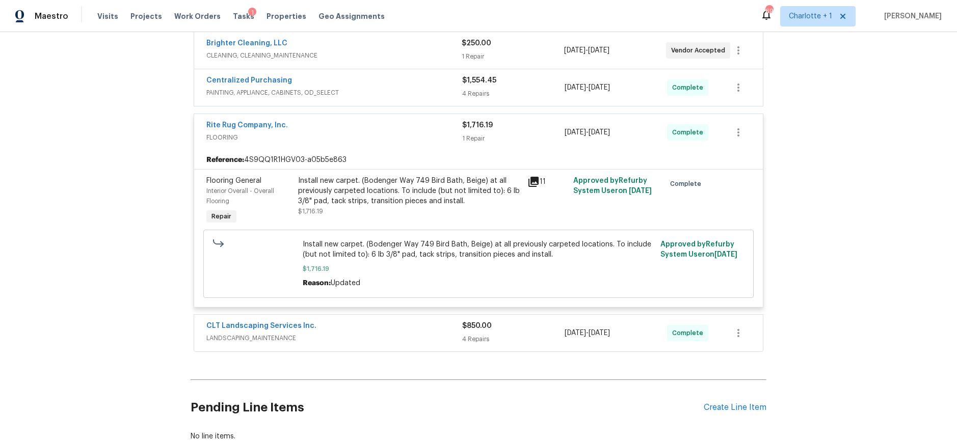
scroll to position [233, 0]
click at [422, 180] on div "Install new carpet. (Bodenger Way 749 Bird Bath, Beige) at all previously carpe…" at bounding box center [409, 190] width 223 height 31
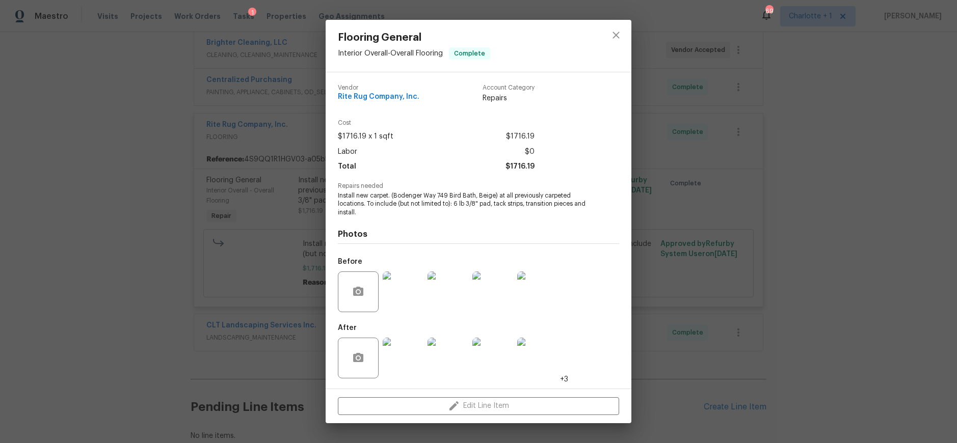
click at [388, 348] on img at bounding box center [403, 358] width 41 height 41
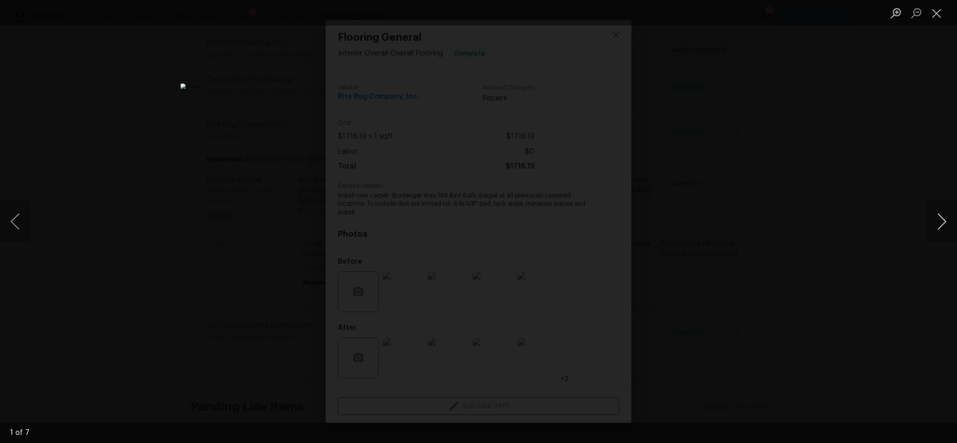
click at [940, 221] on button "Next image" at bounding box center [941, 221] width 31 height 41
click at [939, 221] on button "Next image" at bounding box center [941, 221] width 31 height 41
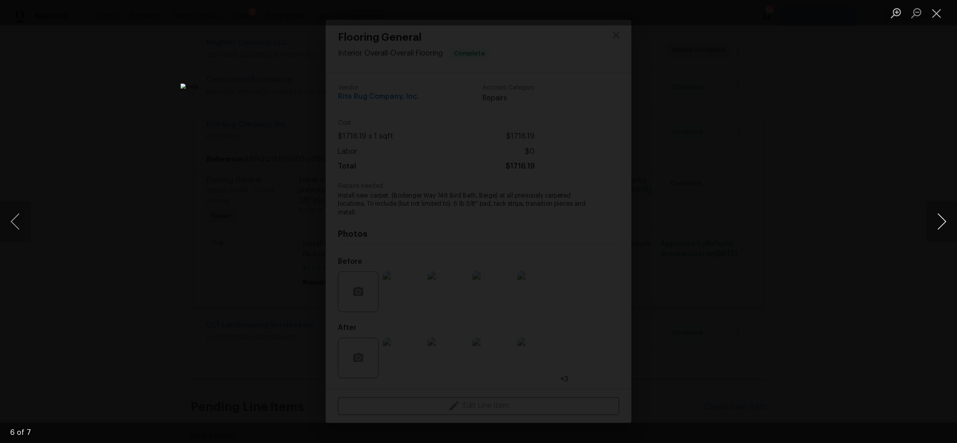
click at [939, 221] on button "Next image" at bounding box center [941, 221] width 31 height 41
drag, startPoint x: 821, startPoint y: 91, endPoint x: 522, endPoint y: 92, distance: 298.5
click at [821, 91] on div "Lightbox" at bounding box center [478, 221] width 957 height 443
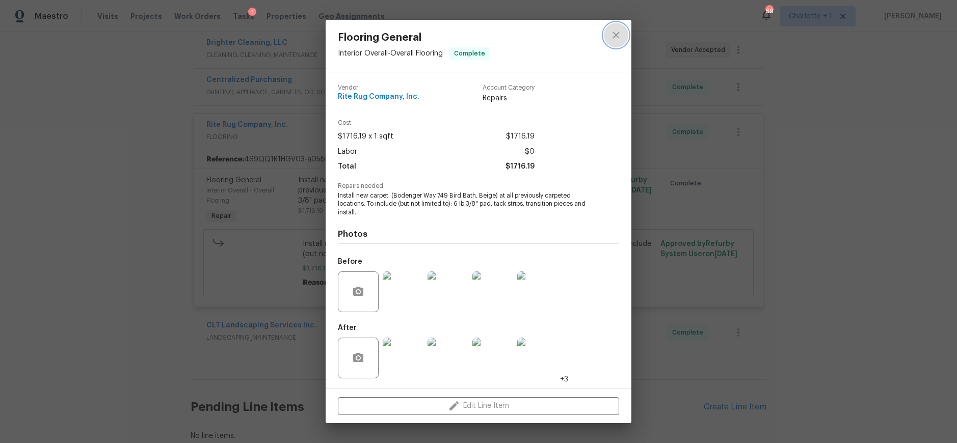
click at [621, 36] on icon "close" at bounding box center [616, 35] width 12 height 12
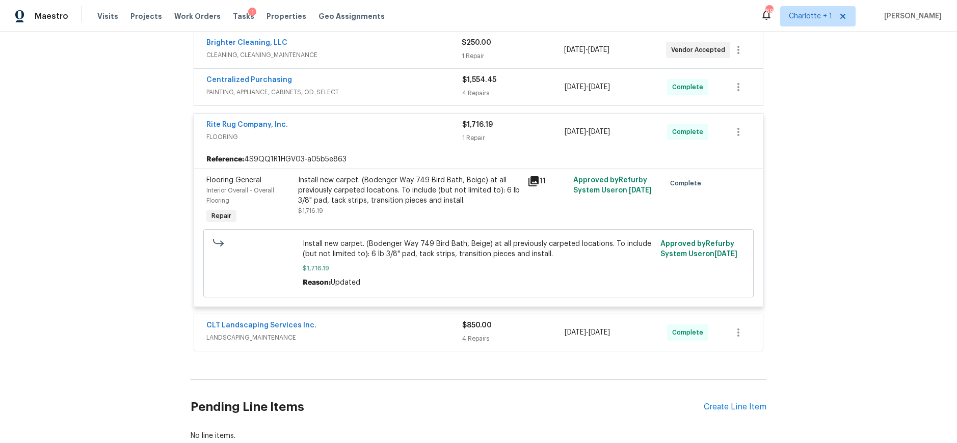
click at [376, 131] on div "Rite Rug Company, Inc." at bounding box center [334, 126] width 256 height 12
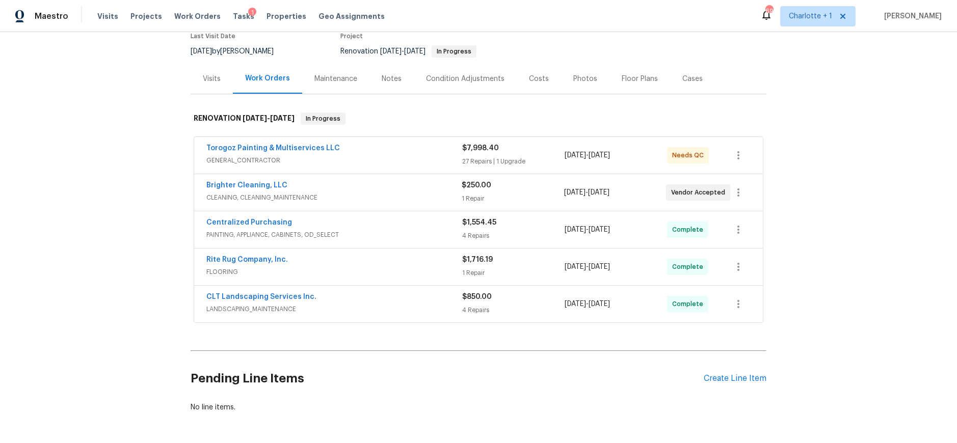
scroll to position [77, 0]
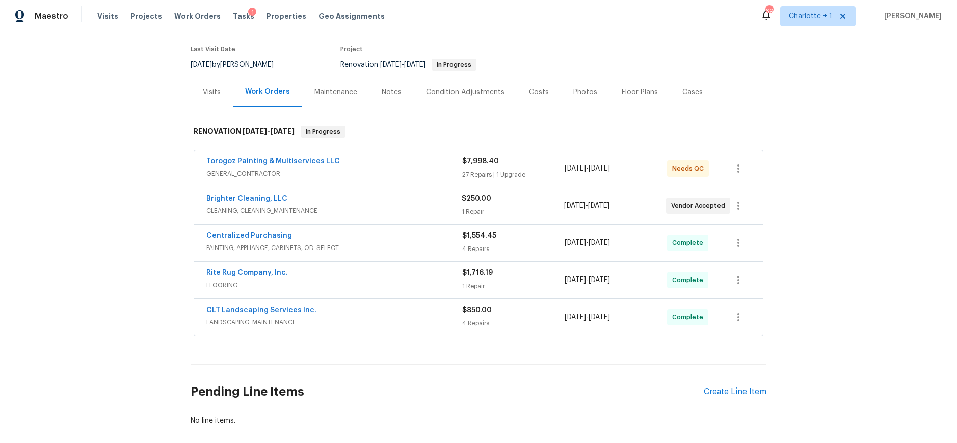
click at [385, 171] on span "GENERAL_CONTRACTOR" at bounding box center [334, 174] width 256 height 10
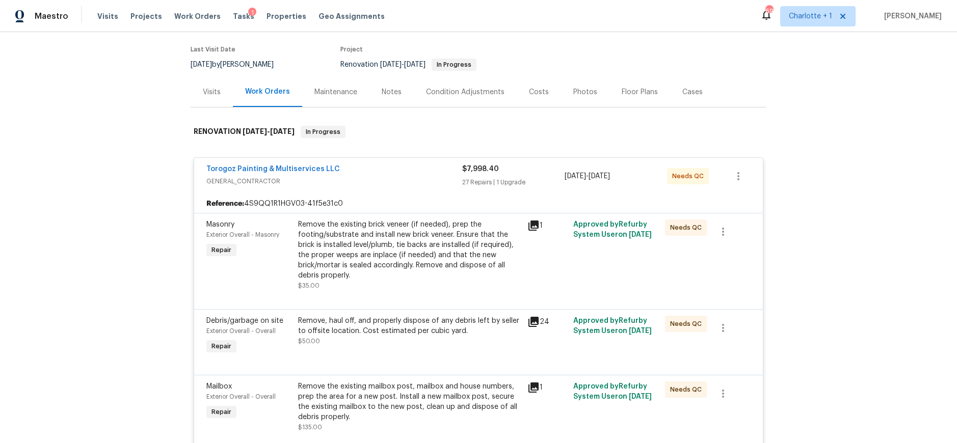
click at [403, 181] on span "GENERAL_CONTRACTOR" at bounding box center [334, 181] width 256 height 10
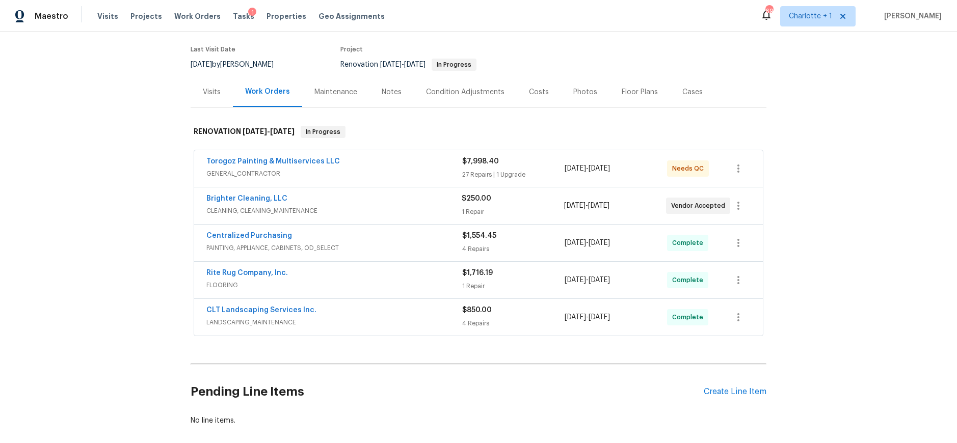
click at [529, 89] on div "Costs" at bounding box center [539, 92] width 20 height 10
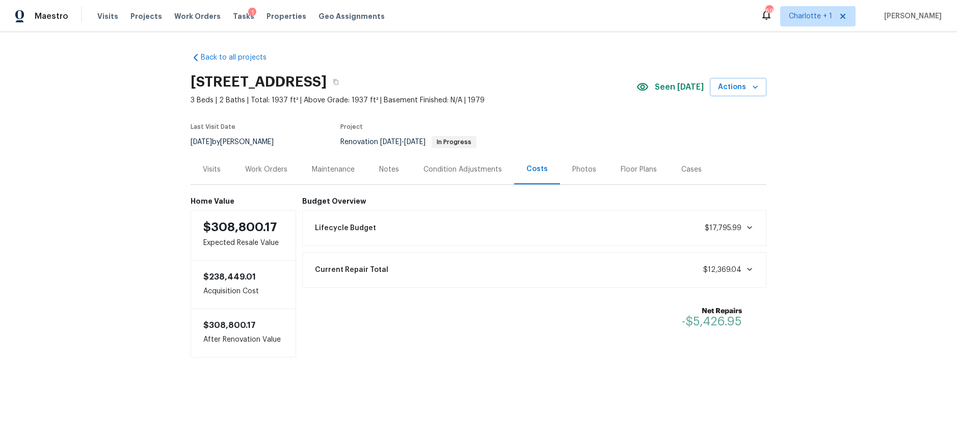
click at [890, 198] on div "Back to all projects 2635 Providence Dr, Gastonia, NC 28052 3 Beds | 2 Baths | …" at bounding box center [478, 225] width 957 height 387
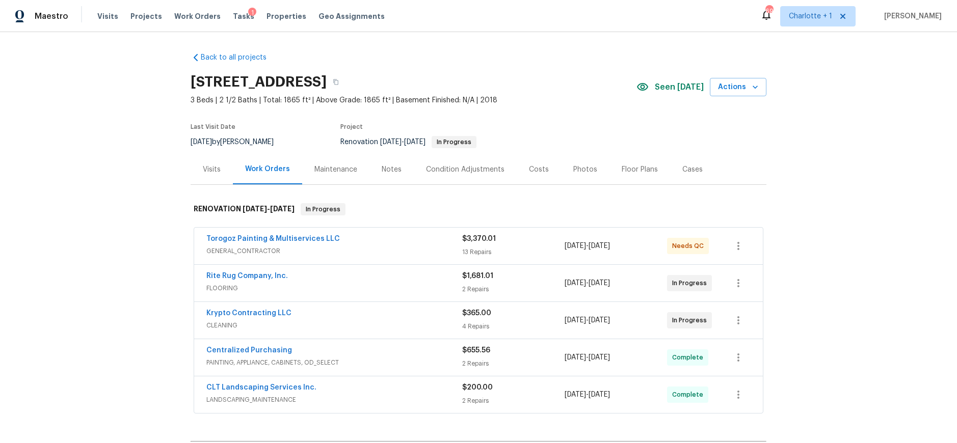
click at [545, 166] on div "Costs" at bounding box center [538, 169] width 44 height 30
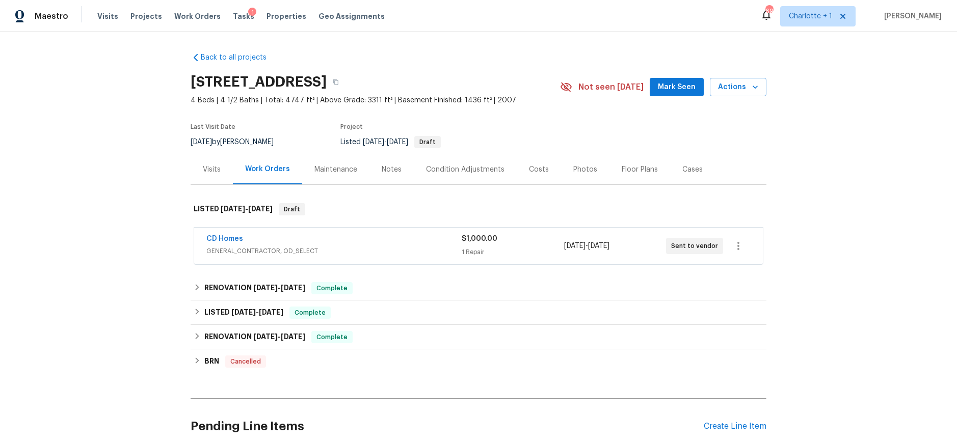
click at [542, 169] on div "Costs" at bounding box center [538, 169] width 44 height 30
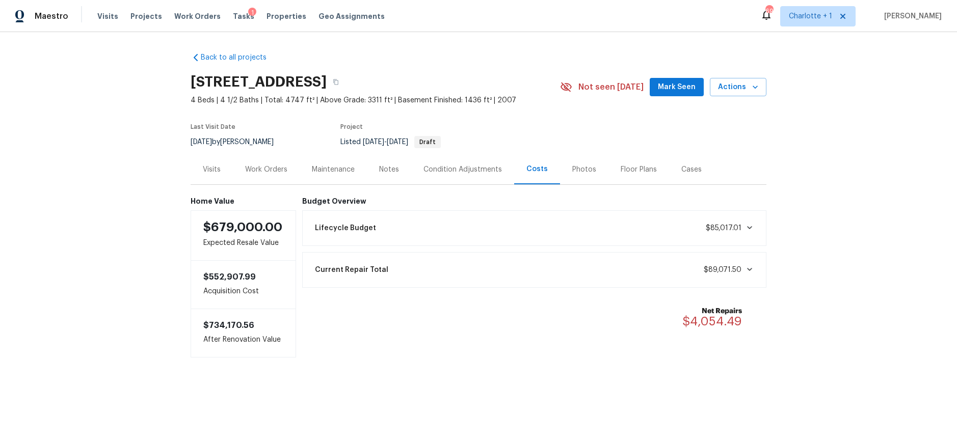
click at [99, 154] on div "Back to all projects 6204 River Birch Dr, Gastonia, NC 28056 4 Beds | 4 1/2 Bat…" at bounding box center [478, 225] width 957 height 387
click at [274, 185] on div "Home Value $679,000.00 Expected Resale Value $552,907.99 Acquisition Cost $734,…" at bounding box center [478, 271] width 576 height 173
click at [274, 173] on div "Work Orders" at bounding box center [266, 170] width 42 height 10
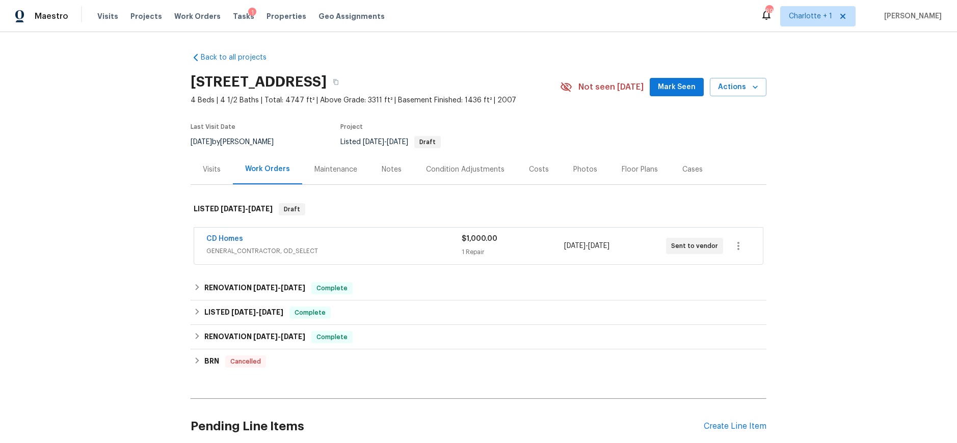
click at [68, 183] on div "Back to all projects 6204 River Birch Dr, Gastonia, NC 28056 4 Beds | 4 1/2 Bat…" at bounding box center [478, 237] width 957 height 411
click at [136, 209] on div "Back to all projects 6204 River Birch Dr, Gastonia, NC 28056 4 Beds | 4 1/2 Bat…" at bounding box center [478, 237] width 957 height 411
drag, startPoint x: 136, startPoint y: 114, endPoint x: 133, endPoint y: 128, distance: 14.6
click at [135, 114] on div "Back to all projects 6204 River Birch Dr, Gastonia, NC 28056 4 Beds | 4 1/2 Bat…" at bounding box center [478, 237] width 957 height 411
click at [430, 296] on div "RENOVATION 7/22/25 - 9/12/25 Complete" at bounding box center [478, 288] width 576 height 24
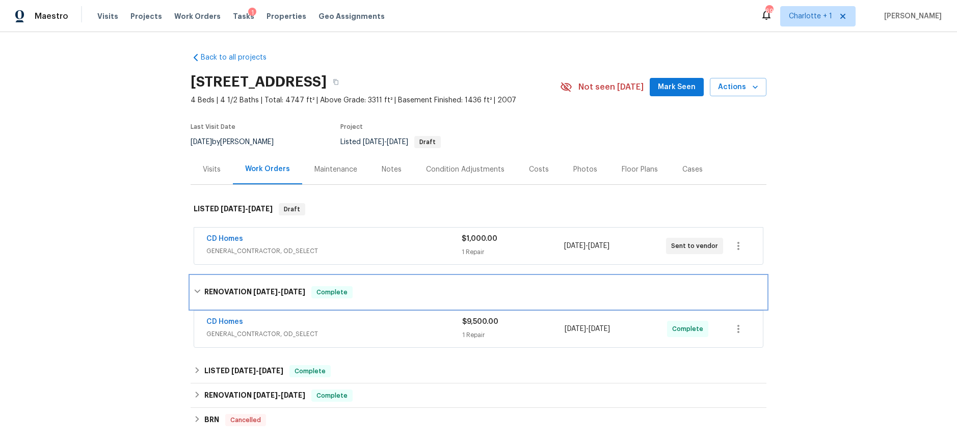
click at [430, 296] on div "RENOVATION 7/22/25 - 9/12/25 Complete" at bounding box center [478, 292] width 569 height 12
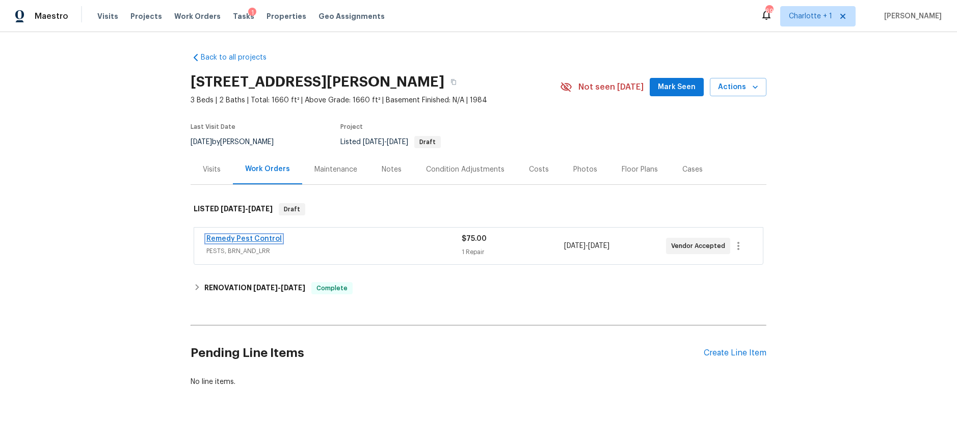
click at [225, 239] on link "Remedy Pest Control" at bounding box center [243, 238] width 75 height 7
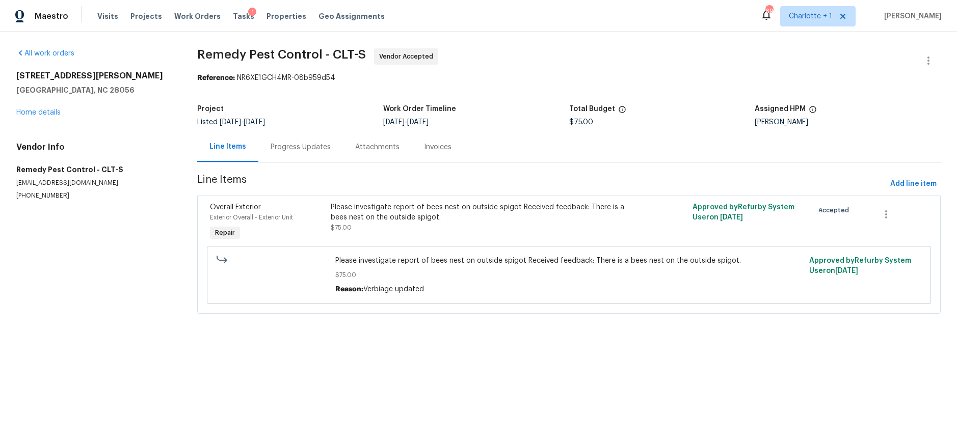
click at [308, 149] on div "Progress Updates" at bounding box center [300, 147] width 60 height 10
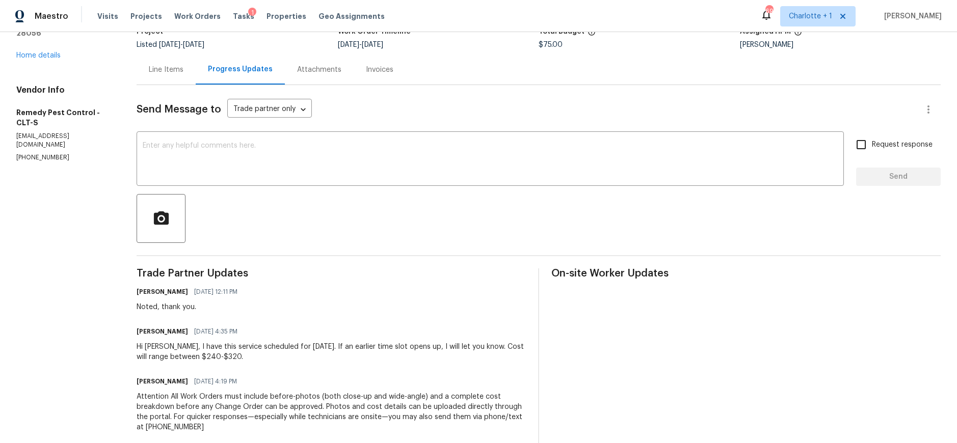
scroll to position [173, 0]
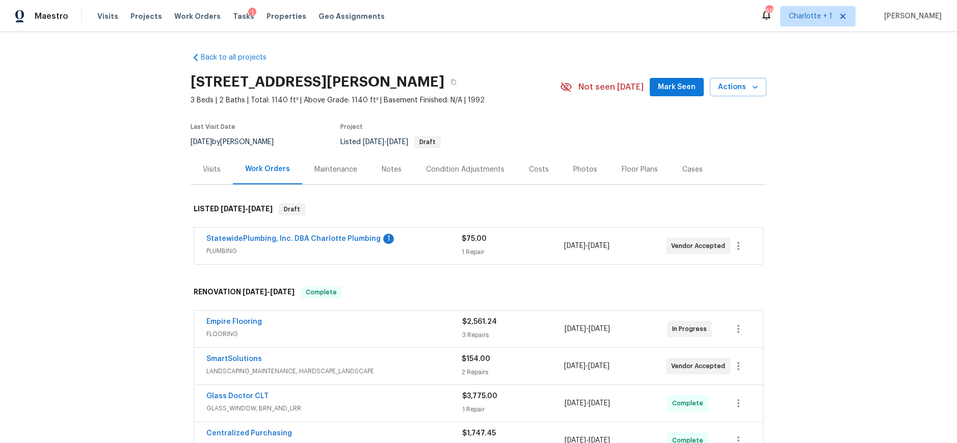
click at [534, 171] on div "Costs" at bounding box center [539, 170] width 20 height 10
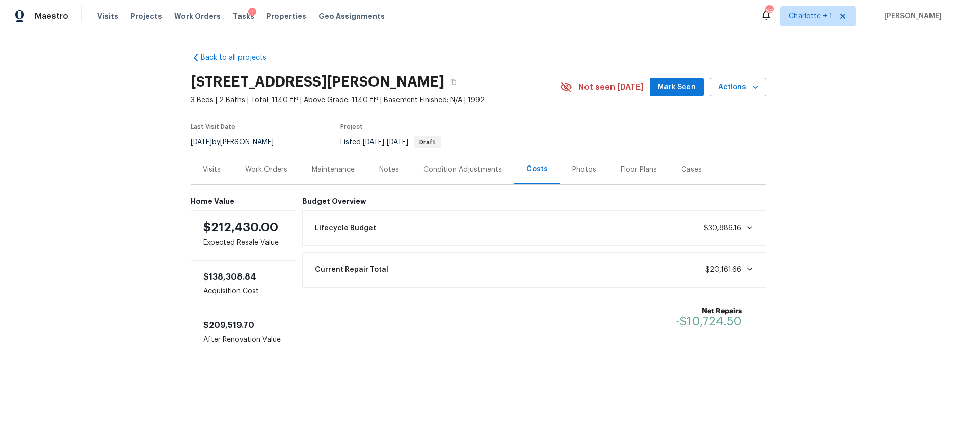
click at [262, 167] on div "Work Orders" at bounding box center [266, 170] width 42 height 10
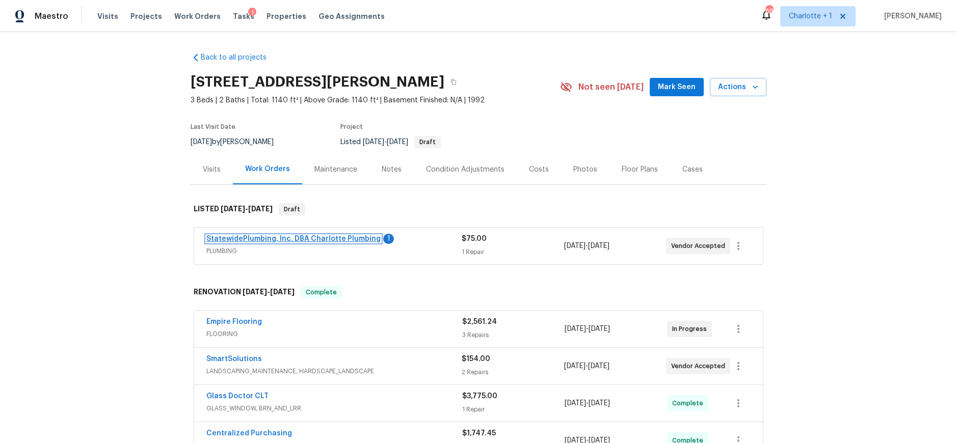
click at [254, 237] on link "StatewidePlumbing, Inc. DBA Charlotte Plumbing" at bounding box center [293, 238] width 174 height 7
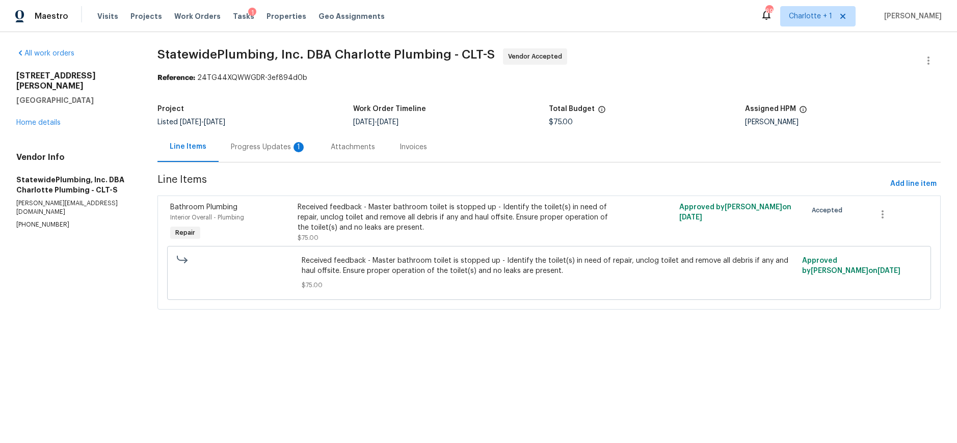
click at [269, 146] on div "Progress Updates 1" at bounding box center [268, 147] width 75 height 10
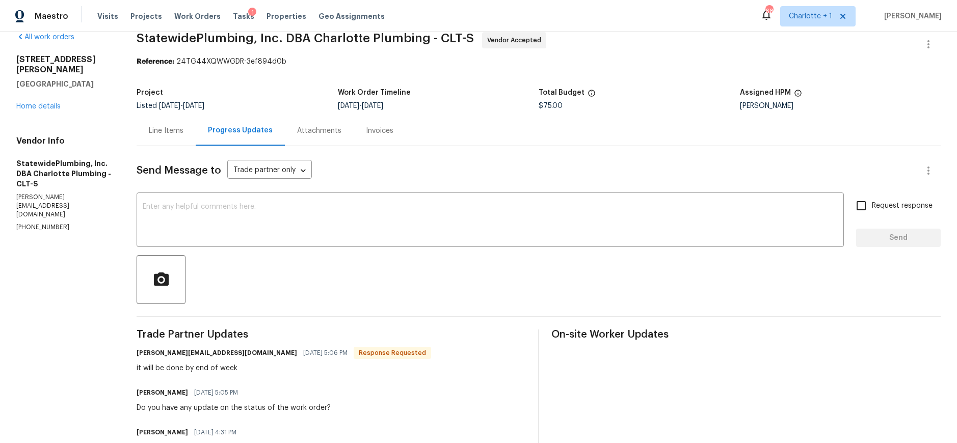
scroll to position [34, 0]
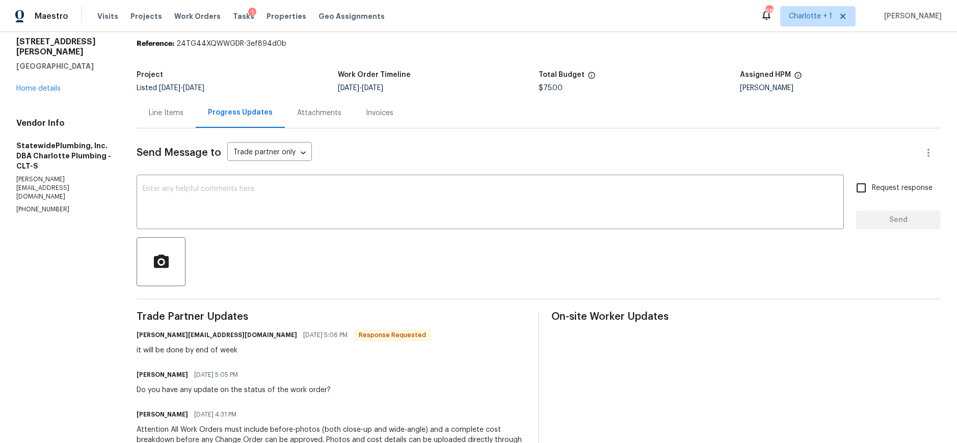
click at [175, 114] on div "Line Items" at bounding box center [166, 113] width 35 height 10
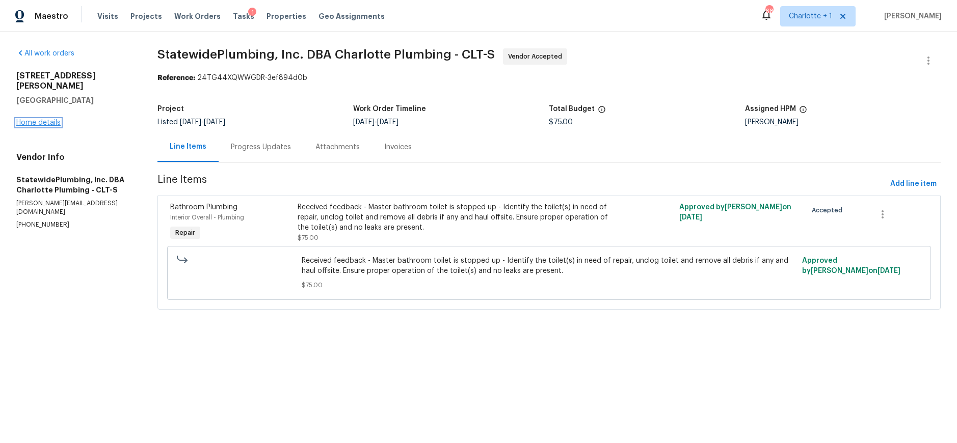
click at [44, 119] on link "Home details" at bounding box center [38, 122] width 44 height 7
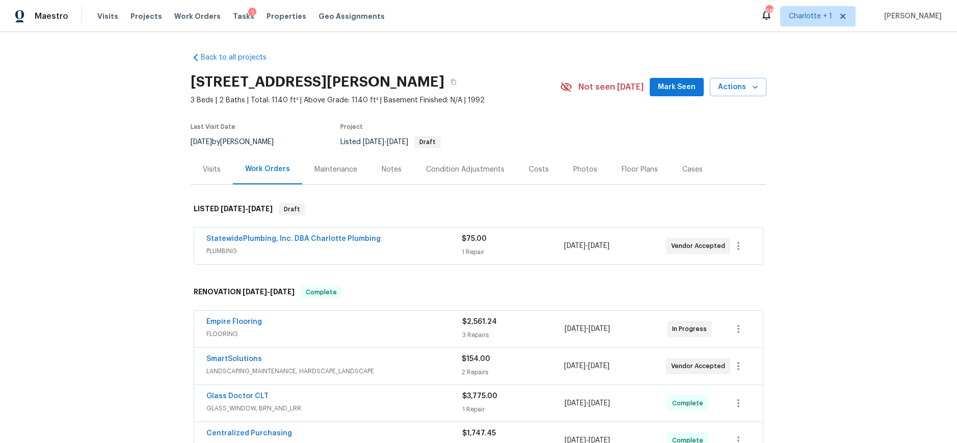
click at [906, 162] on div "Back to all projects [STREET_ADDRESS][PERSON_NAME] 3 Beds | 2 Baths | Total: 11…" at bounding box center [478, 237] width 957 height 411
click at [543, 182] on div "Costs" at bounding box center [538, 169] width 44 height 30
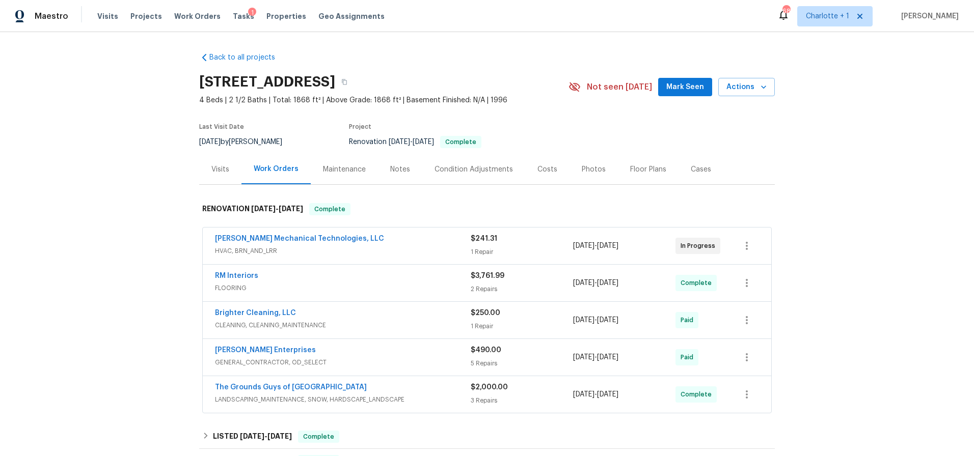
click at [576, 176] on div "Photos" at bounding box center [593, 169] width 48 height 30
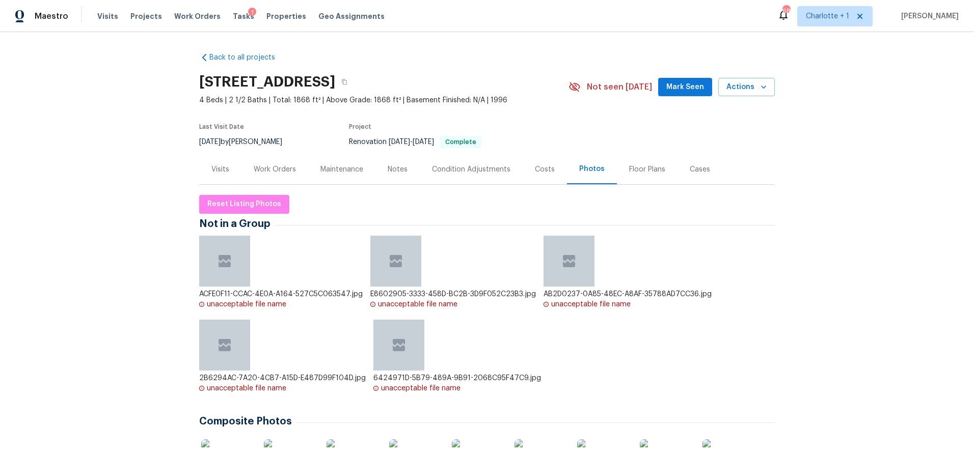
click at [523, 173] on div "Costs" at bounding box center [545, 169] width 44 height 30
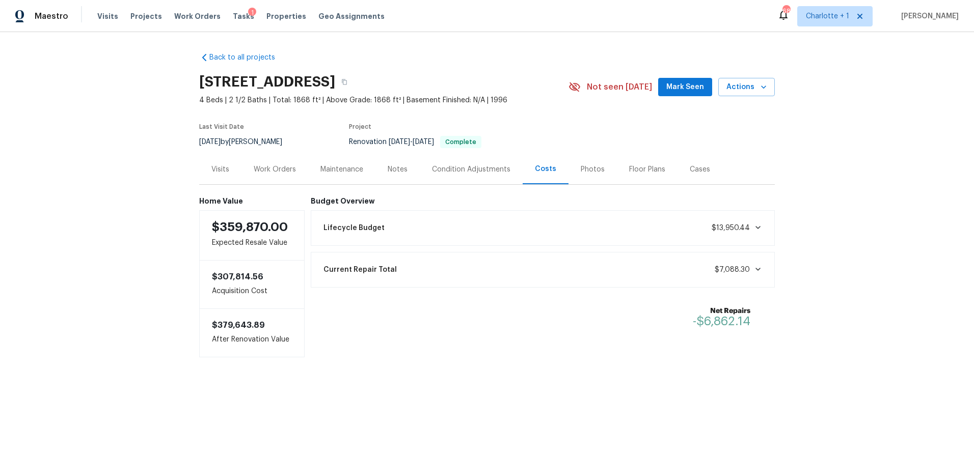
click at [98, 123] on div "Back to all projects [STREET_ADDRESS] 4 Beds | 2 1/2 Baths | Total: 1868 ft² | …" at bounding box center [487, 225] width 974 height 387
click at [801, 153] on div "Back to all projects [STREET_ADDRESS] 4 Beds | 2 1/2 Baths | Total: 1868 ft² | …" at bounding box center [487, 225] width 974 height 387
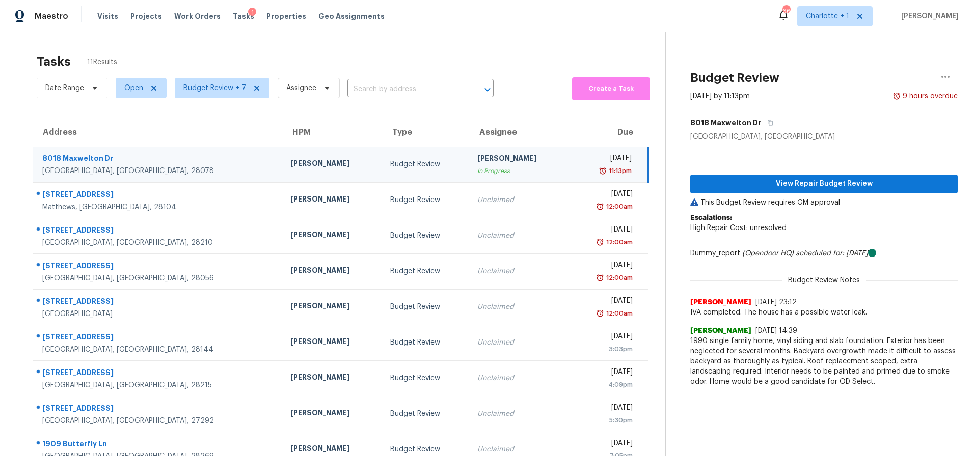
scroll to position [81, 0]
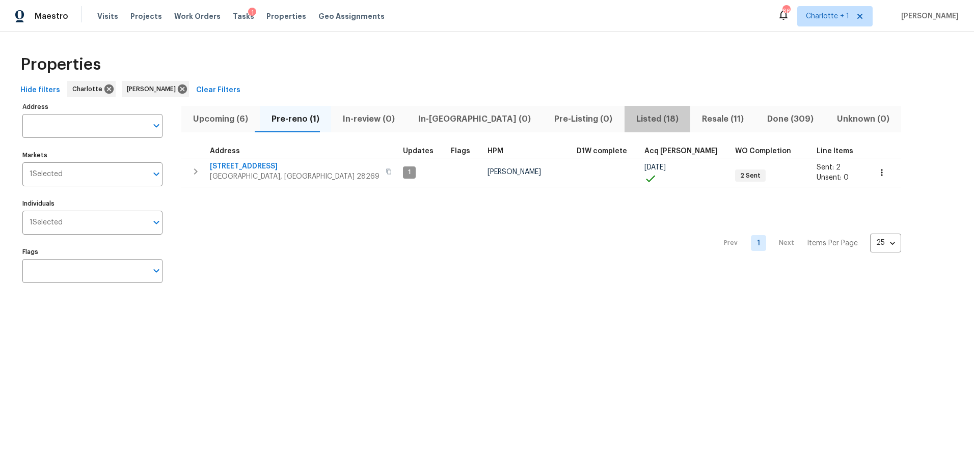
click at [631, 122] on span "Listed (18)" at bounding box center [657, 119] width 53 height 14
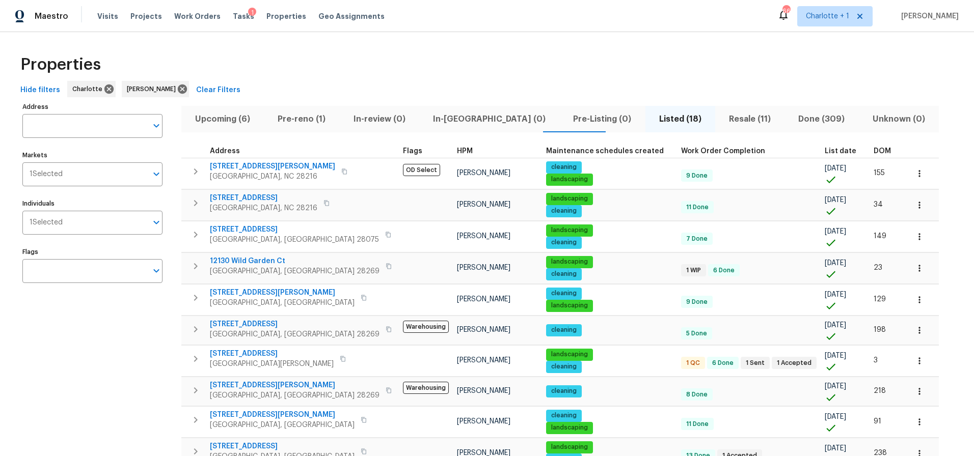
click at [869, 148] on th "DOM" at bounding box center [886, 152] width 35 height 14
click at [874, 149] on span "DOM" at bounding box center [882, 151] width 17 height 7
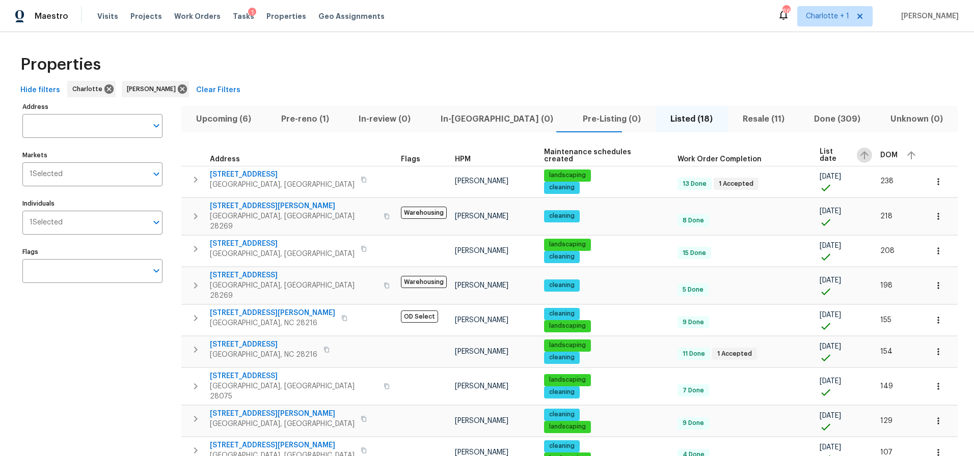
click at [858, 150] on icon "button" at bounding box center [864, 155] width 12 height 12
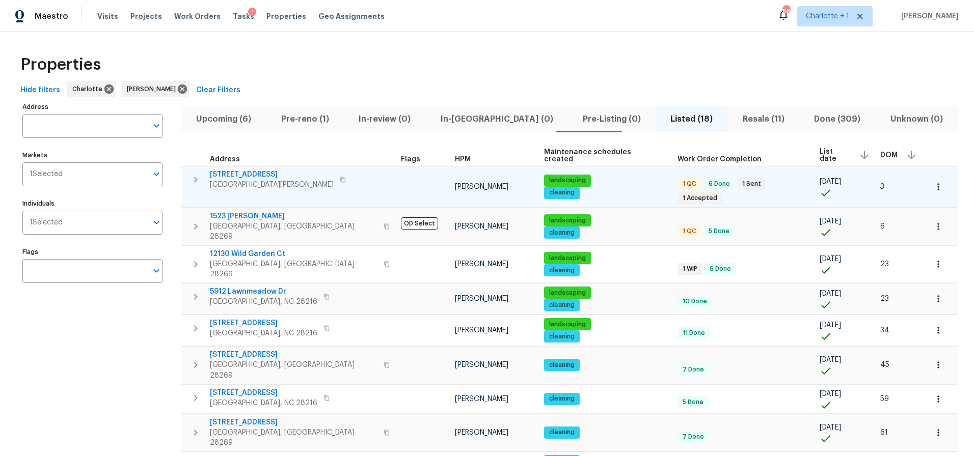
click at [340, 178] on icon "button" at bounding box center [343, 180] width 6 height 6
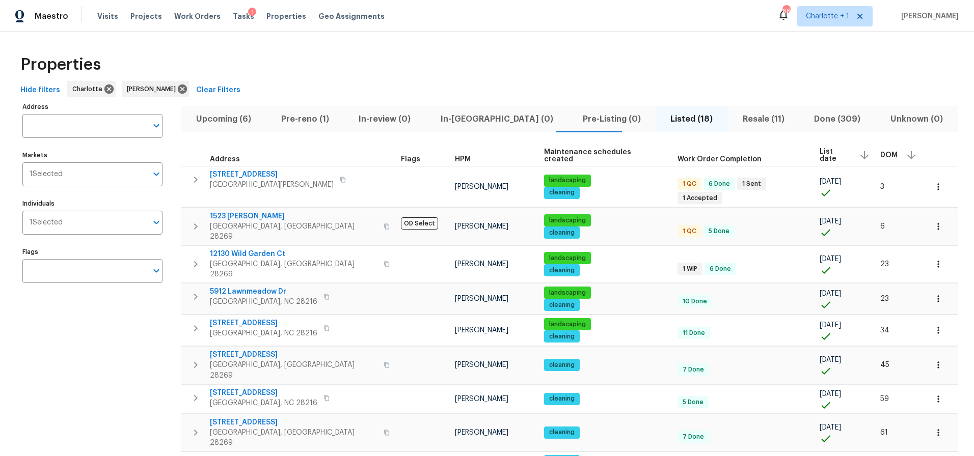
click at [259, 83] on div "Hide filters [PERSON_NAME] [PERSON_NAME] Clear Filters" at bounding box center [486, 90] width 941 height 19
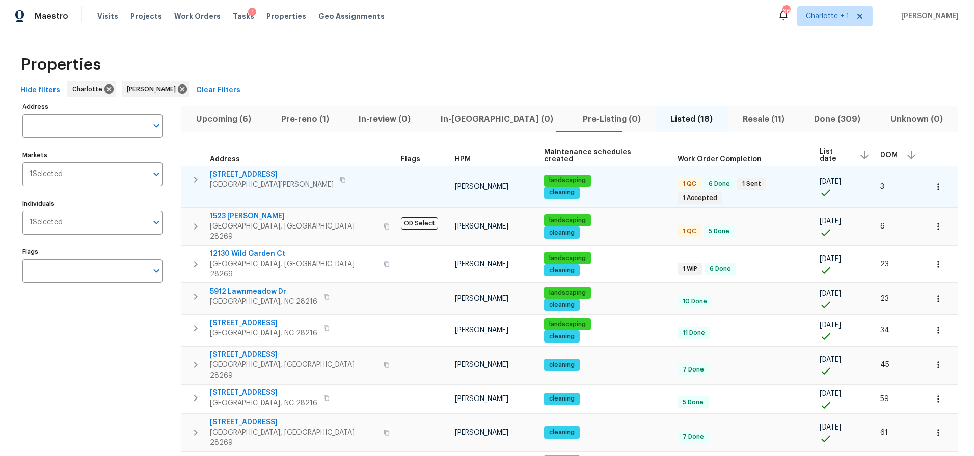
click at [237, 177] on span "[STREET_ADDRESS]" at bounding box center [272, 175] width 124 height 10
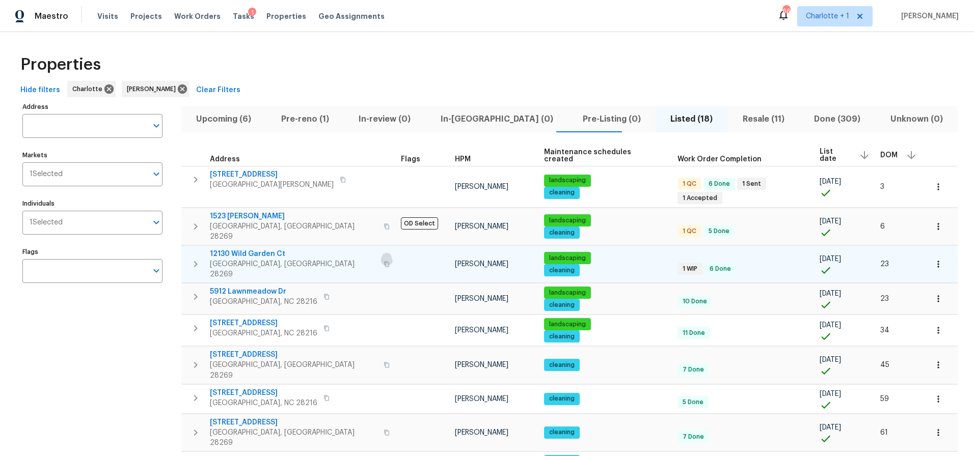
click at [384, 261] on icon "button" at bounding box center [387, 264] width 6 height 6
click at [241, 249] on span "12130 Wild Garden Ct" at bounding box center [294, 254] width 168 height 10
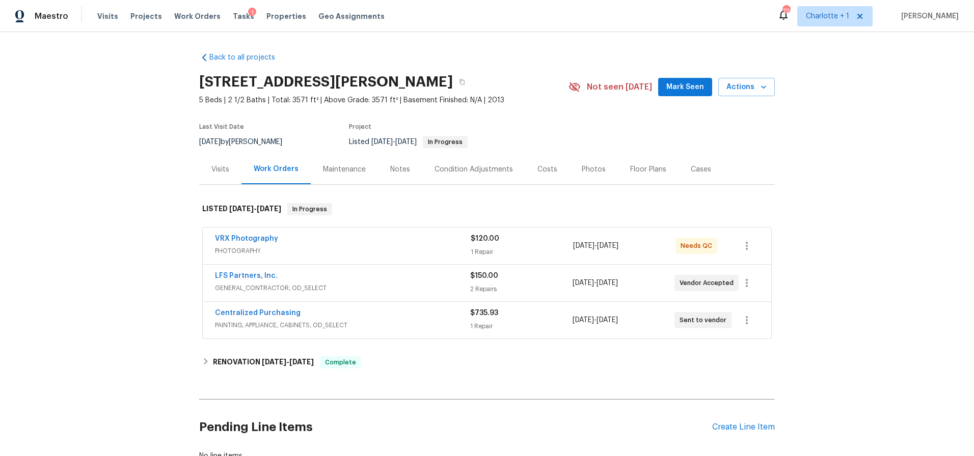
click at [386, 316] on div "Centralized Purchasing" at bounding box center [342, 314] width 255 height 12
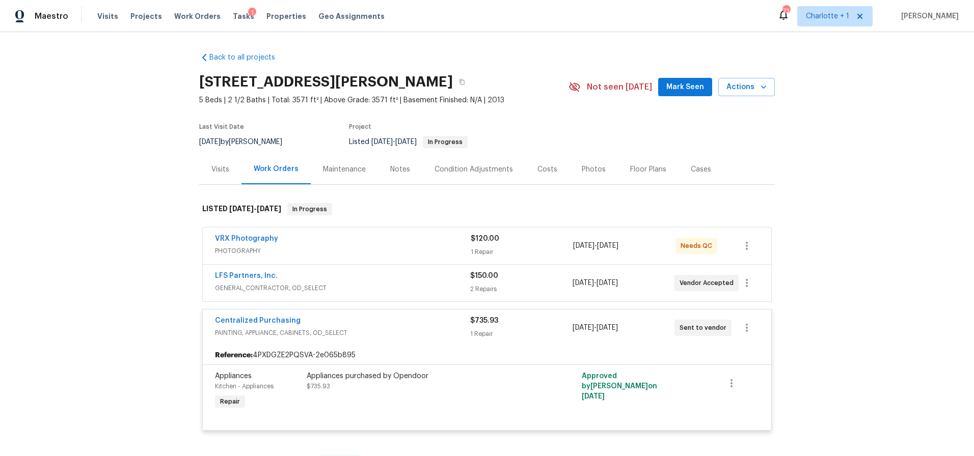
click at [397, 320] on div "Centralized Purchasing" at bounding box center [342, 322] width 255 height 12
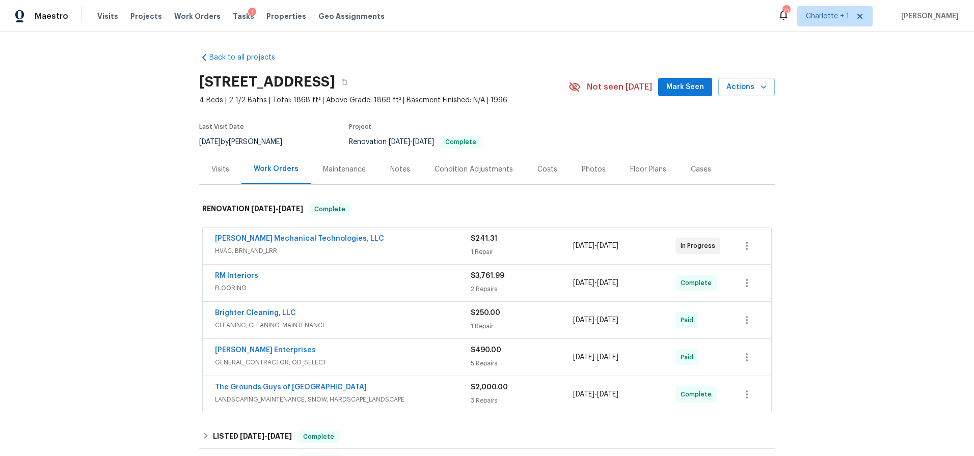
click at [402, 242] on div "[PERSON_NAME] Mechanical Technologies, LLC" at bounding box center [343, 240] width 256 height 12
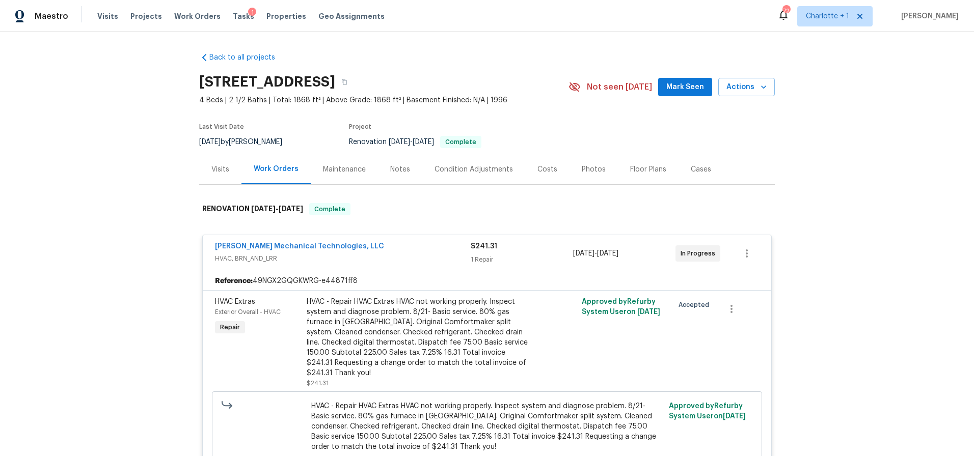
click at [405, 256] on span "HVAC, BRN_AND_LRR" at bounding box center [343, 259] width 256 height 10
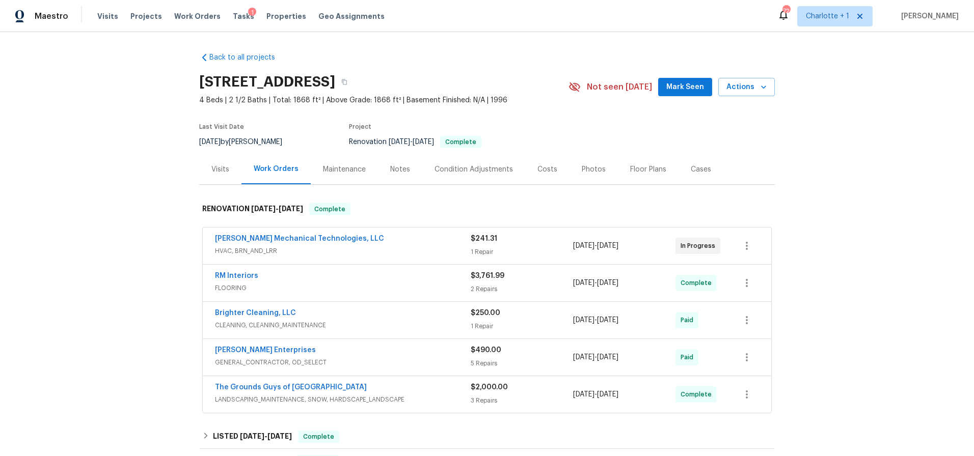
drag, startPoint x: 475, startPoint y: 31, endPoint x: 485, endPoint y: 5, distance: 27.4
click at [476, 30] on div "Maestro Visits Projects Work Orders Tasks 1 Properties Geo Assignments 72 Charl…" at bounding box center [487, 16] width 974 height 32
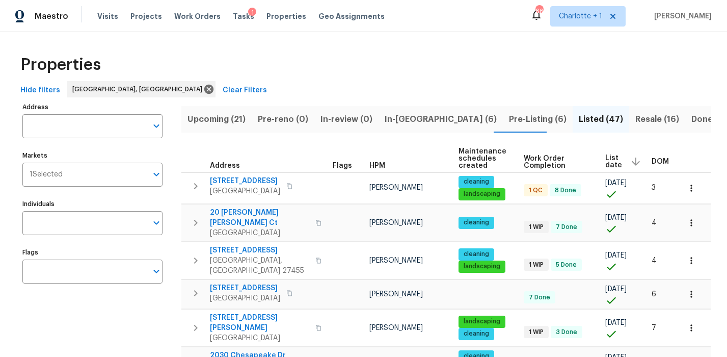
click at [118, 15] on div "Visits Projects Work Orders Tasks 1 Properties Geo Assignments" at bounding box center [247, 16] width 300 height 20
click at [97, 16] on span "Visits" at bounding box center [107, 16] width 21 height 10
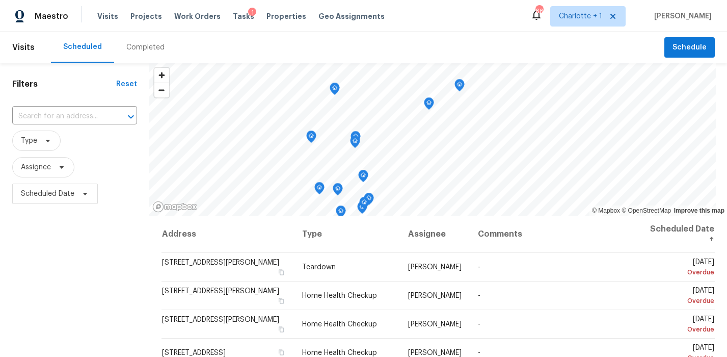
click at [141, 43] on div "Completed" at bounding box center [145, 47] width 38 height 10
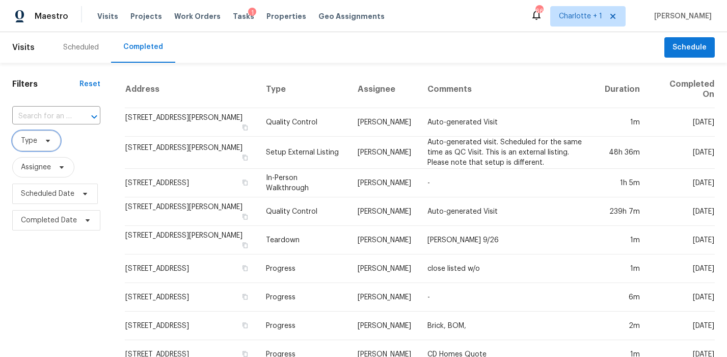
click at [37, 142] on span "Type" at bounding box center [36, 140] width 48 height 20
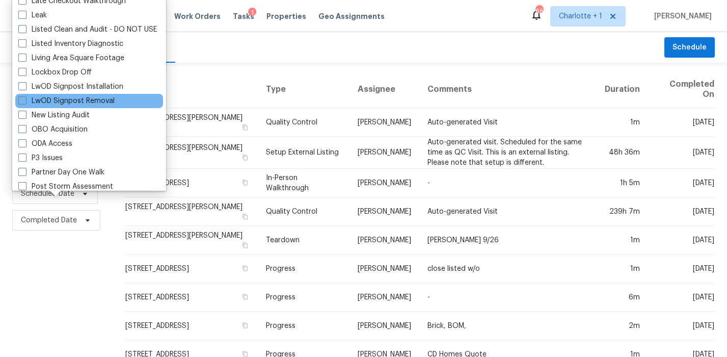
scroll to position [475, 0]
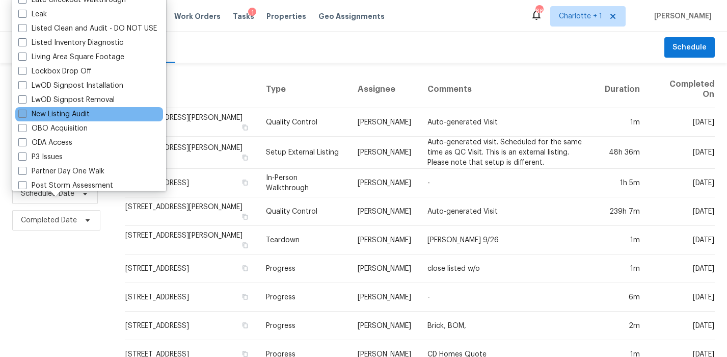
click at [70, 112] on label "New Listing Audit" at bounding box center [53, 114] width 71 height 10
click at [25, 112] on input "New Listing Audit" at bounding box center [21, 112] width 7 height 7
checkbox input "true"
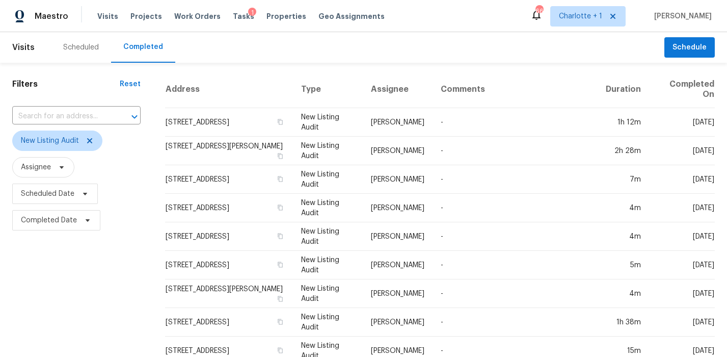
drag, startPoint x: 53, startPoint y: 274, endPoint x: 59, endPoint y: 270, distance: 6.9
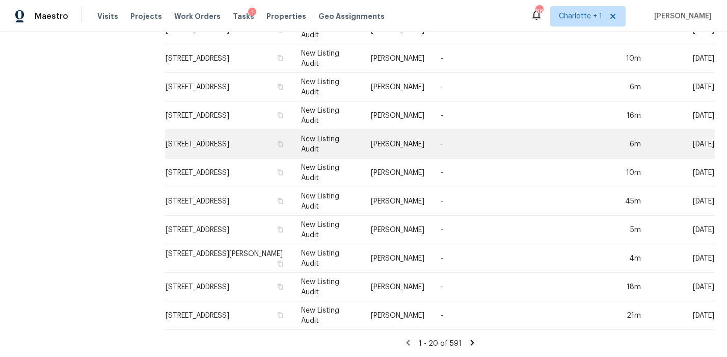
drag, startPoint x: 135, startPoint y: 205, endPoint x: 232, endPoint y: 148, distance: 112.8
click at [135, 205] on div "Filters Reset ​ New Listing Audit Assignee Scheduled Date Completed Date" at bounding box center [76, 35] width 153 height 643
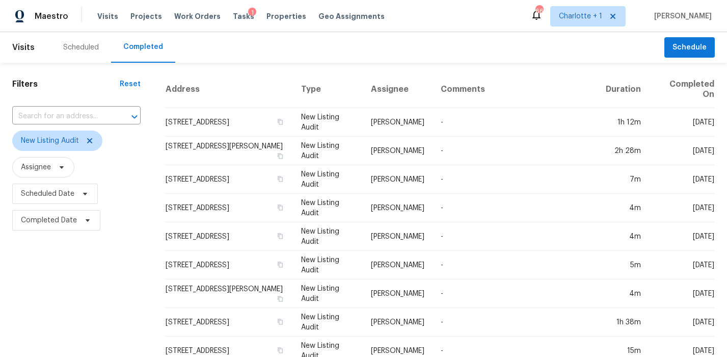
click at [82, 82] on h1 "Filters" at bounding box center [65, 84] width 107 height 10
click at [348, 34] on div "Scheduled Completed" at bounding box center [357, 47] width 613 height 31
click at [602, 11] on span "Charlotte + 1" at bounding box center [580, 16] width 43 height 10
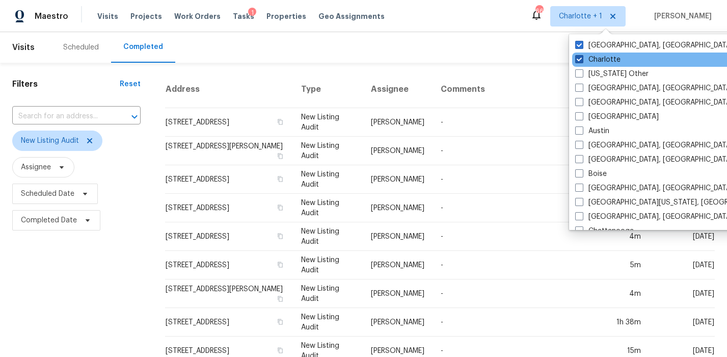
click at [611, 59] on label "Charlotte" at bounding box center [597, 60] width 45 height 10
click at [582, 59] on input "Charlotte" at bounding box center [578, 58] width 7 height 7
checkbox input "false"
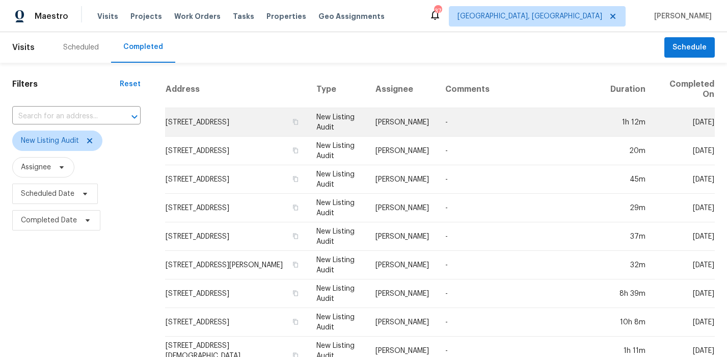
click at [491, 119] on td "-" at bounding box center [519, 122] width 165 height 29
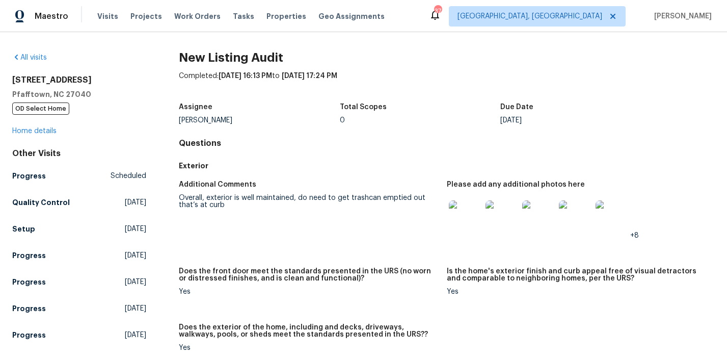
click at [467, 208] on img at bounding box center [465, 216] width 33 height 33
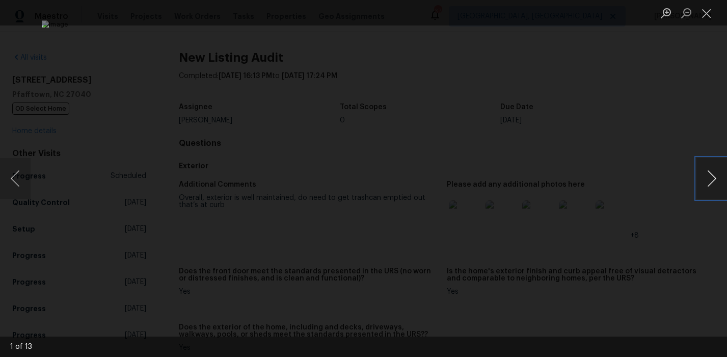
click at [713, 178] on button "Next image" at bounding box center [711, 178] width 31 height 41
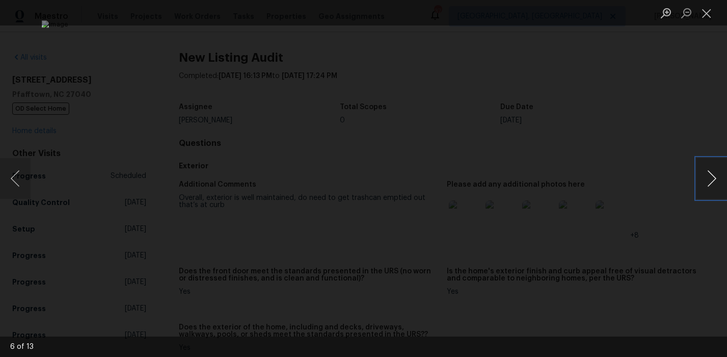
click at [713, 178] on button "Next image" at bounding box center [711, 178] width 31 height 41
click at [669, 98] on div "Lightbox" at bounding box center [363, 178] width 727 height 357
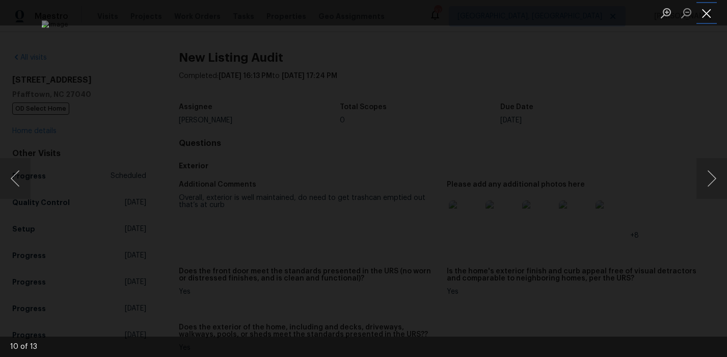
click at [702, 17] on button "Close lightbox" at bounding box center [706, 13] width 20 height 18
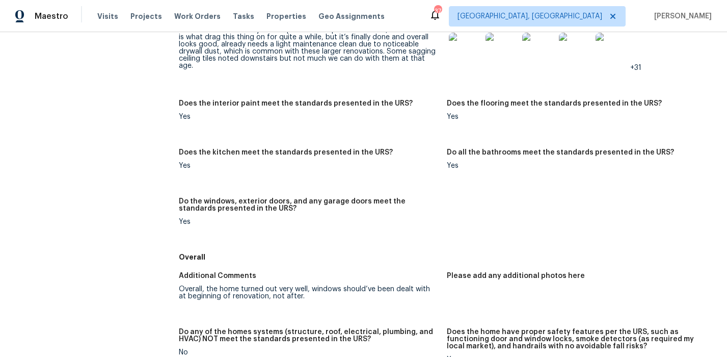
scroll to position [365, 0]
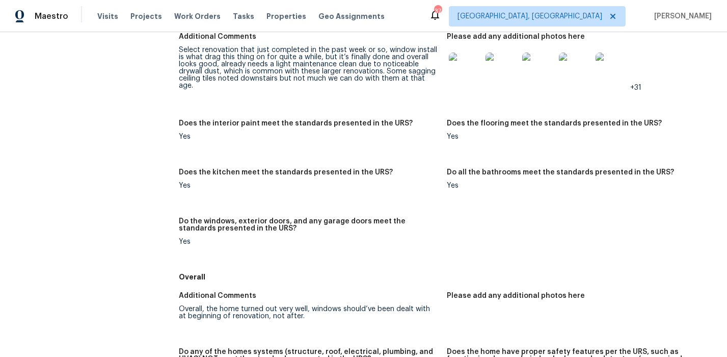
click at [462, 68] on img at bounding box center [465, 68] width 33 height 33
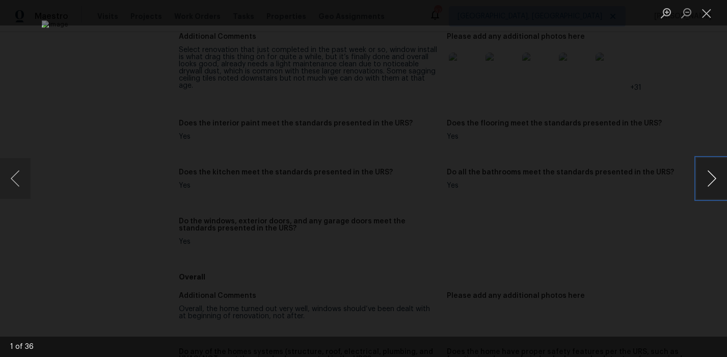
click at [705, 182] on button "Next image" at bounding box center [711, 178] width 31 height 41
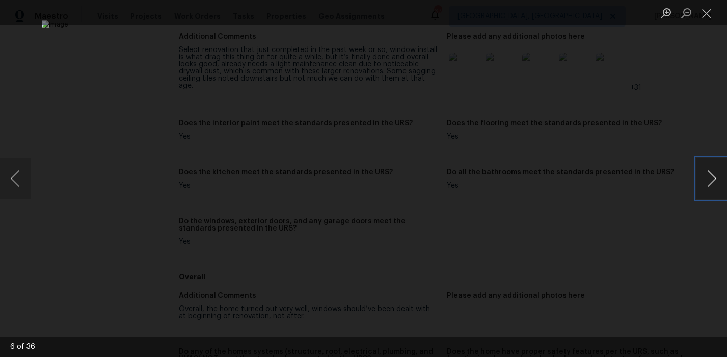
click at [705, 182] on button "Next image" at bounding box center [711, 178] width 31 height 41
click at [700, 16] on button "Close lightbox" at bounding box center [706, 13] width 20 height 18
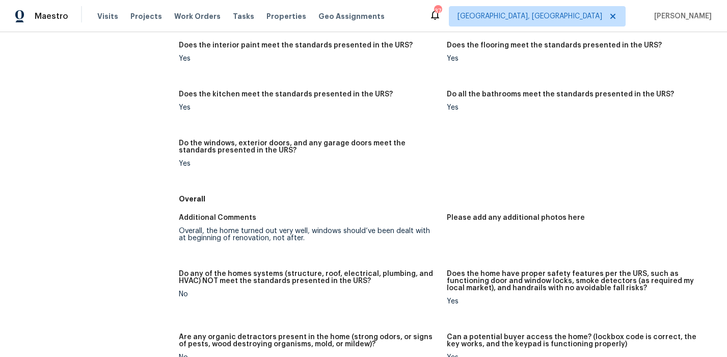
scroll to position [0, 0]
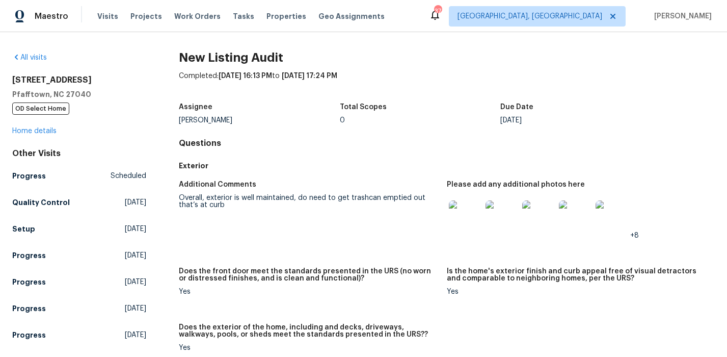
click at [179, 86] on div "Completed: 9/23/2025, 16:13 PM to 9/23/2025, 17:24 PM" at bounding box center [447, 84] width 536 height 26
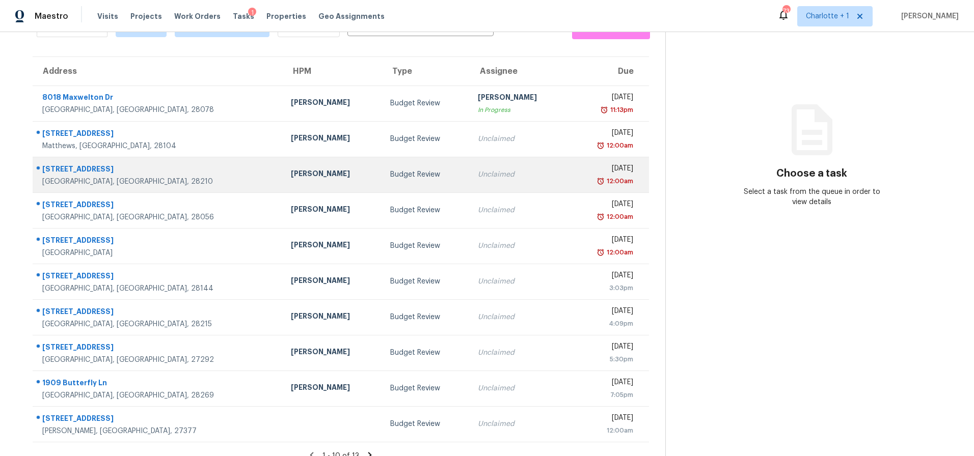
scroll to position [77, 0]
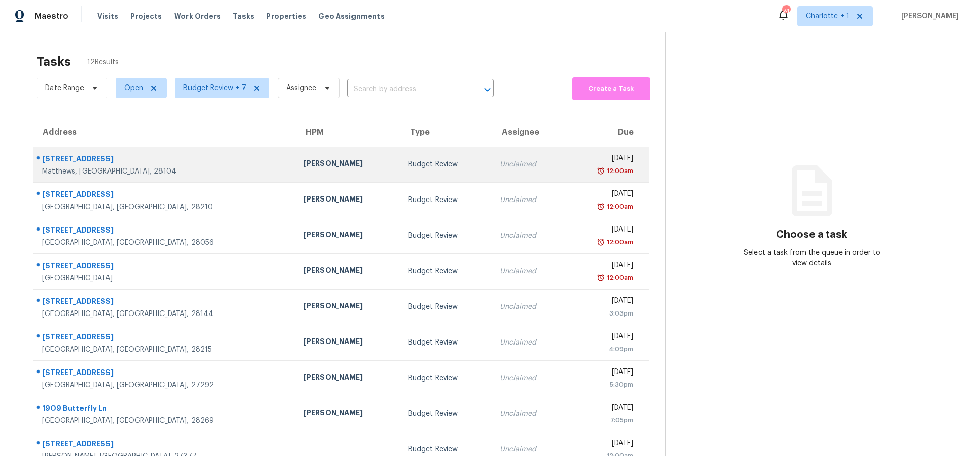
click at [183, 165] on div "[STREET_ADDRESS]" at bounding box center [164, 160] width 245 height 13
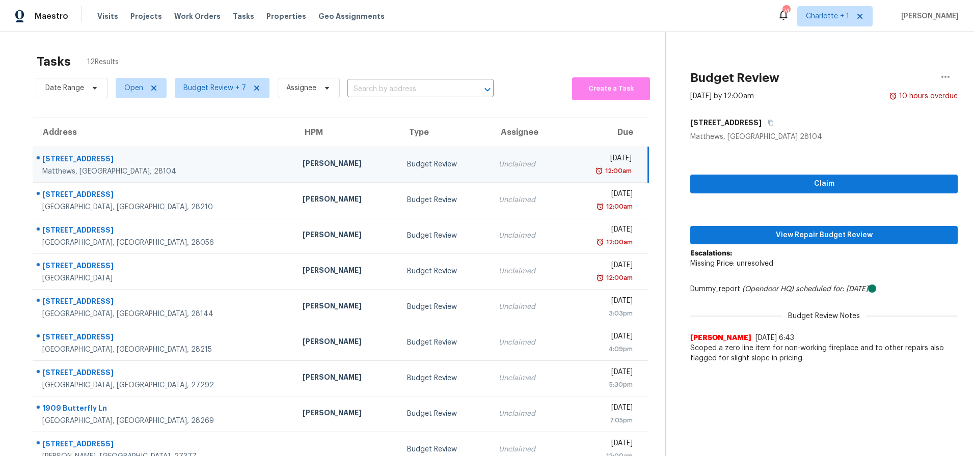
click at [407, 160] on div "Budget Review" at bounding box center [444, 164] width 75 height 10
click at [734, 234] on span "View Repair Budget Review" at bounding box center [823, 235] width 251 height 13
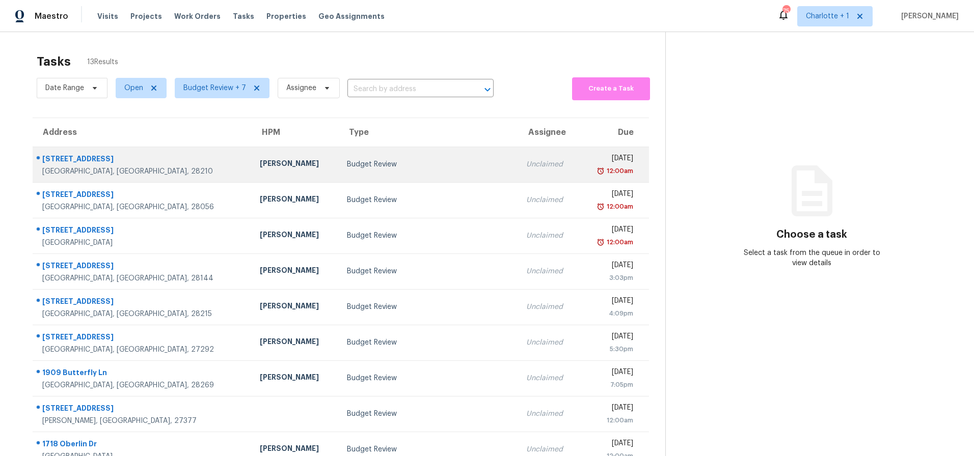
click at [347, 162] on div "Budget Review" at bounding box center [428, 164] width 163 height 10
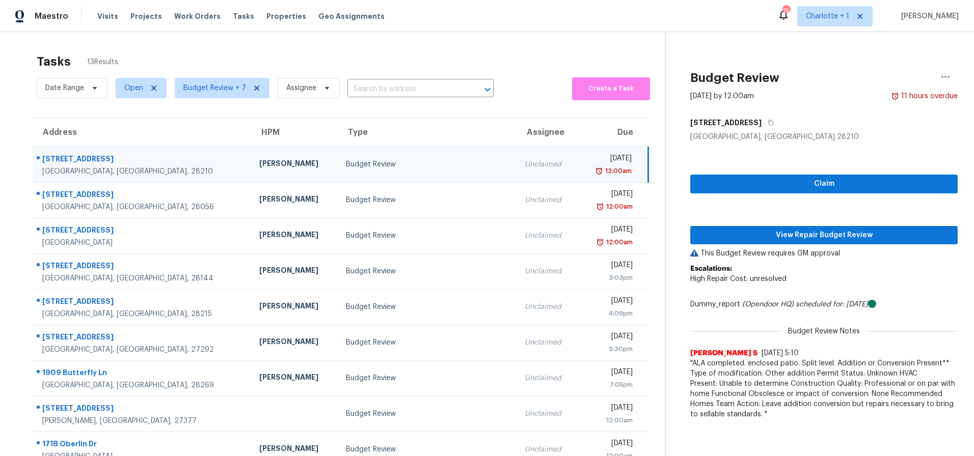
drag, startPoint x: 347, startPoint y: 170, endPoint x: 388, endPoint y: 171, distance: 40.3
click at [347, 170] on td "Budget Review" at bounding box center [427, 165] width 179 height 36
click at [793, 241] on button "View Repair Budget Review" at bounding box center [823, 235] width 267 height 19
